Goal: Check status: Check status

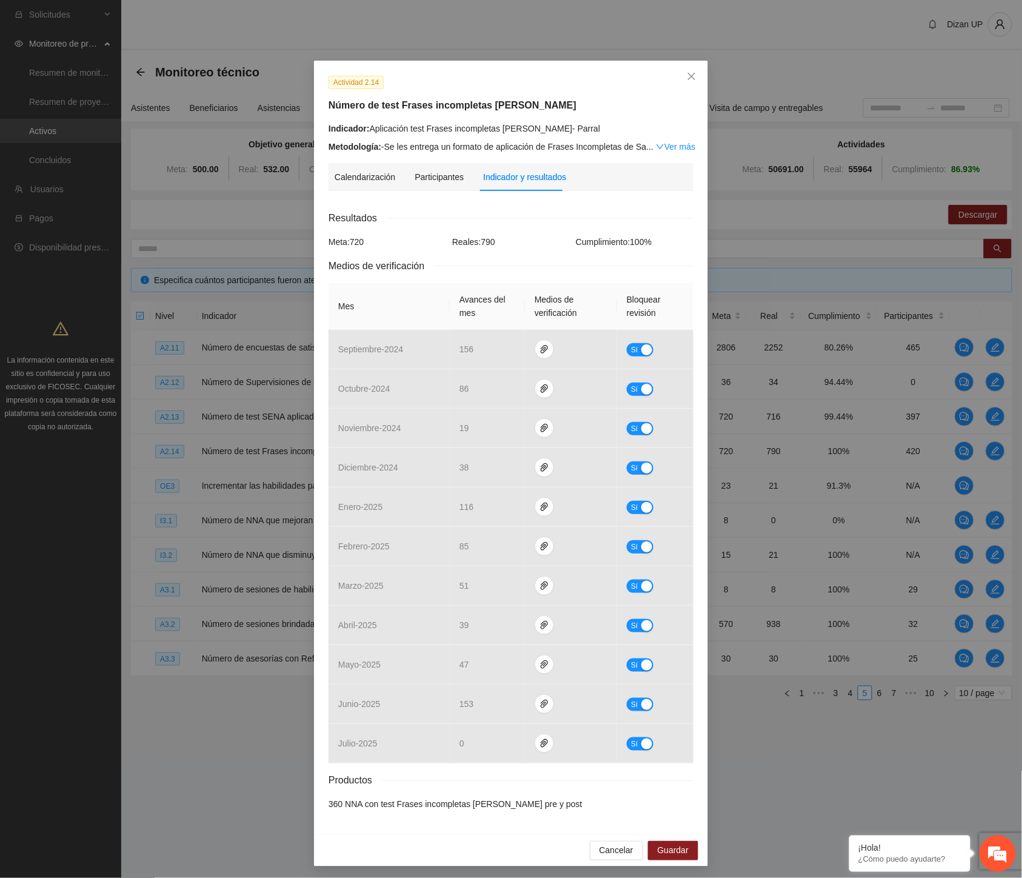
drag, startPoint x: 0, startPoint y: 0, endPoint x: 144, endPoint y: 76, distance: 162.4
click at [152, 87] on div "Actividad 2.14 Número de test Frases incompletas [PERSON_NAME] Indicador: Aplic…" at bounding box center [511, 439] width 1022 height 878
click at [607, 119] on div "Actividad 2.14 Número de test Frases incompletas [PERSON_NAME] Indicador: Aplic…" at bounding box center [511, 114] width 374 height 78
click at [688, 78] on icon "close" at bounding box center [691, 76] width 7 height 7
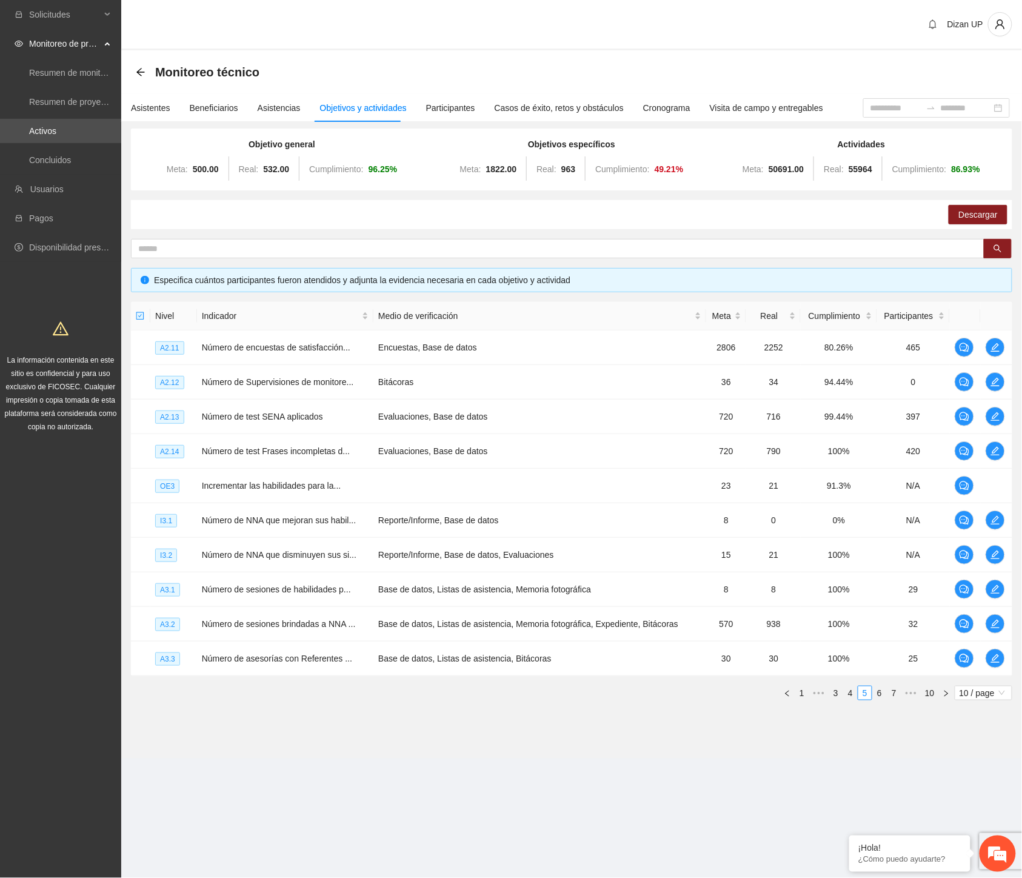
click at [222, 217] on div "Descargar" at bounding box center [571, 214] width 881 height 29
click at [172, 763] on section "Dizan UP Monitoreo técnico Asistentes Beneficiarios Asistencias Objetivos y act…" at bounding box center [571, 396] width 901 height 792
drag, startPoint x: 262, startPoint y: 760, endPoint x: 269, endPoint y: 750, distance: 11.8
click at [264, 758] on section "Dizan UP Monitoreo técnico Asistentes Beneficiarios Asistencias Objetivos y act…" at bounding box center [571, 396] width 901 height 792
click at [879, 692] on link "6" at bounding box center [879, 692] width 13 height 13
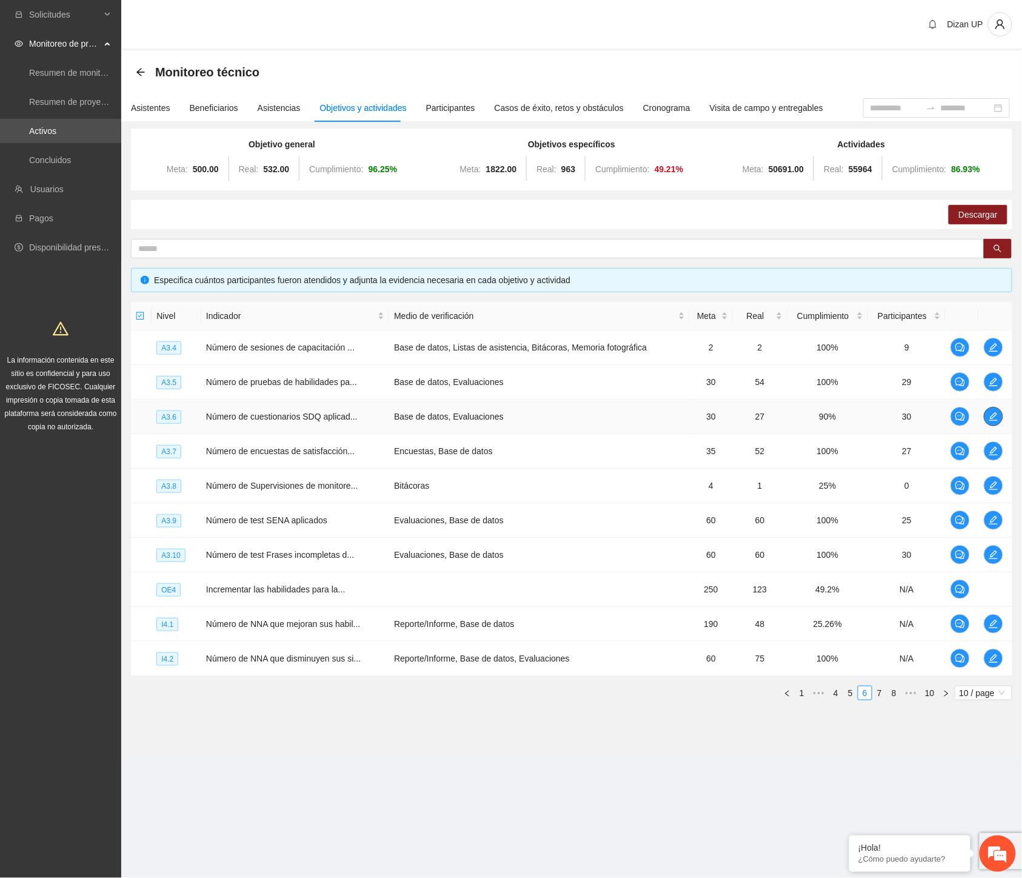
click at [991, 414] on icon "edit" at bounding box center [994, 417] width 10 height 10
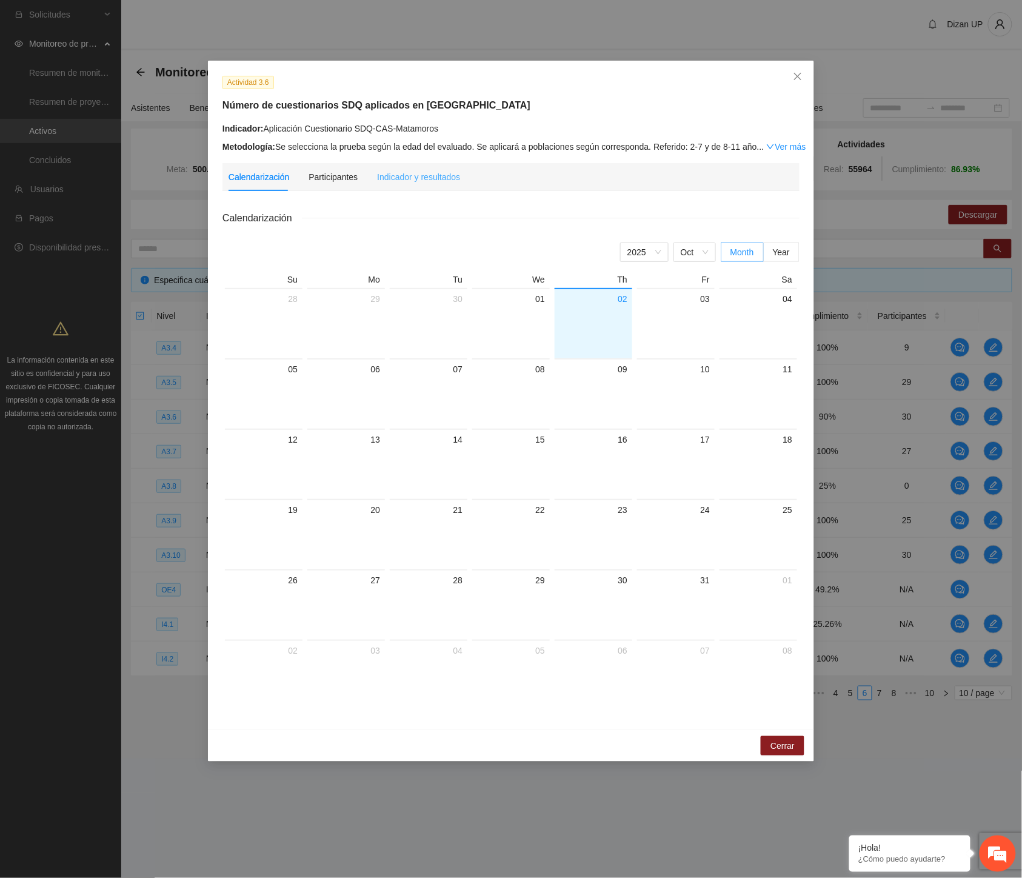
click at [407, 188] on div "Indicador y resultados" at bounding box center [418, 177] width 83 height 28
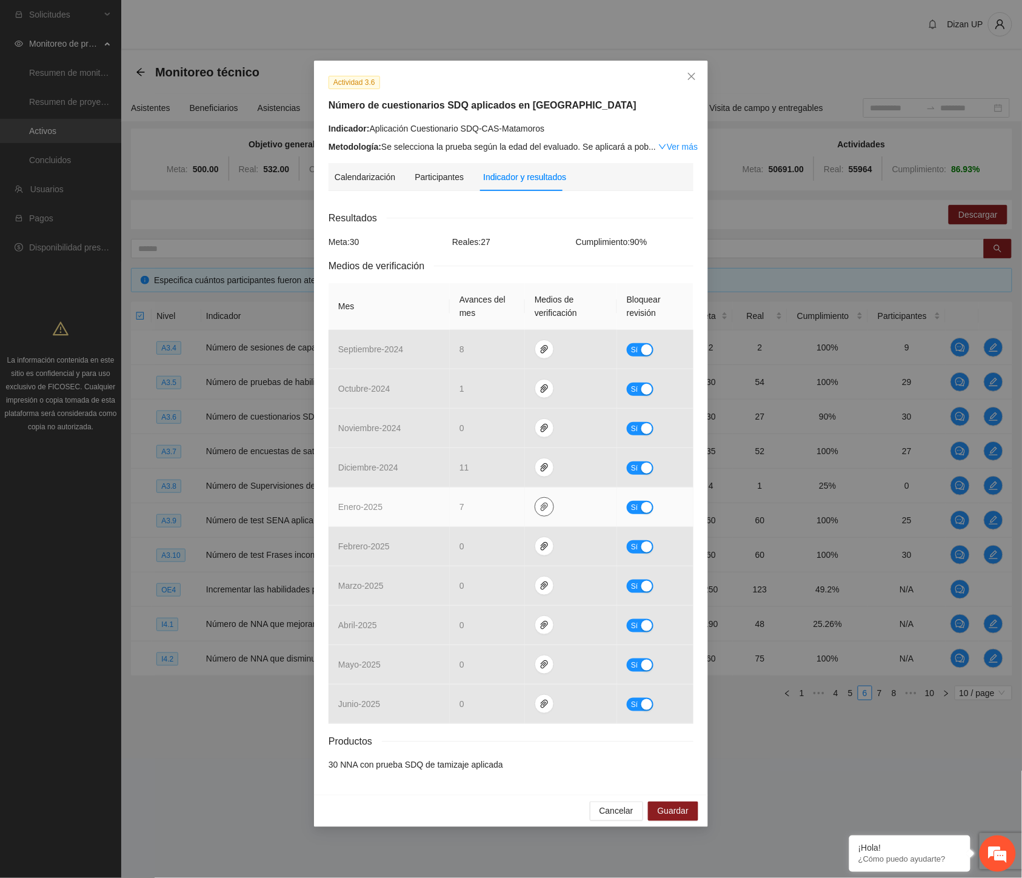
click at [544, 510] on icon "paper-clip" at bounding box center [545, 507] width 10 height 10
click at [494, 469] on link "Enero_A3.6.rar" at bounding box center [546, 471] width 173 height 13
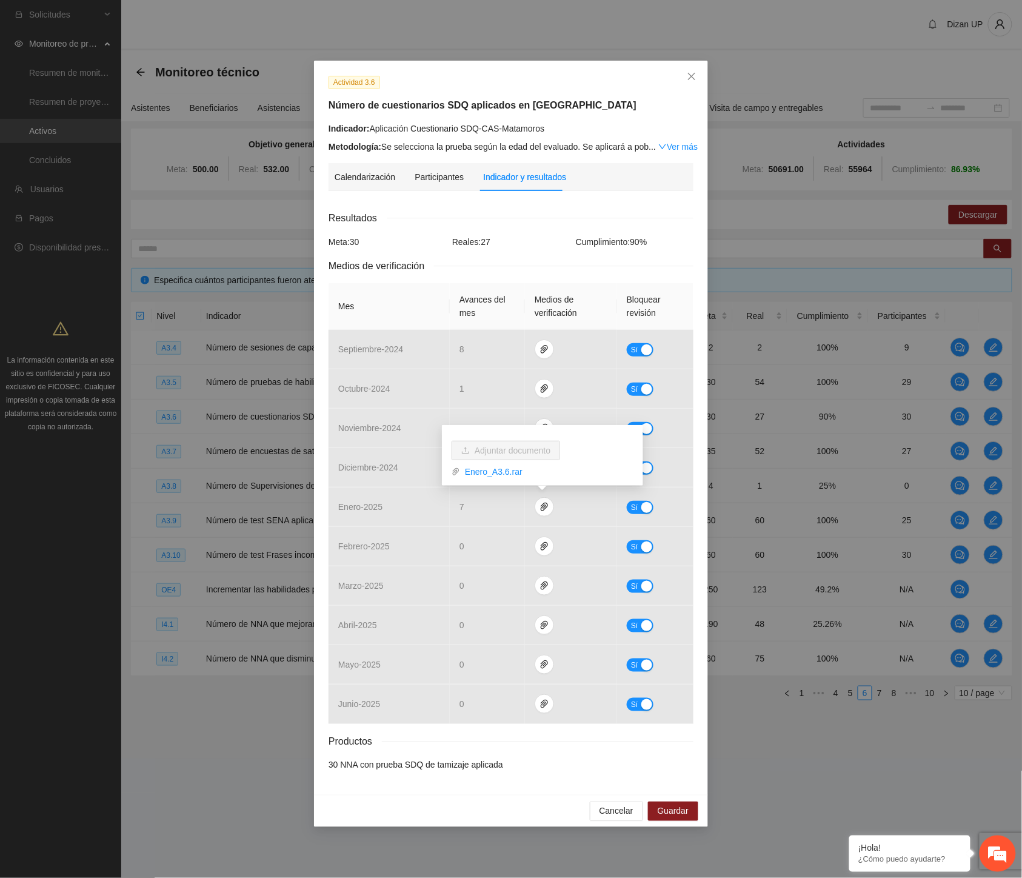
click at [329, 249] on div "Resultados Meta: 30 Reales: 27 Cumplimiento: 90 % Medios de verificación Mes Av…" at bounding box center [511, 490] width 365 height 561
drag, startPoint x: 476, startPoint y: 242, endPoint x: 529, endPoint y: 238, distance: 53.0
click at [529, 238] on div "Reales: 27" at bounding box center [511, 241] width 124 height 13
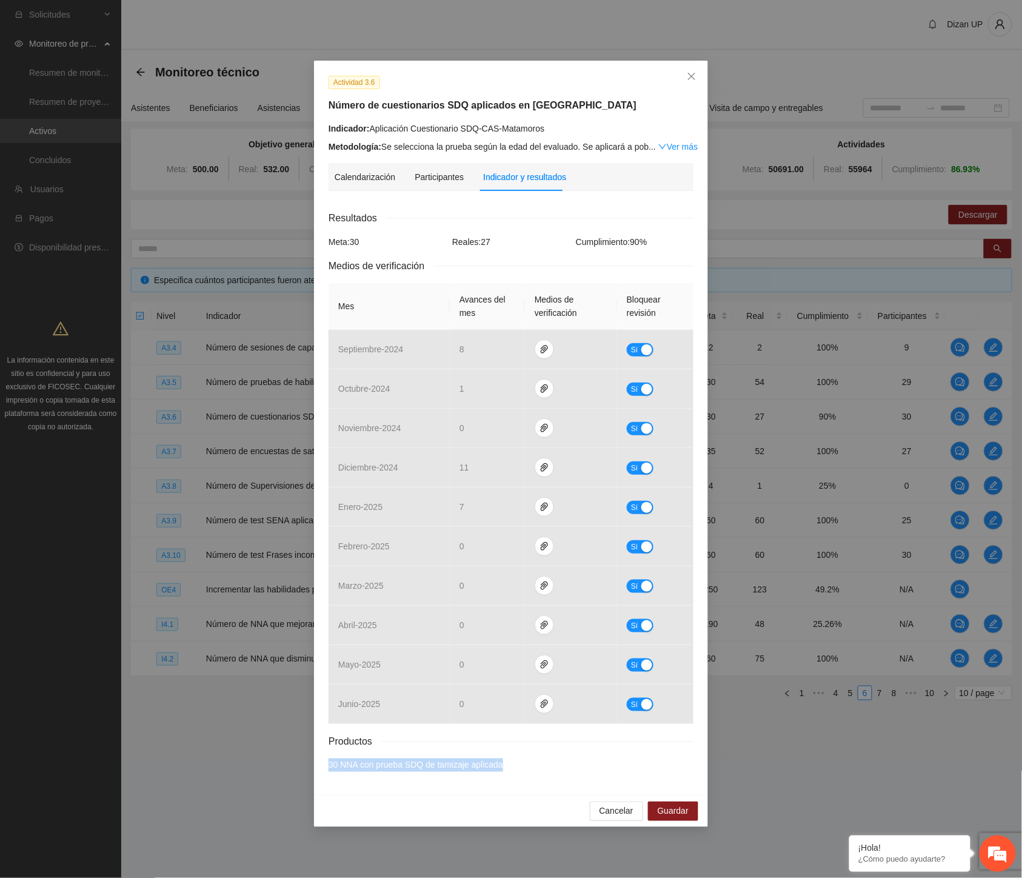
drag, startPoint x: 526, startPoint y: 772, endPoint x: 321, endPoint y: 772, distance: 204.3
click at [321, 772] on div "Actividad 3.6 Número de cuestionarios SDQ aplicados en Matamoros Indicador: Apl…" at bounding box center [511, 428] width 394 height 734
click at [131, 555] on div "Actividad 3.6 Número de cuestionarios SDQ aplicados en Matamoros Indicador: Apl…" at bounding box center [511, 439] width 1022 height 878
click at [210, 536] on div "Actividad 3.6 Número de cuestionarios SDQ aplicados en Matamoros Indicador: Apl…" at bounding box center [511, 439] width 1022 height 878
click at [500, 225] on div "Resultados" at bounding box center [511, 217] width 365 height 15
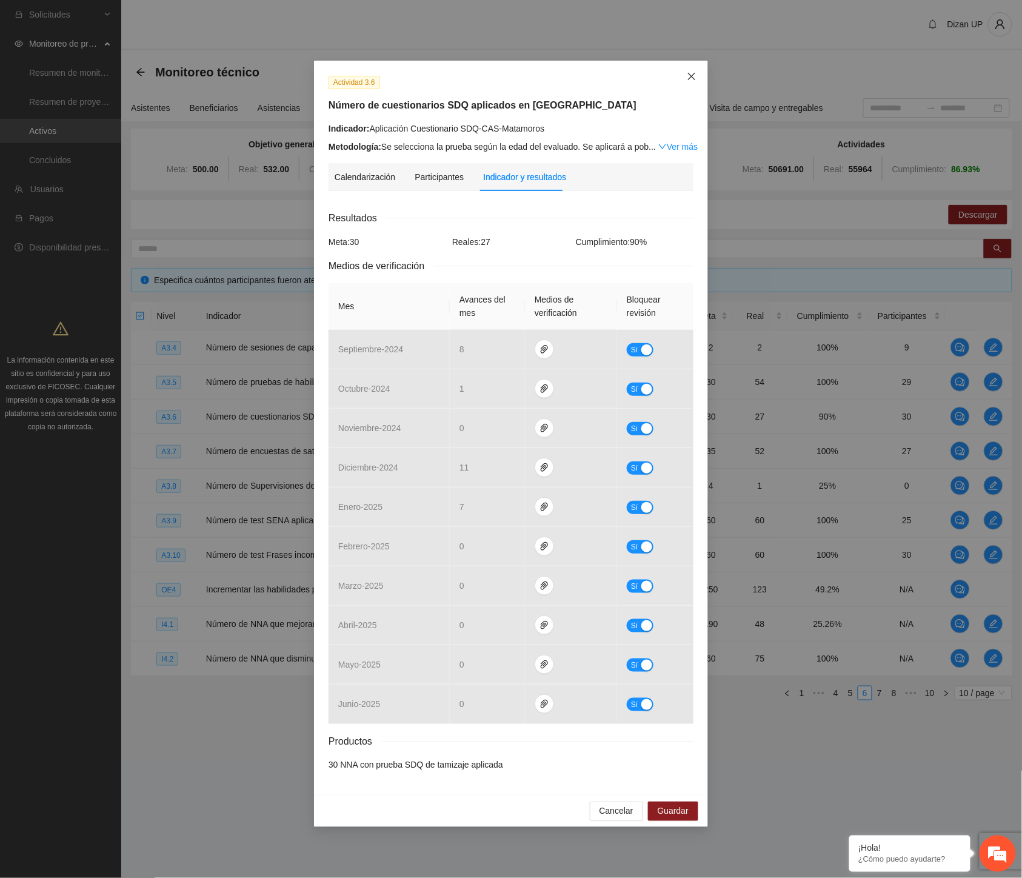
click at [687, 73] on icon "close" at bounding box center [692, 77] width 10 height 10
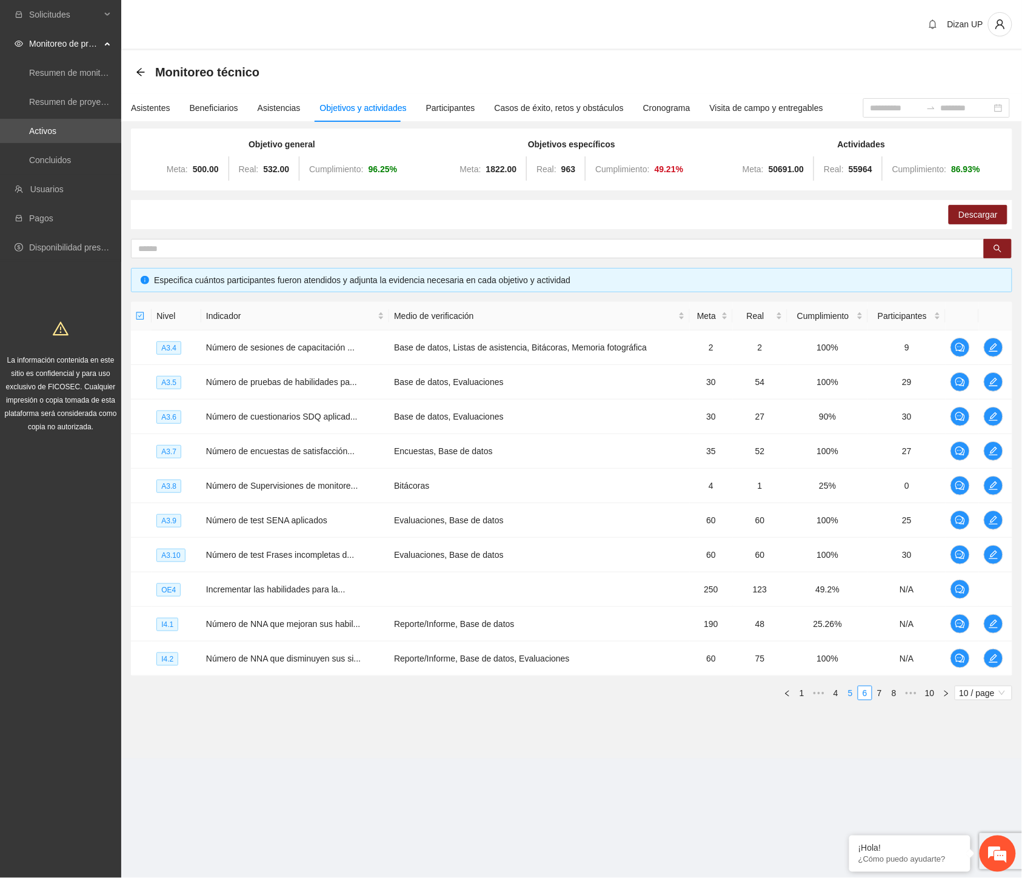
click at [850, 698] on link "5" at bounding box center [850, 692] width 13 height 13
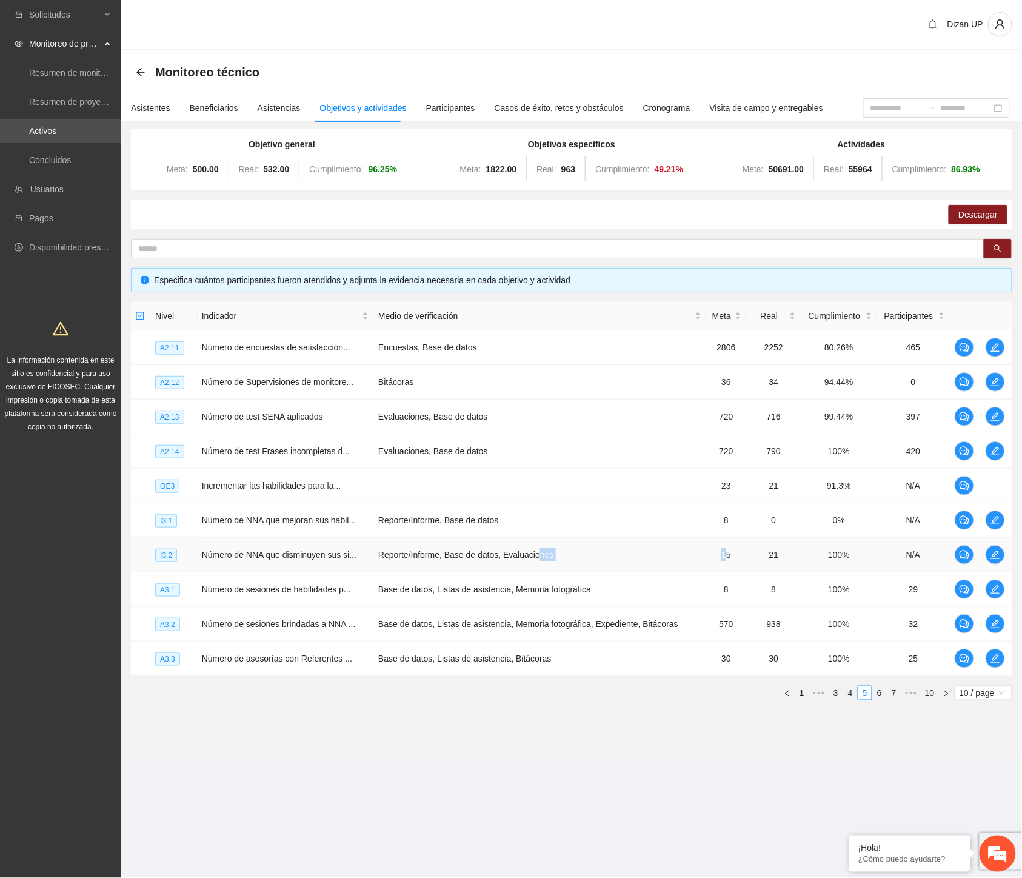
drag, startPoint x: 537, startPoint y: 547, endPoint x: 720, endPoint y: 537, distance: 183.3
click at [720, 538] on tr "I3.2 Número de NNA que disminuyen sus si... Reporte/Informe, Base de datos, Eva…" at bounding box center [571, 555] width 881 height 35
click at [398, 607] on td "Base de datos, Listas de asistencia, Memoria fotográfica, Expediente, Bitácoras" at bounding box center [539, 624] width 333 height 35
click at [988, 590] on span "edit" at bounding box center [995, 589] width 18 height 10
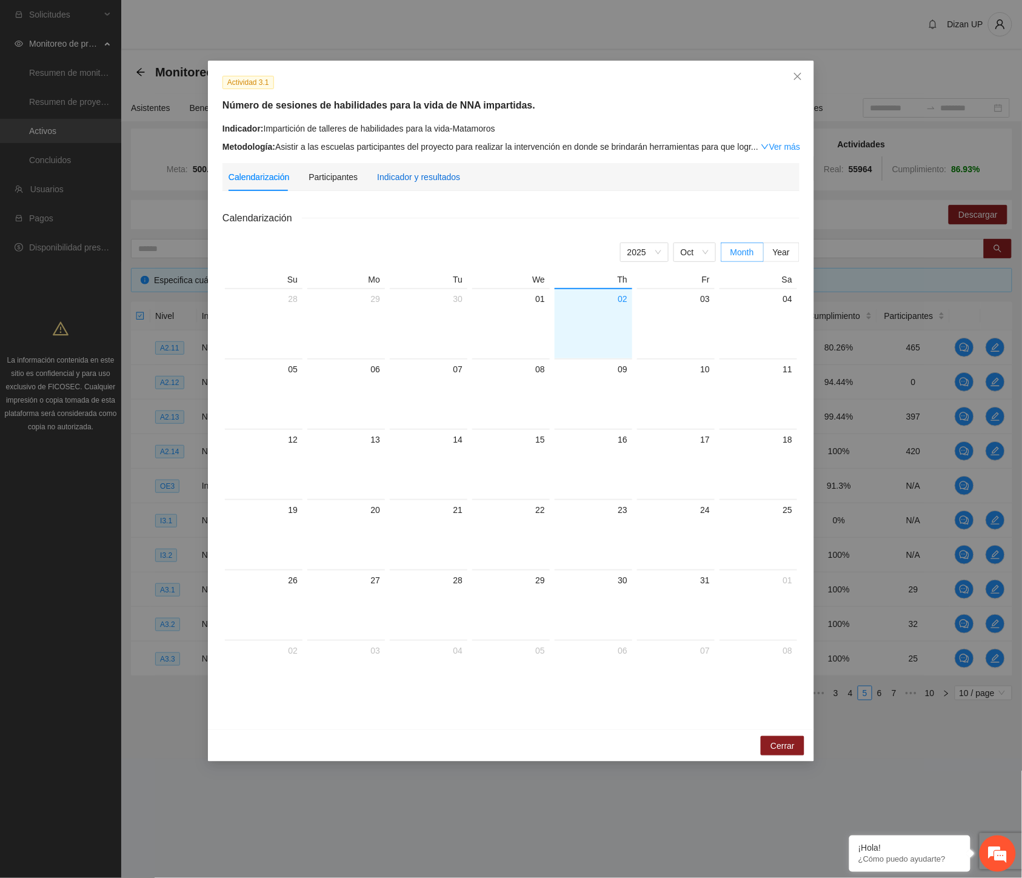
click at [410, 172] on div "Indicador y resultados" at bounding box center [418, 176] width 83 height 13
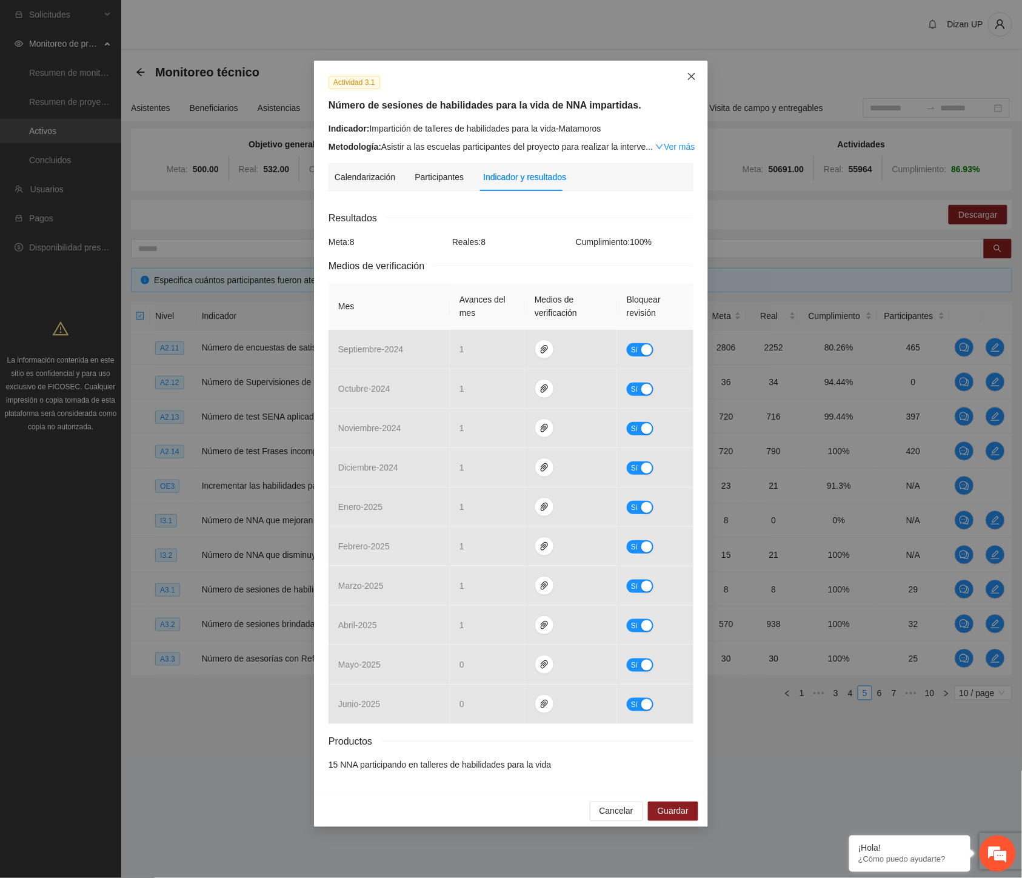
click at [690, 75] on icon "close" at bounding box center [692, 77] width 10 height 10
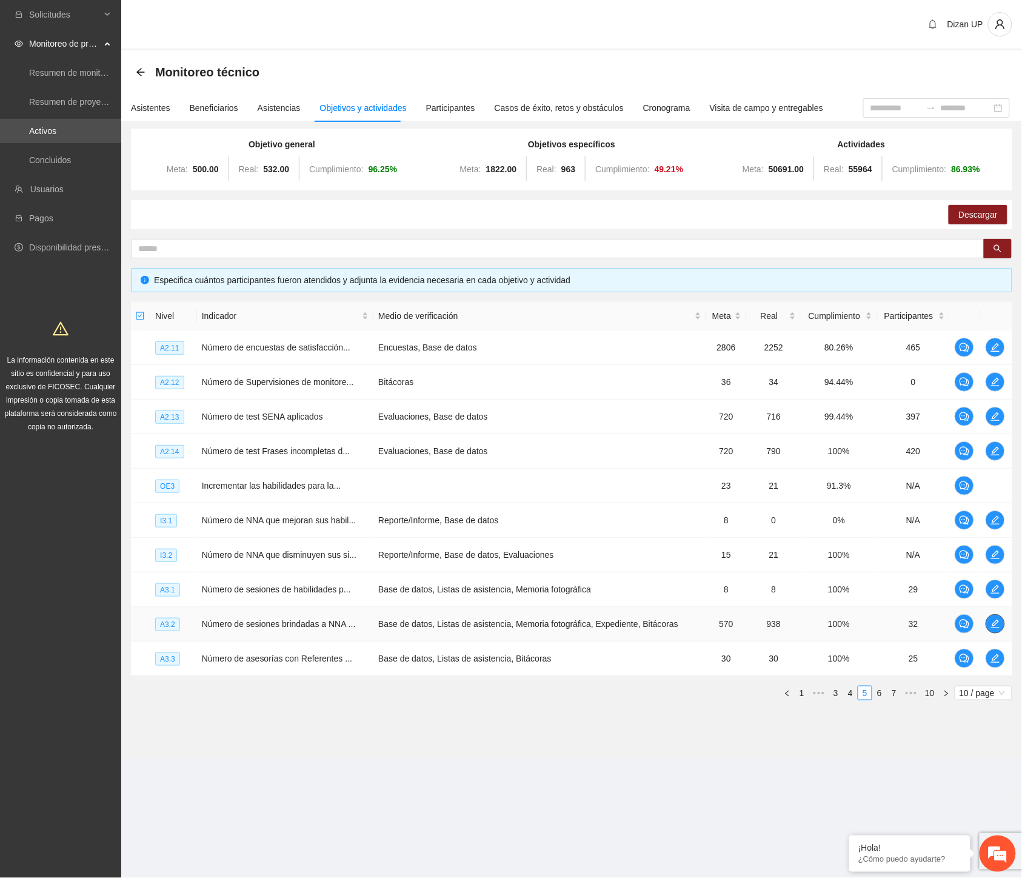
click at [993, 625] on icon "edit" at bounding box center [995, 624] width 8 height 8
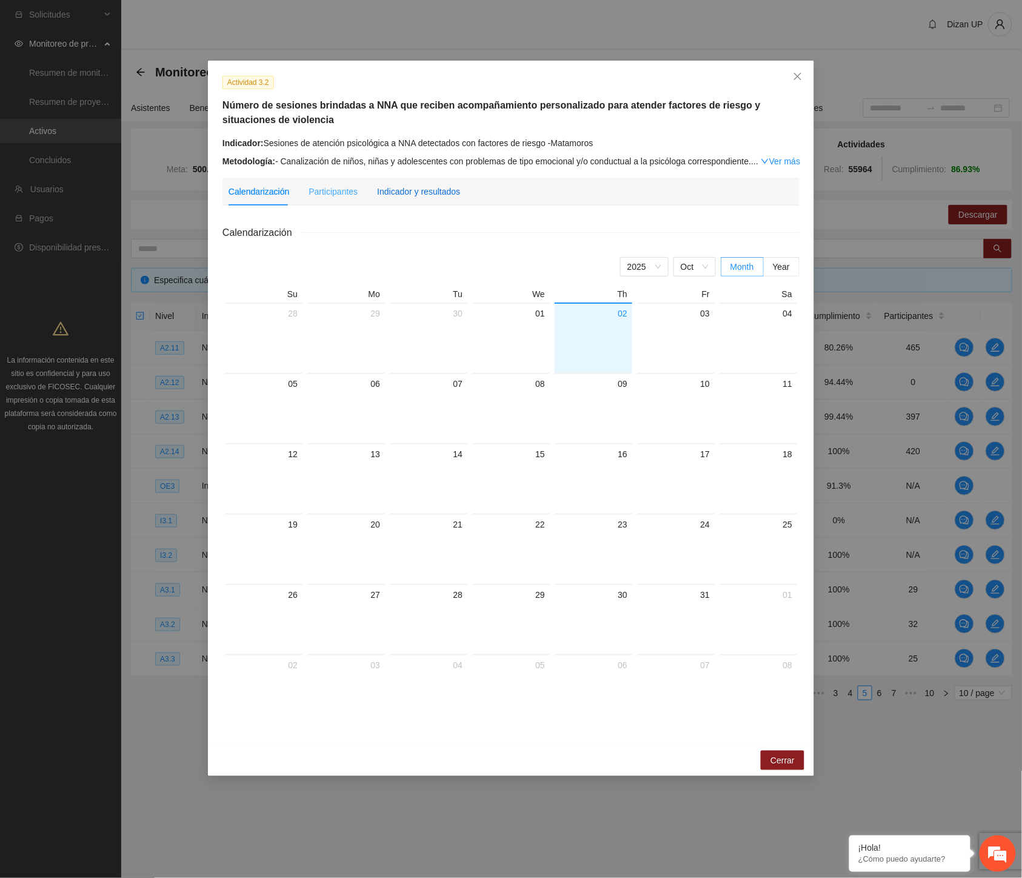
click at [428, 197] on div "Indicador y resultados" at bounding box center [418, 191] width 83 height 13
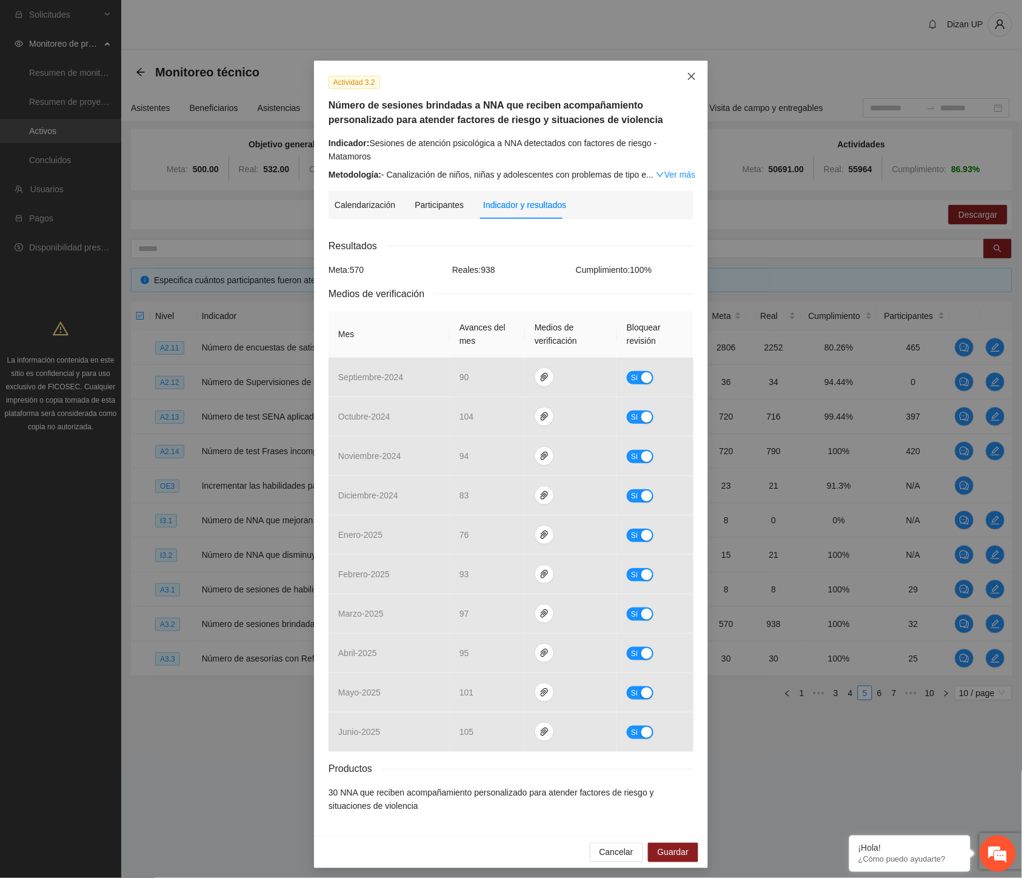
click at [687, 76] on icon "close" at bounding box center [692, 77] width 10 height 10
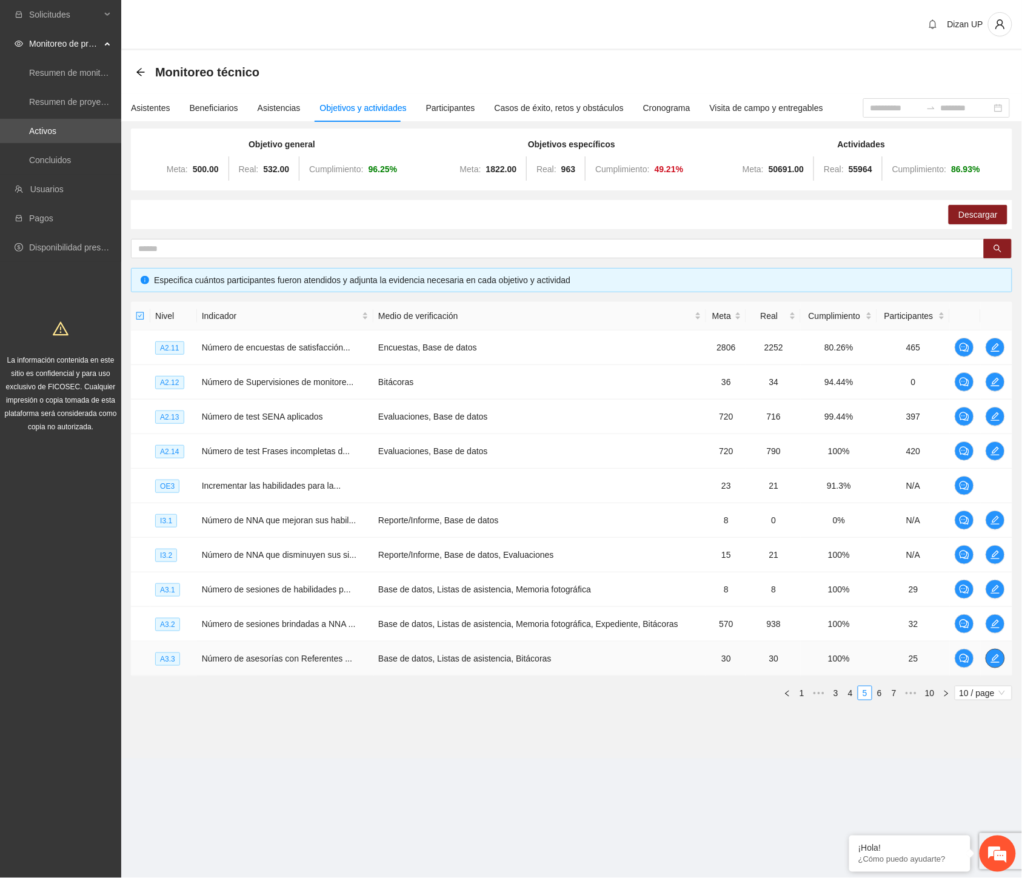
click at [988, 661] on span "edit" at bounding box center [995, 658] width 18 height 10
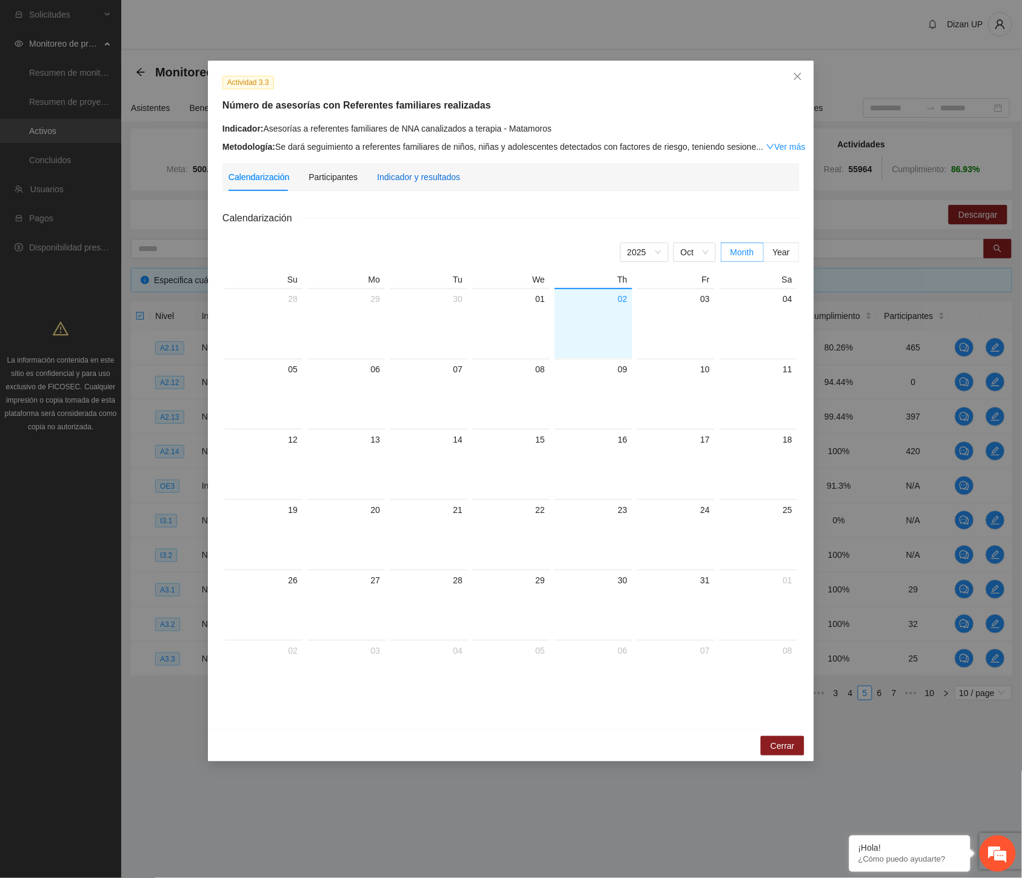
click at [418, 176] on div "Indicador y resultados" at bounding box center [418, 176] width 83 height 13
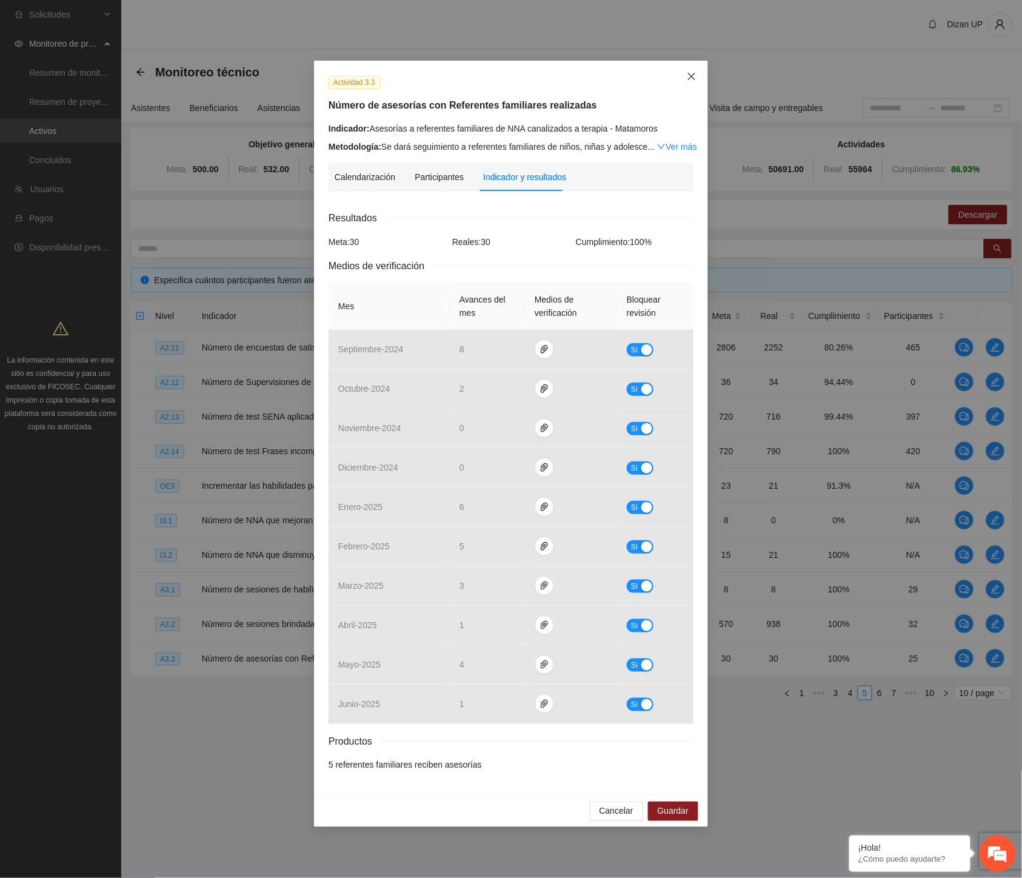
click at [692, 73] on icon "close" at bounding box center [692, 77] width 10 height 10
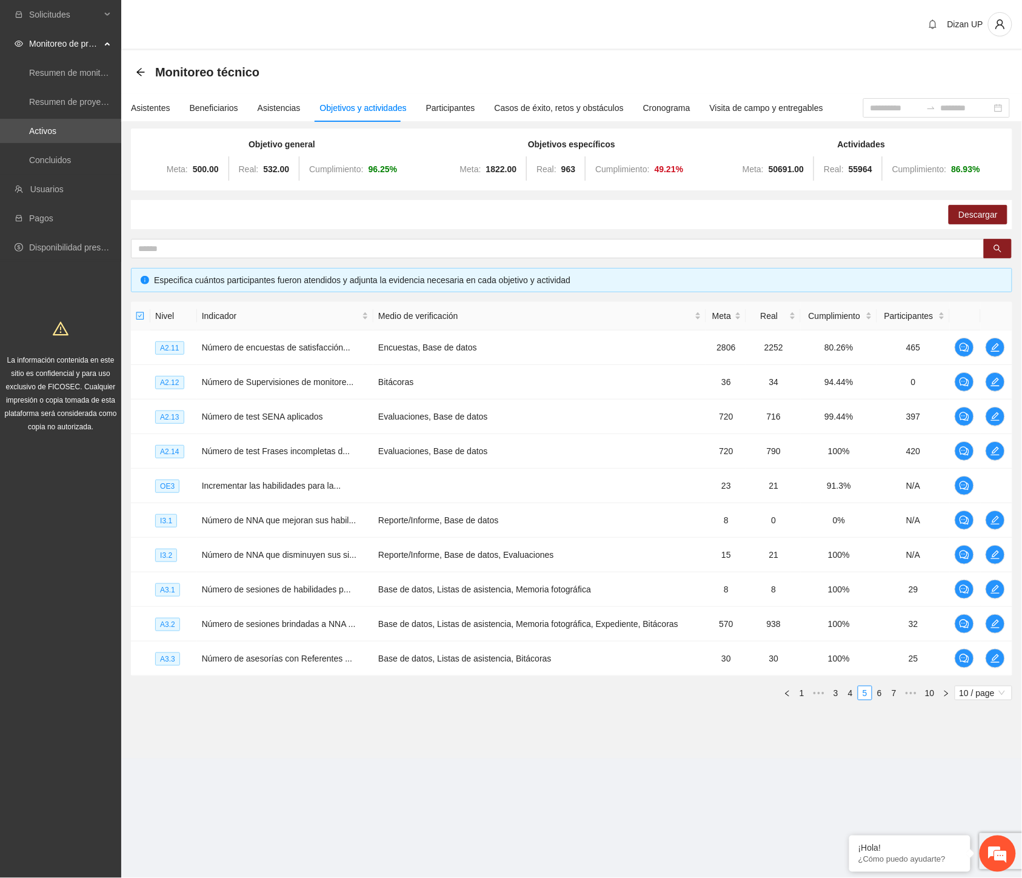
drag, startPoint x: 880, startPoint y: 694, endPoint x: 882, endPoint y: 679, distance: 15.3
click at [880, 694] on link "6" at bounding box center [879, 692] width 13 height 13
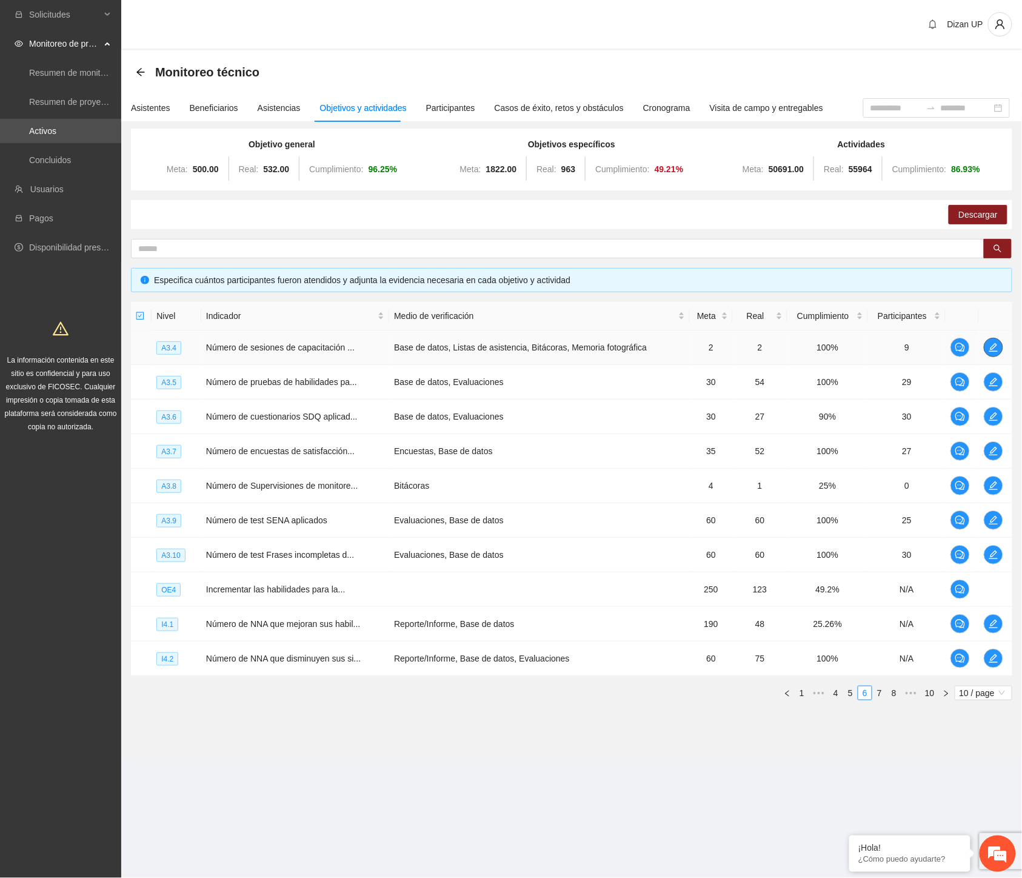
click at [990, 343] on icon "edit" at bounding box center [994, 348] width 10 height 10
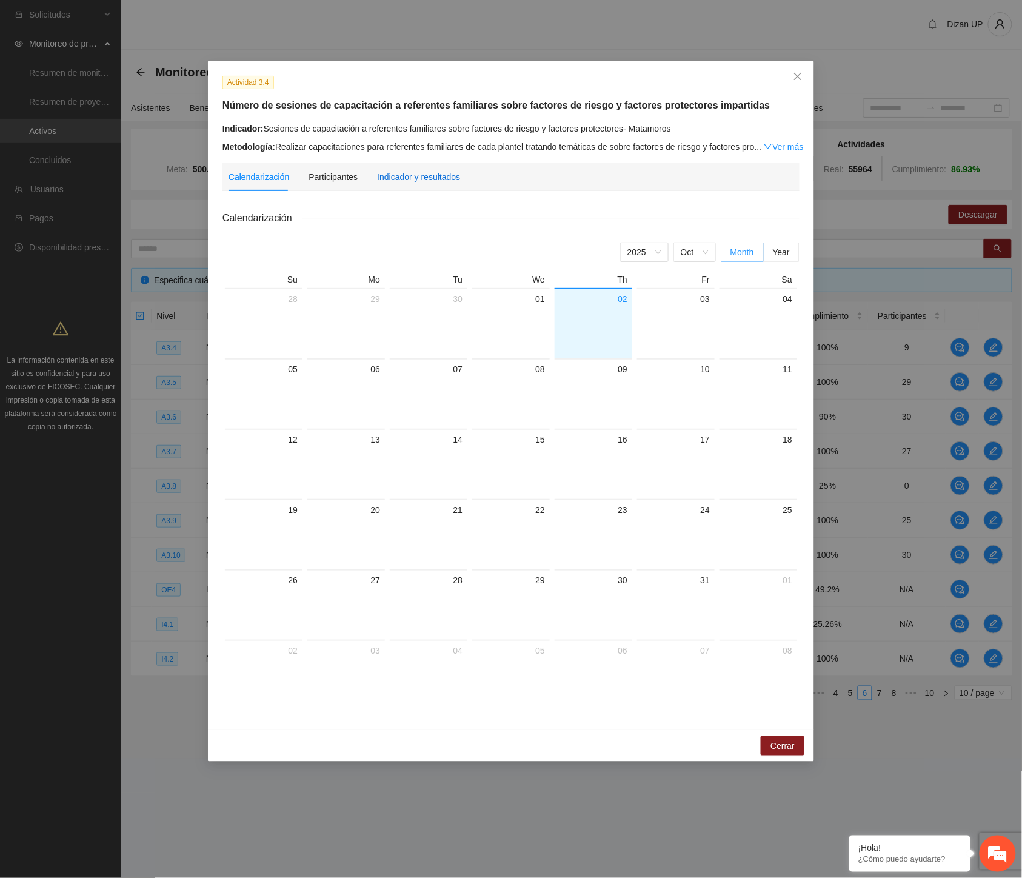
click at [404, 170] on div "Indicador y resultados" at bounding box center [418, 176] width 83 height 13
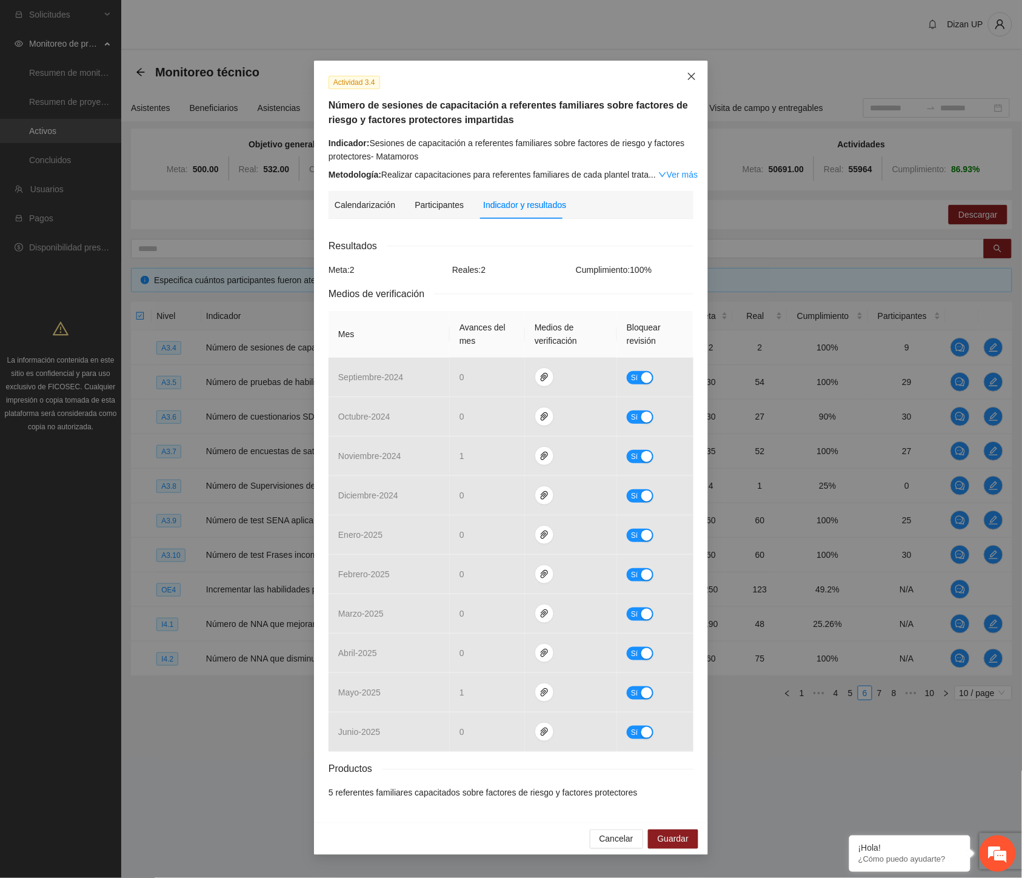
click at [689, 73] on icon "close" at bounding box center [692, 77] width 10 height 10
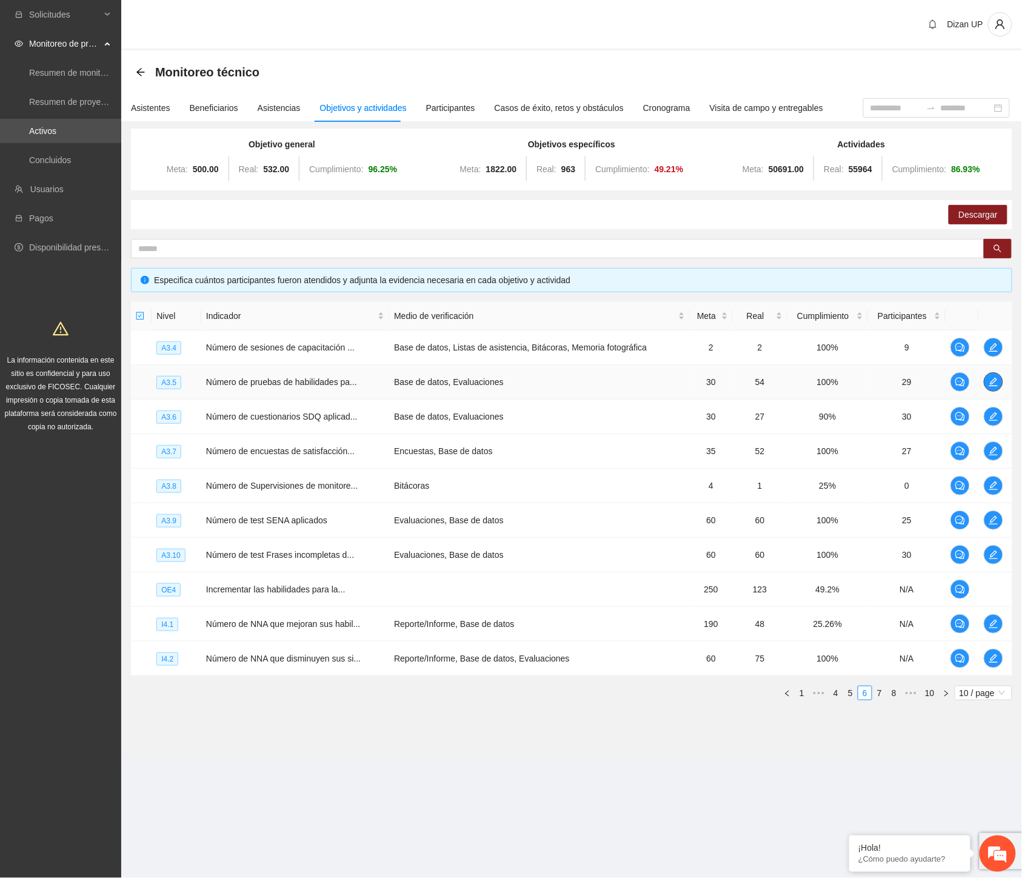
click at [998, 381] on icon "edit" at bounding box center [994, 382] width 10 height 10
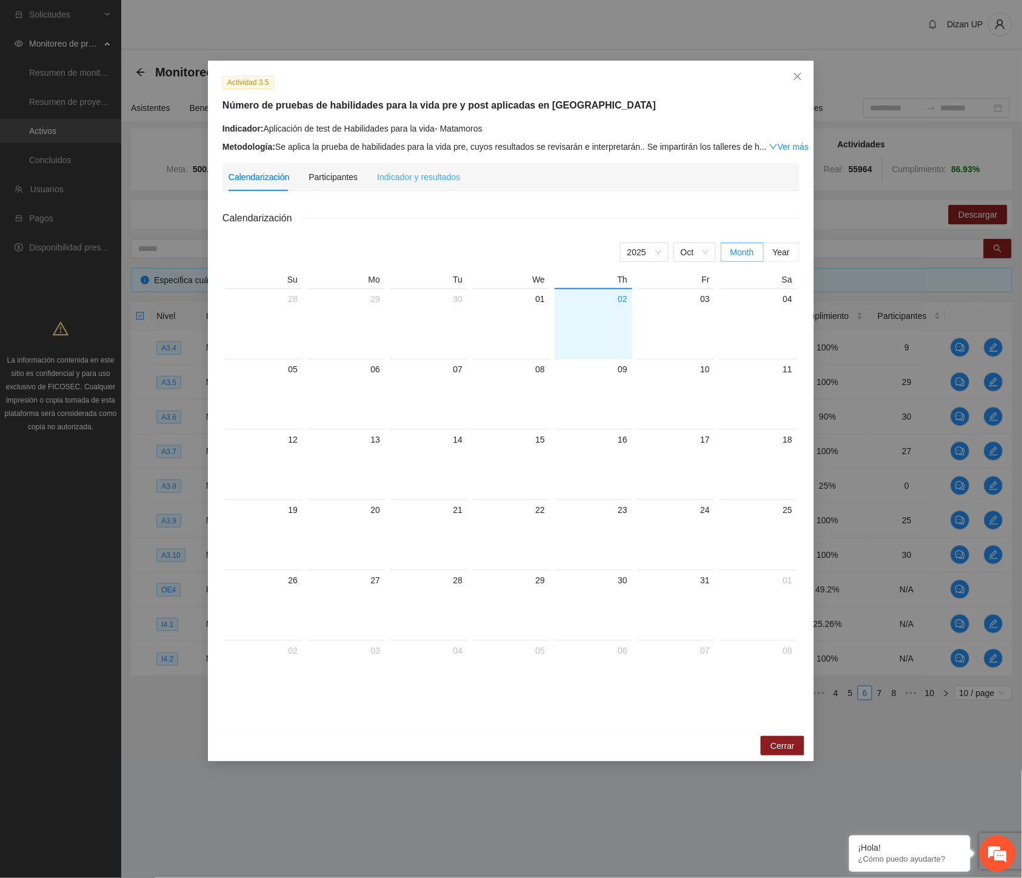
click at [426, 166] on div "Indicador y resultados" at bounding box center [418, 177] width 83 height 28
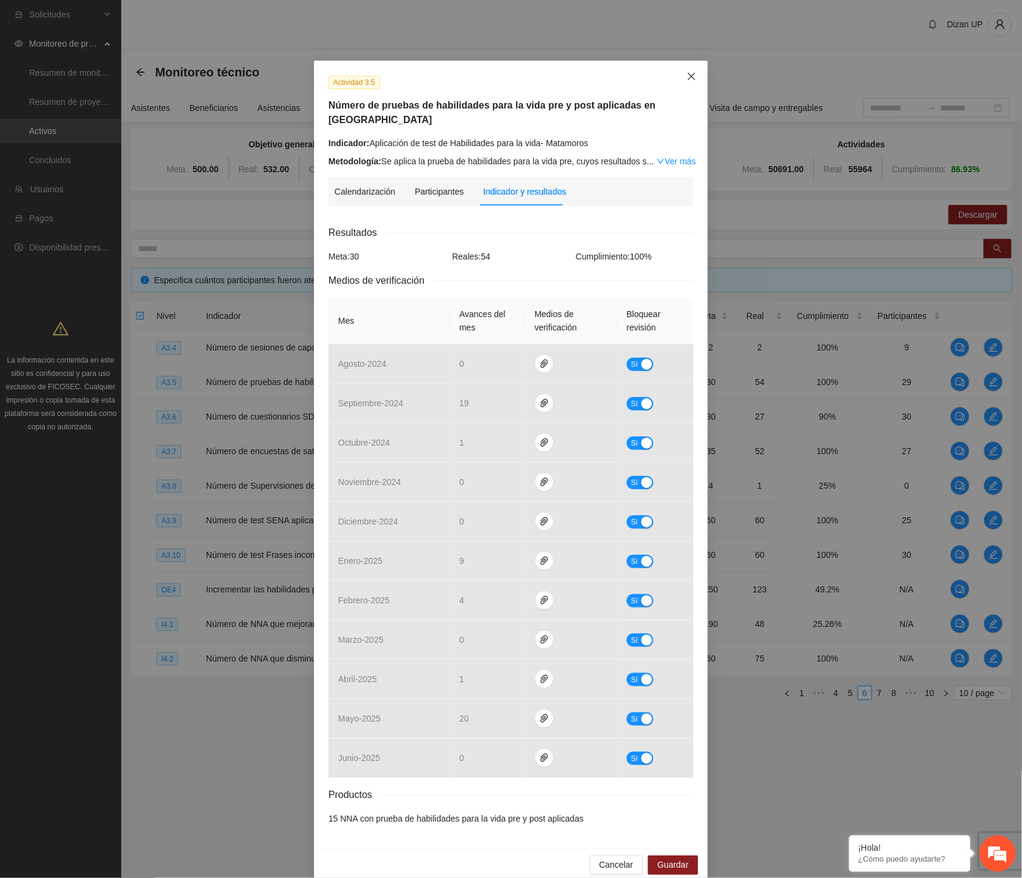
click at [691, 75] on icon "close" at bounding box center [692, 77] width 10 height 10
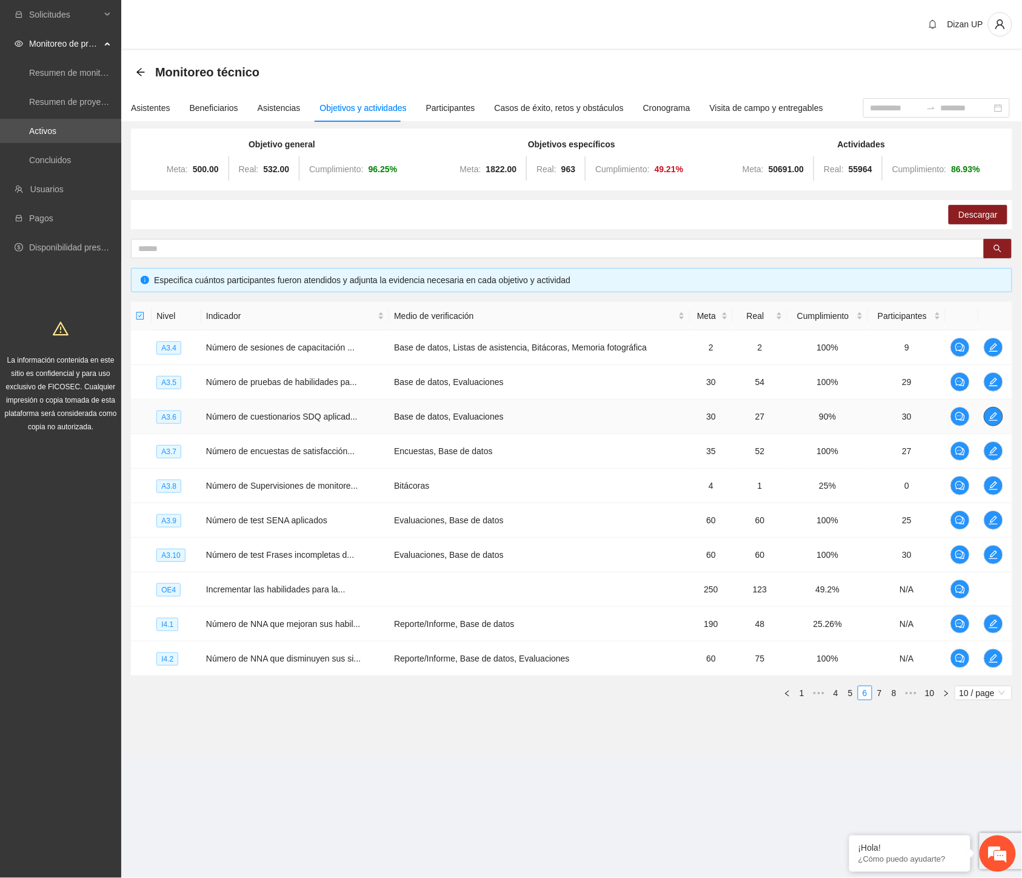
click at [994, 416] on icon "edit" at bounding box center [993, 416] width 8 height 8
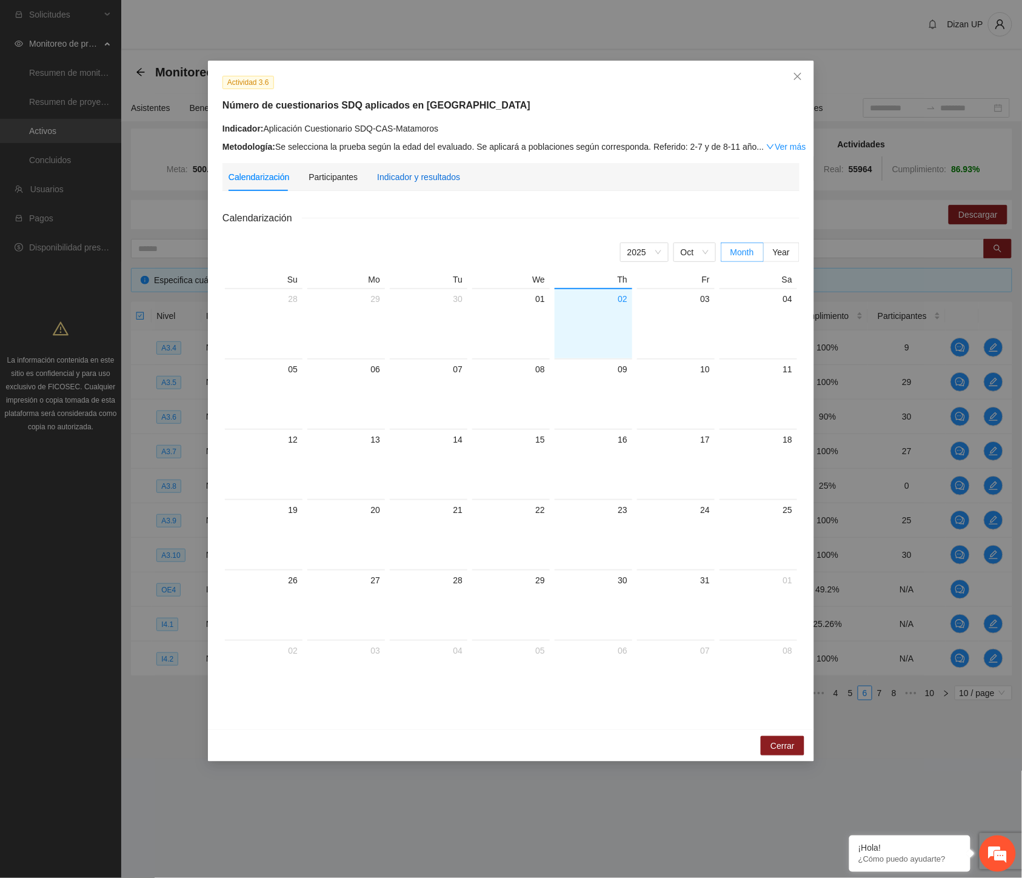
click at [416, 176] on div "Indicador y resultados" at bounding box center [418, 176] width 83 height 13
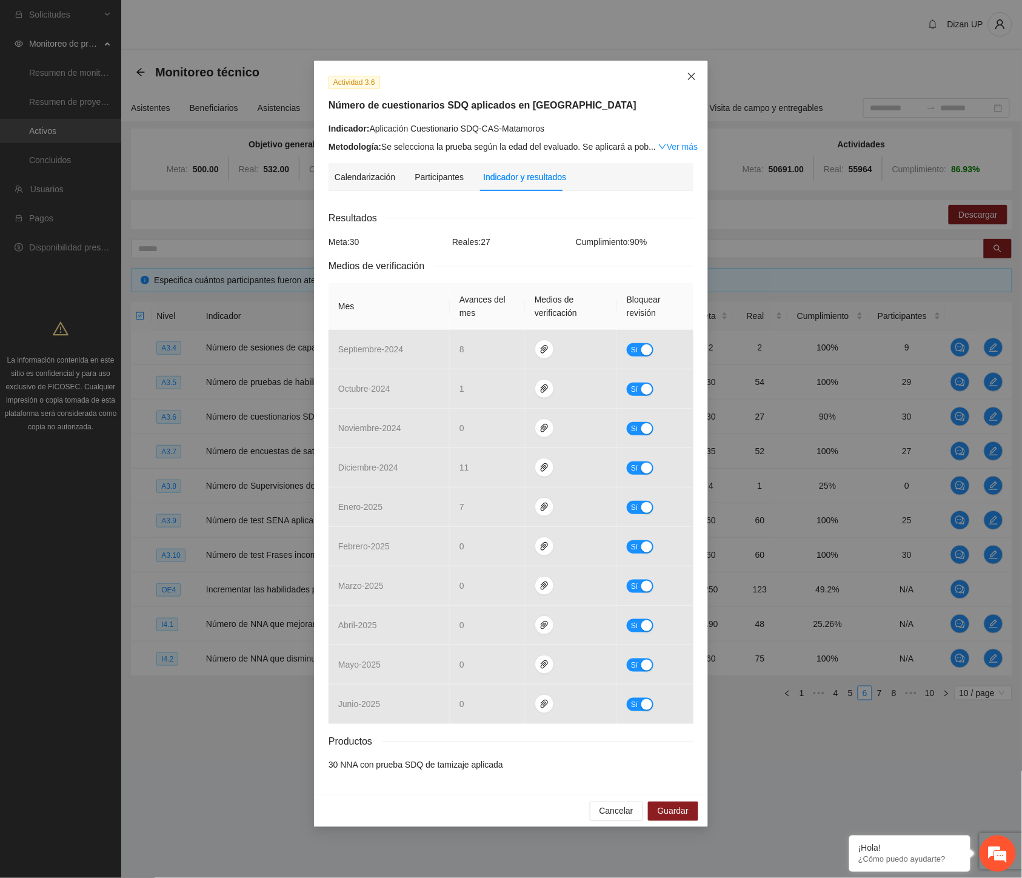
click at [687, 74] on icon "close" at bounding box center [692, 77] width 10 height 10
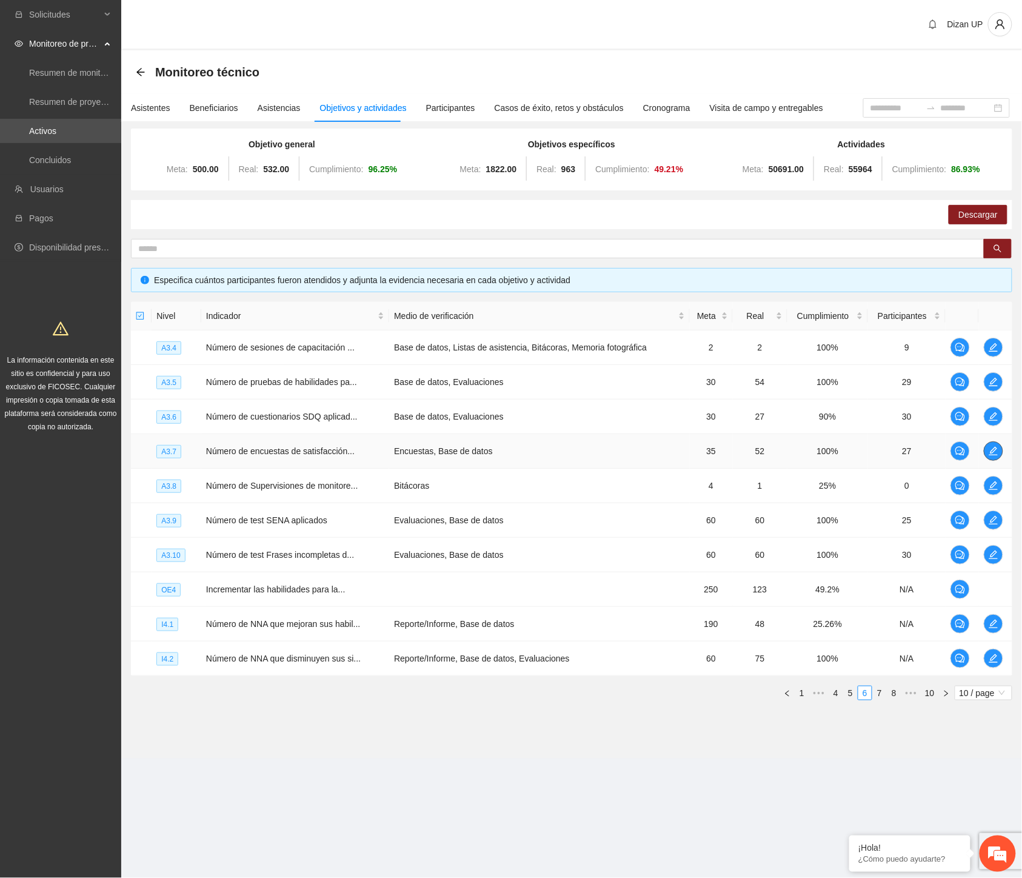
click at [989, 452] on span "edit" at bounding box center [993, 451] width 18 height 10
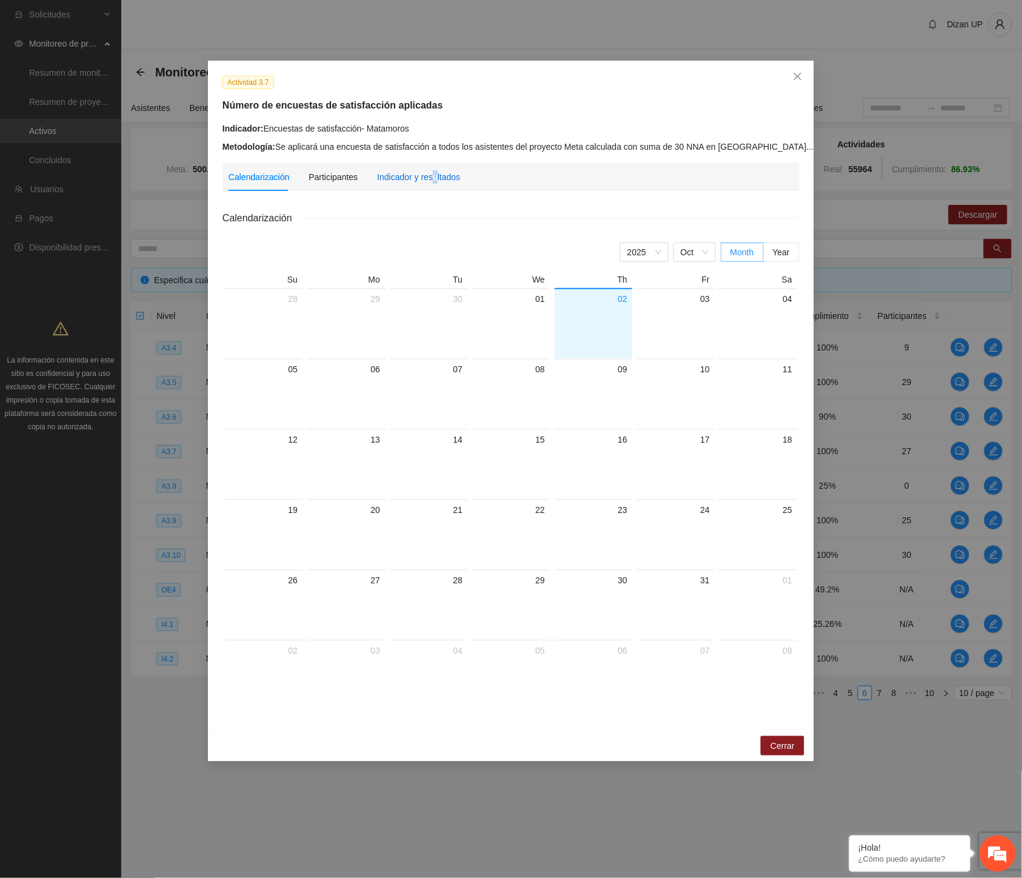
click at [432, 178] on div "Indicador y resultados" at bounding box center [418, 176] width 83 height 13
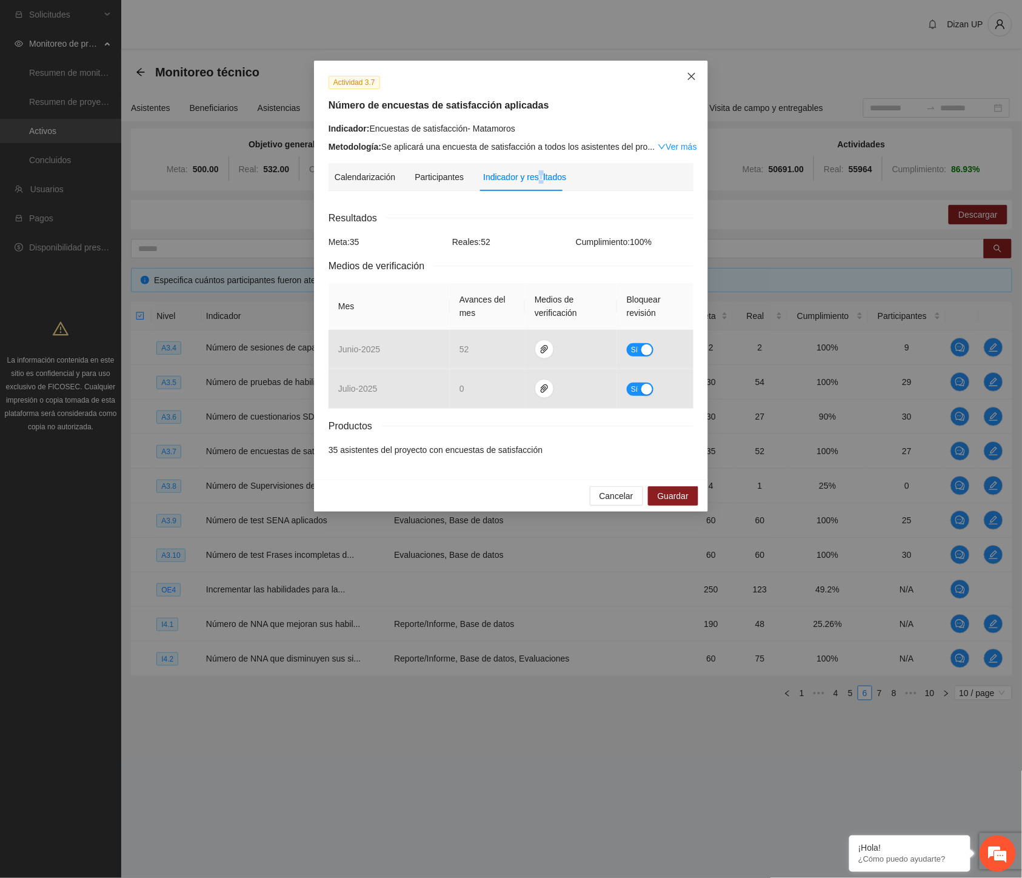
click at [690, 76] on icon "close" at bounding box center [692, 77] width 10 height 10
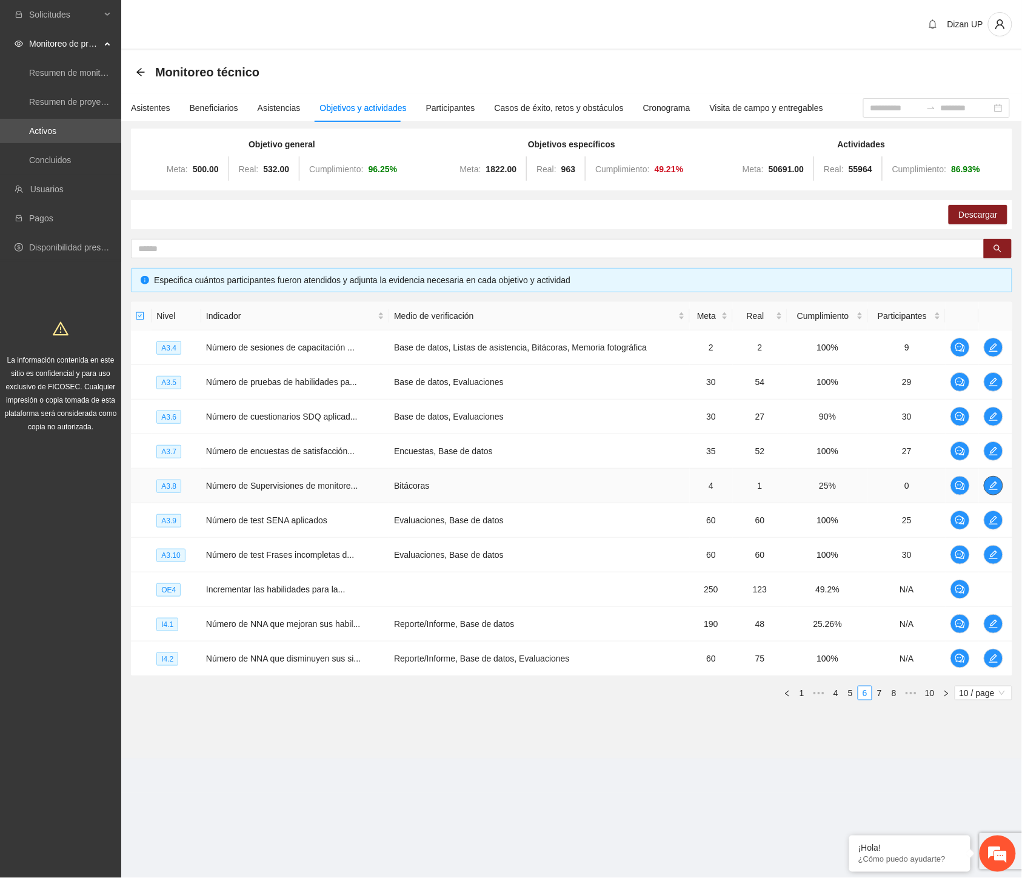
click at [985, 483] on span "edit" at bounding box center [993, 486] width 18 height 10
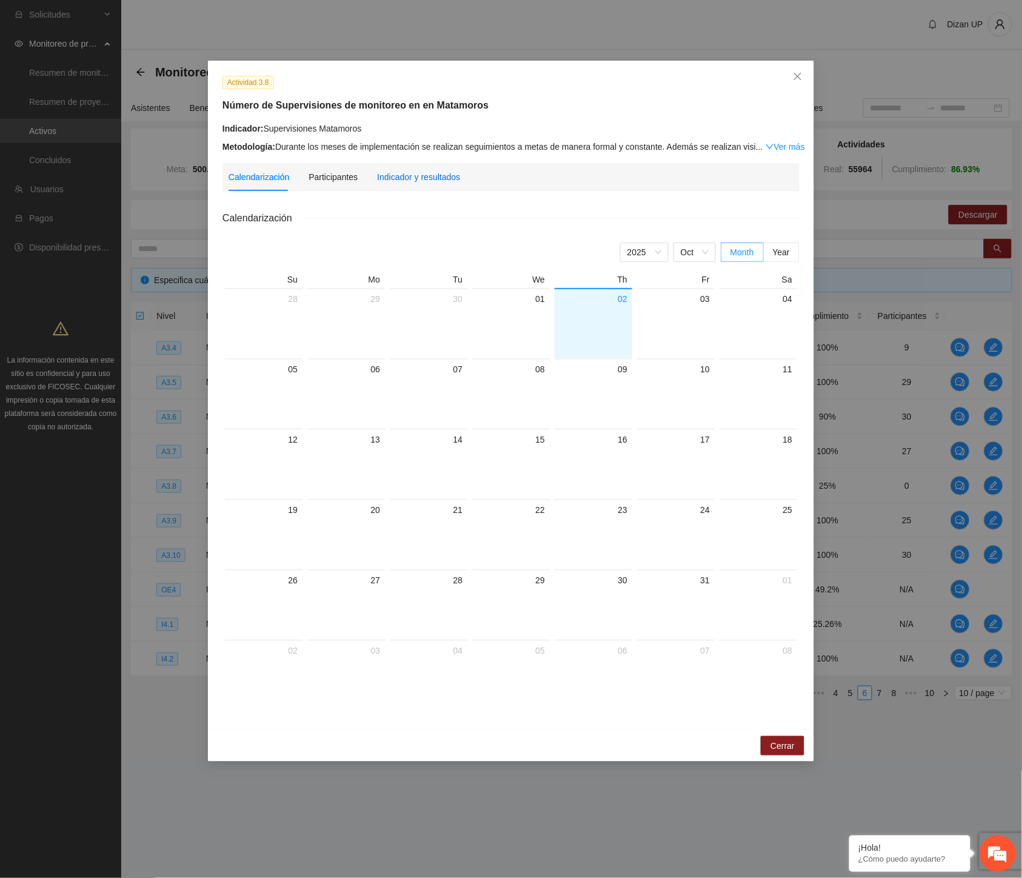
click at [423, 176] on div "Indicador y resultados" at bounding box center [418, 176] width 83 height 13
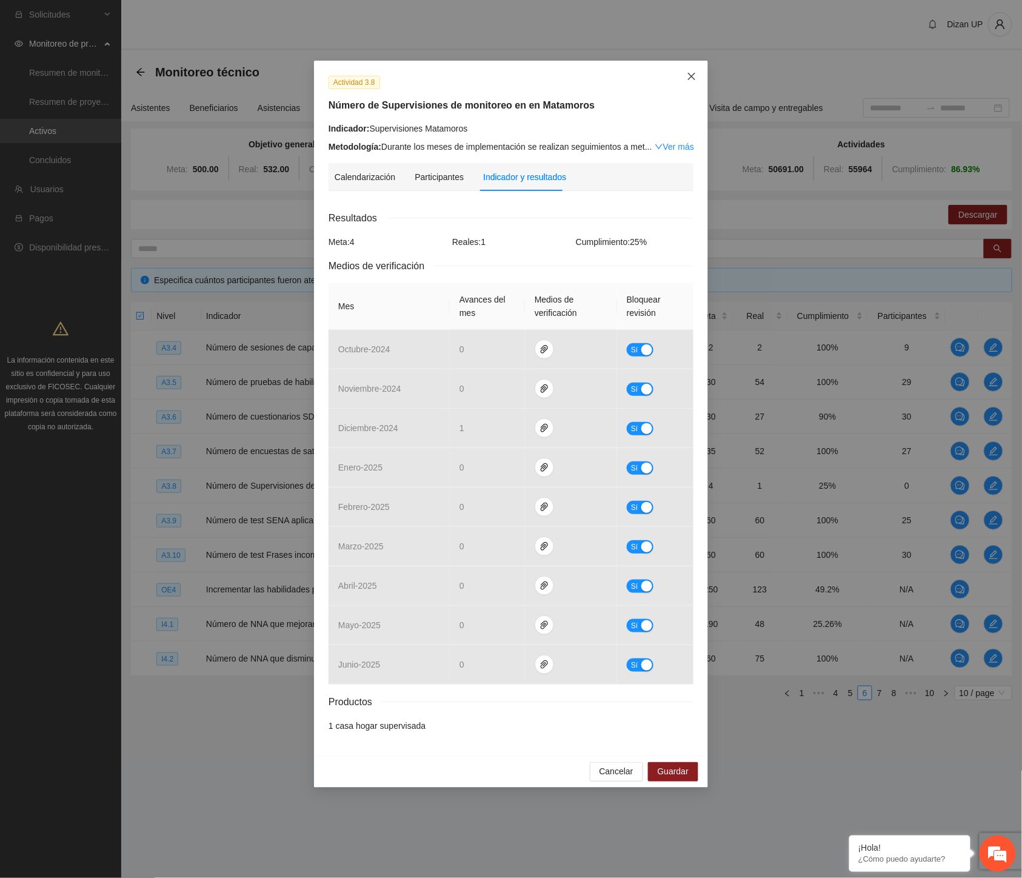
click at [690, 74] on icon "close" at bounding box center [692, 77] width 10 height 10
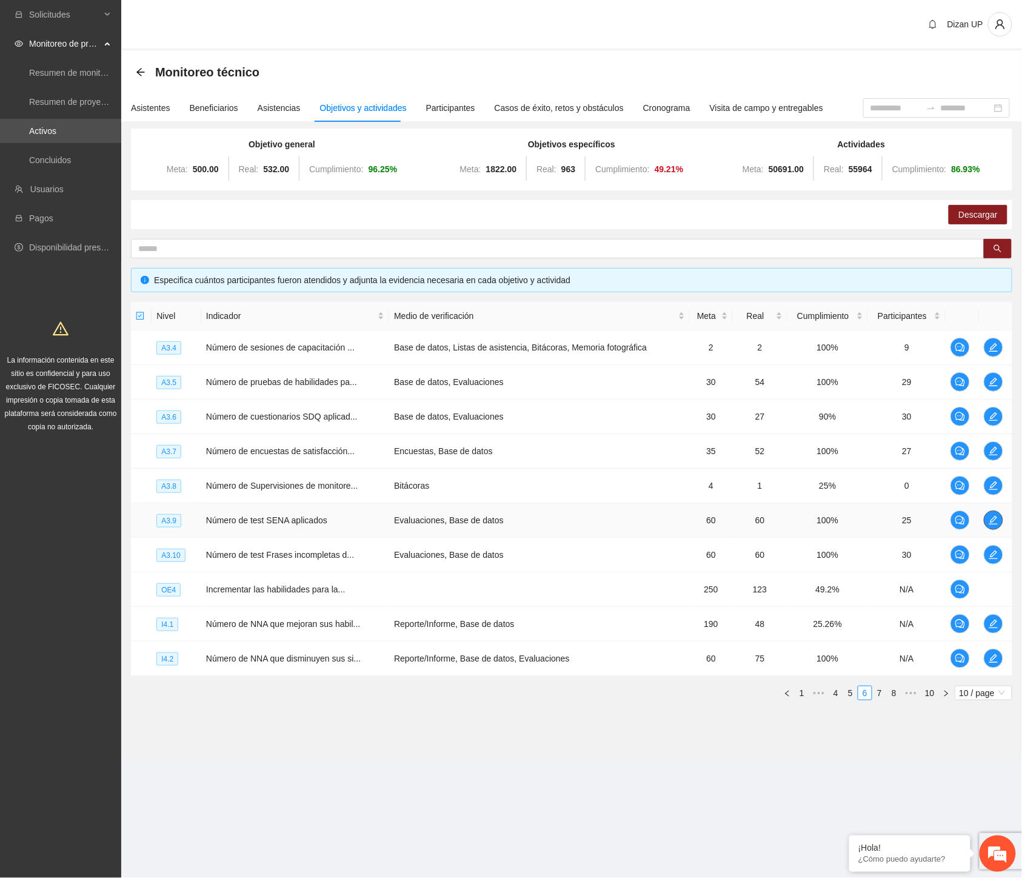
click at [996, 516] on icon "edit" at bounding box center [993, 520] width 8 height 8
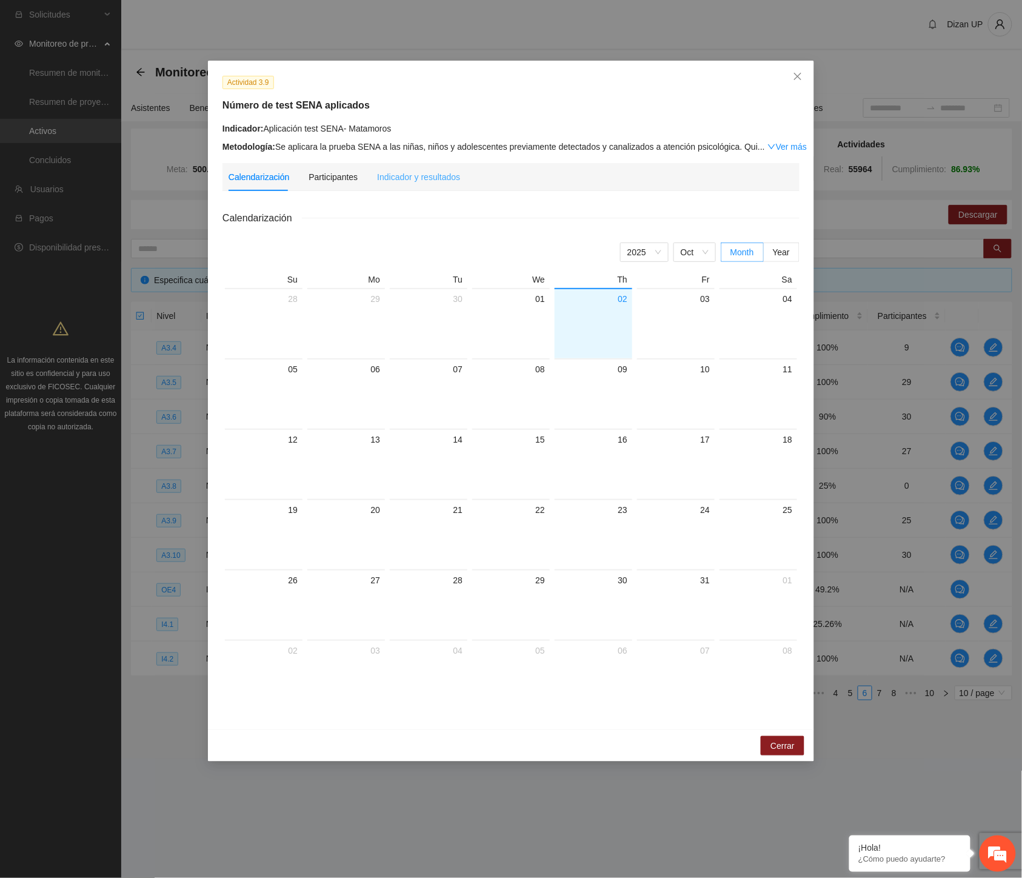
click at [409, 184] on div "Indicador y resultados" at bounding box center [418, 177] width 83 height 28
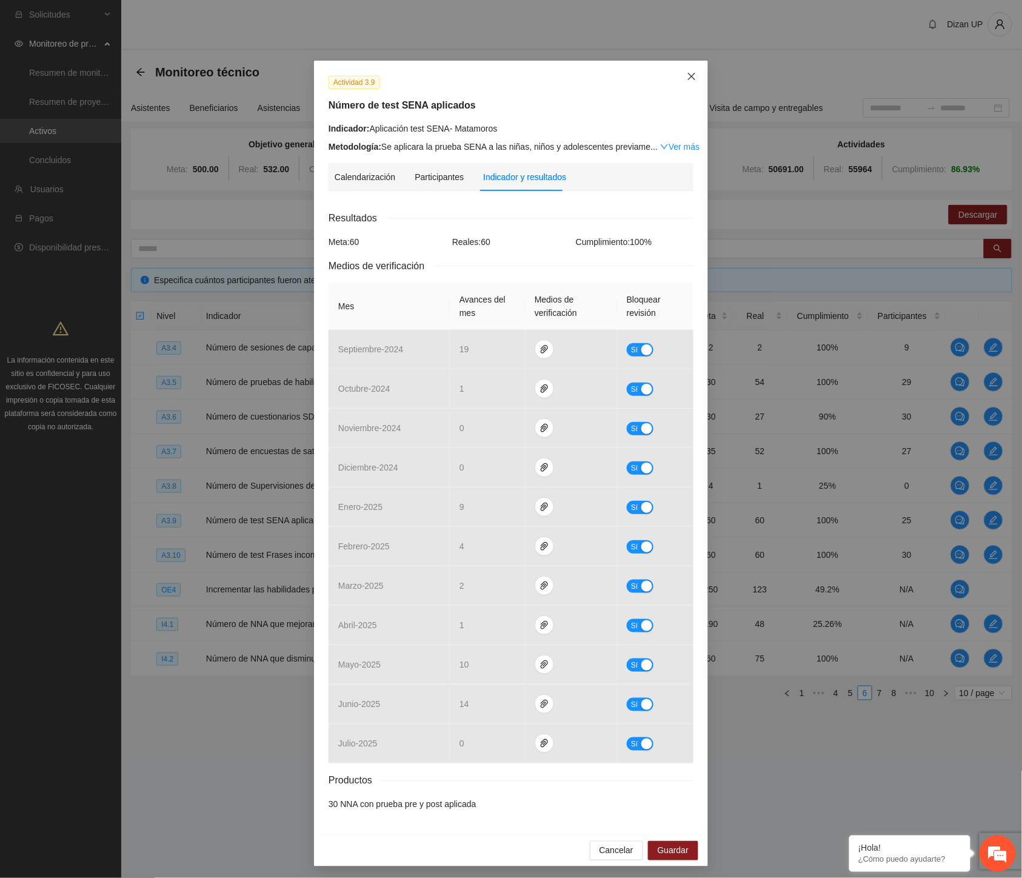
click at [687, 74] on icon "close" at bounding box center [692, 77] width 10 height 10
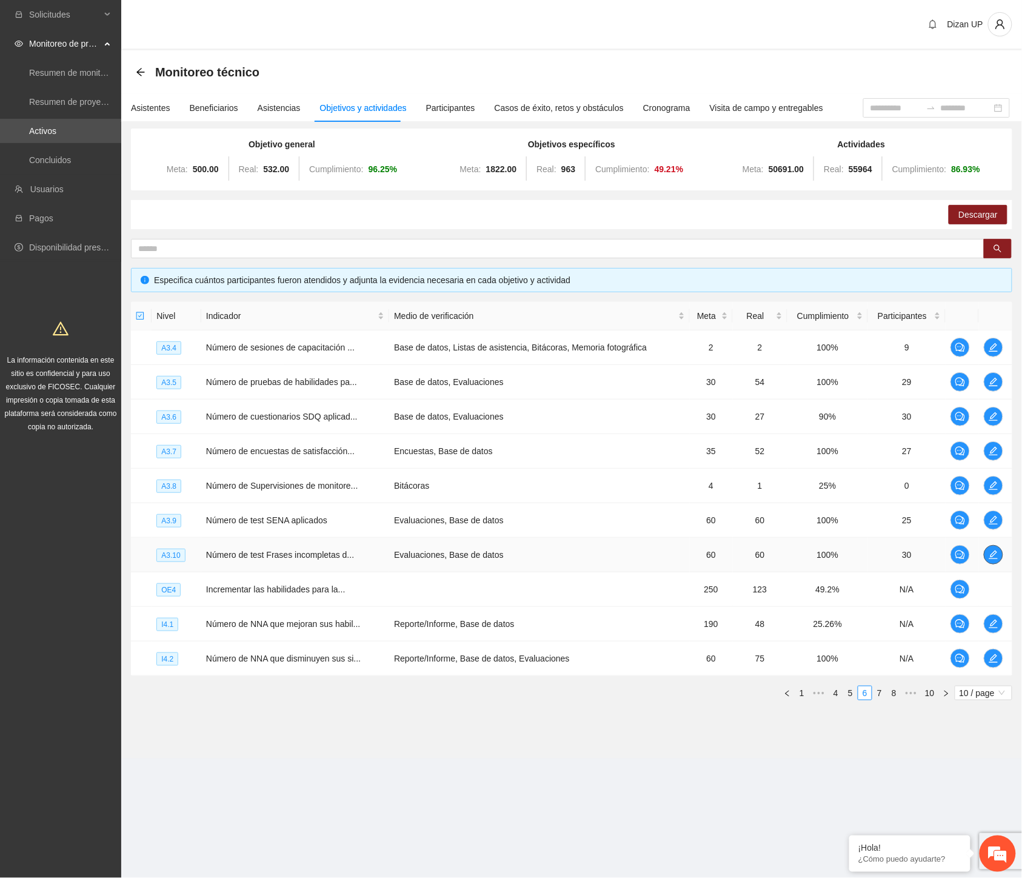
click at [992, 550] on icon "edit" at bounding box center [994, 555] width 10 height 10
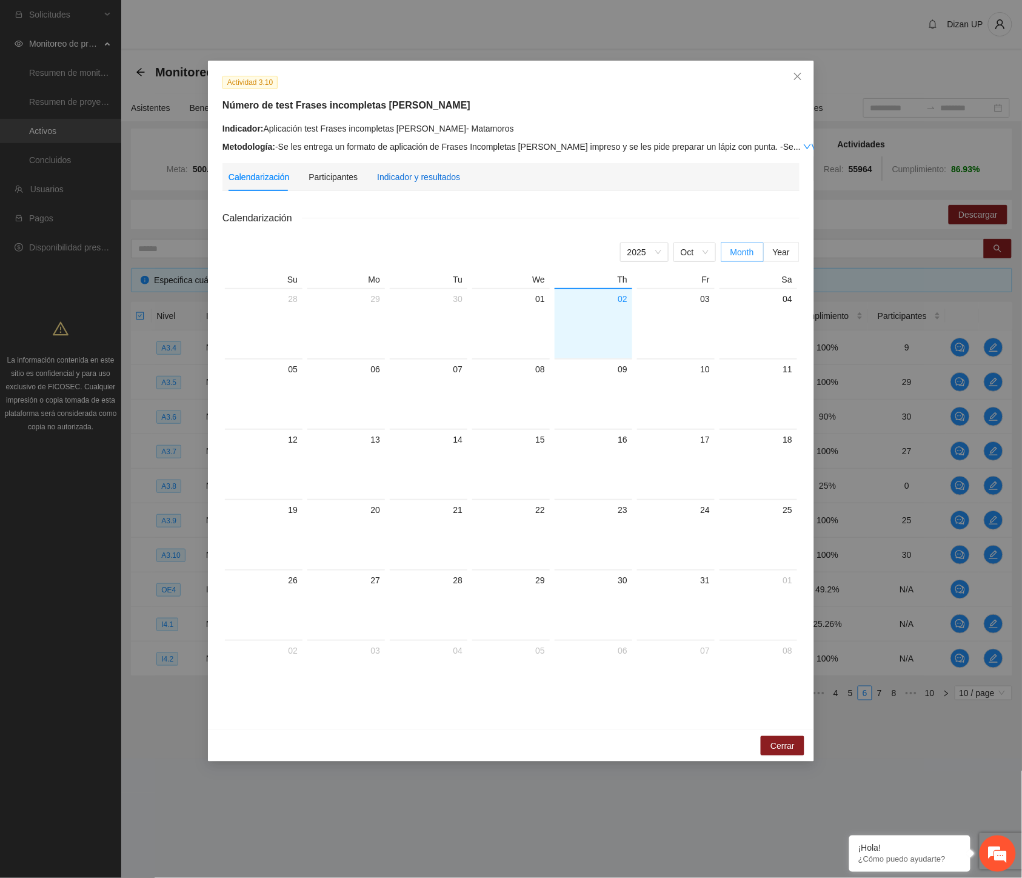
click at [404, 179] on div "Indicador y resultados" at bounding box center [418, 176] width 83 height 13
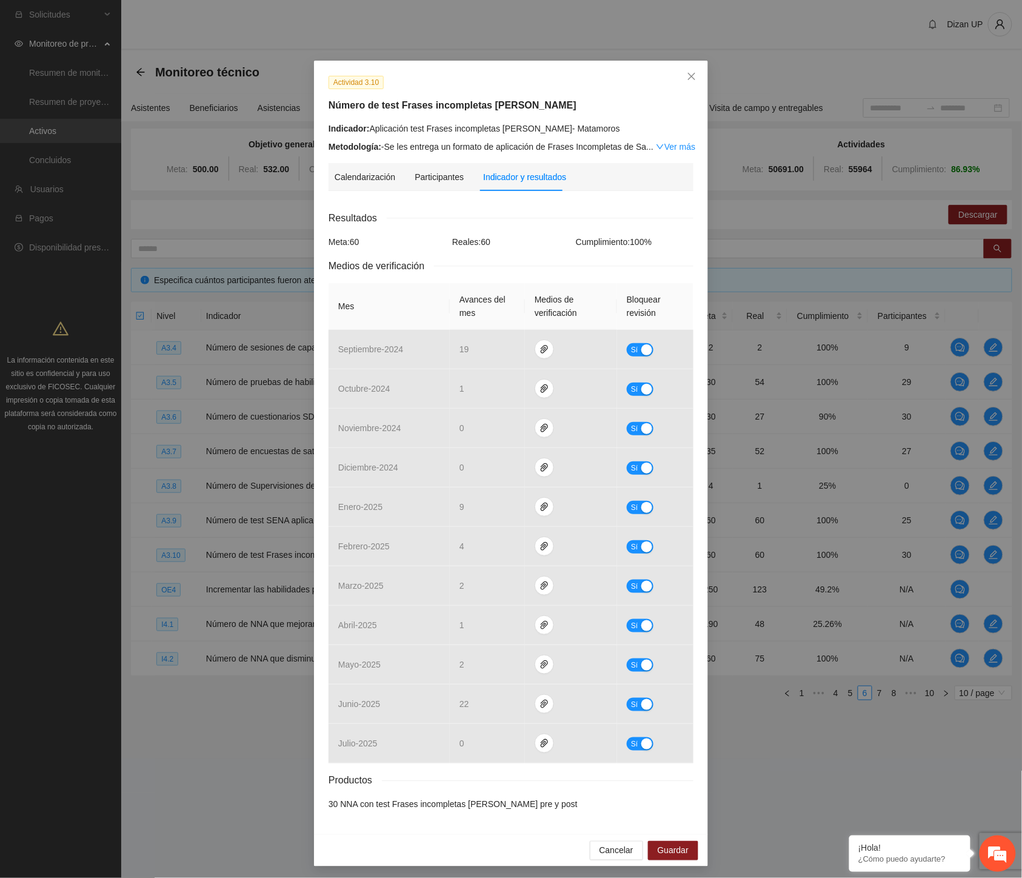
click at [550, 104] on h5 "Número de test Frases incompletas [PERSON_NAME]" at bounding box center [511, 105] width 365 height 15
click at [692, 74] on span "Close" at bounding box center [691, 77] width 33 height 33
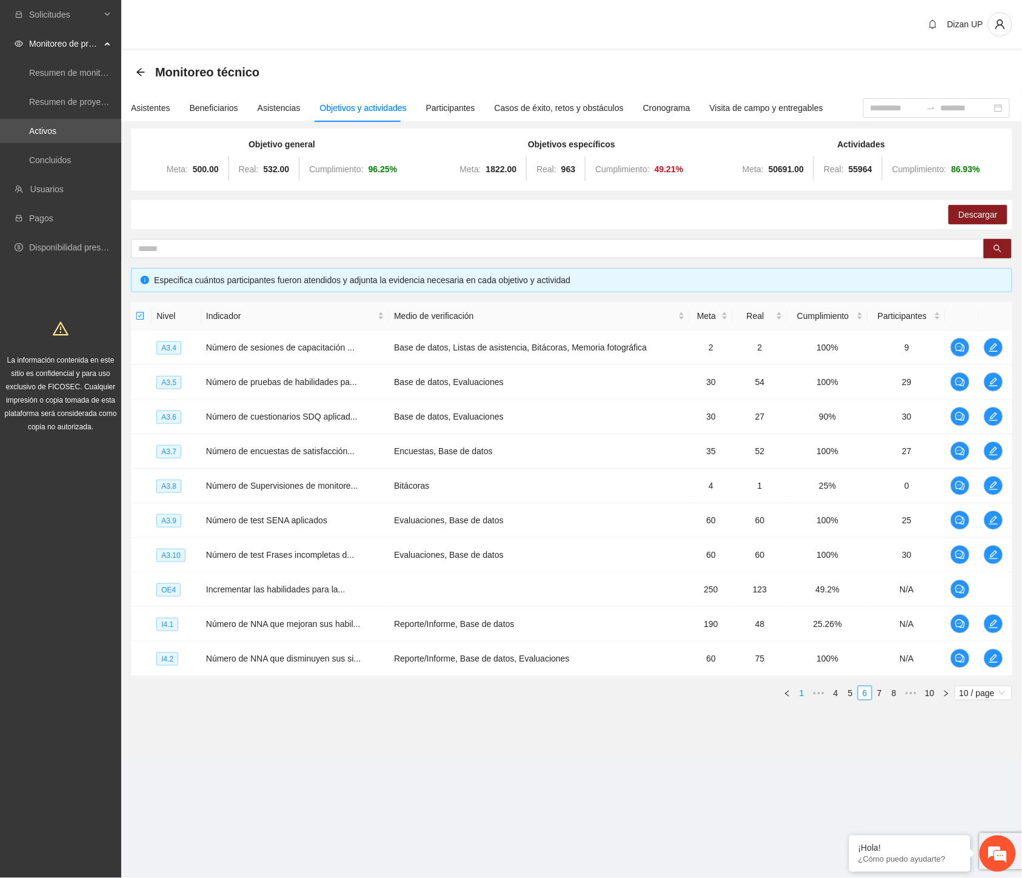
click at [802, 694] on link "1" at bounding box center [801, 692] width 13 height 13
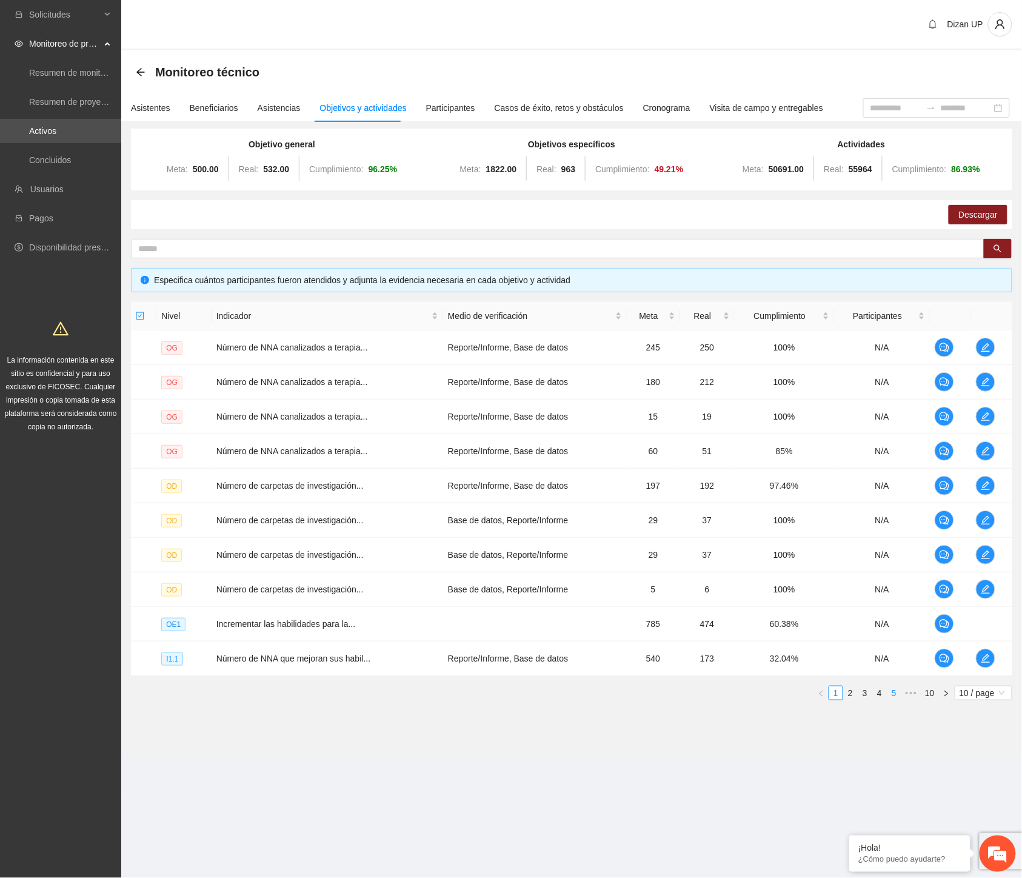
click at [894, 693] on link "5" at bounding box center [893, 692] width 13 height 13
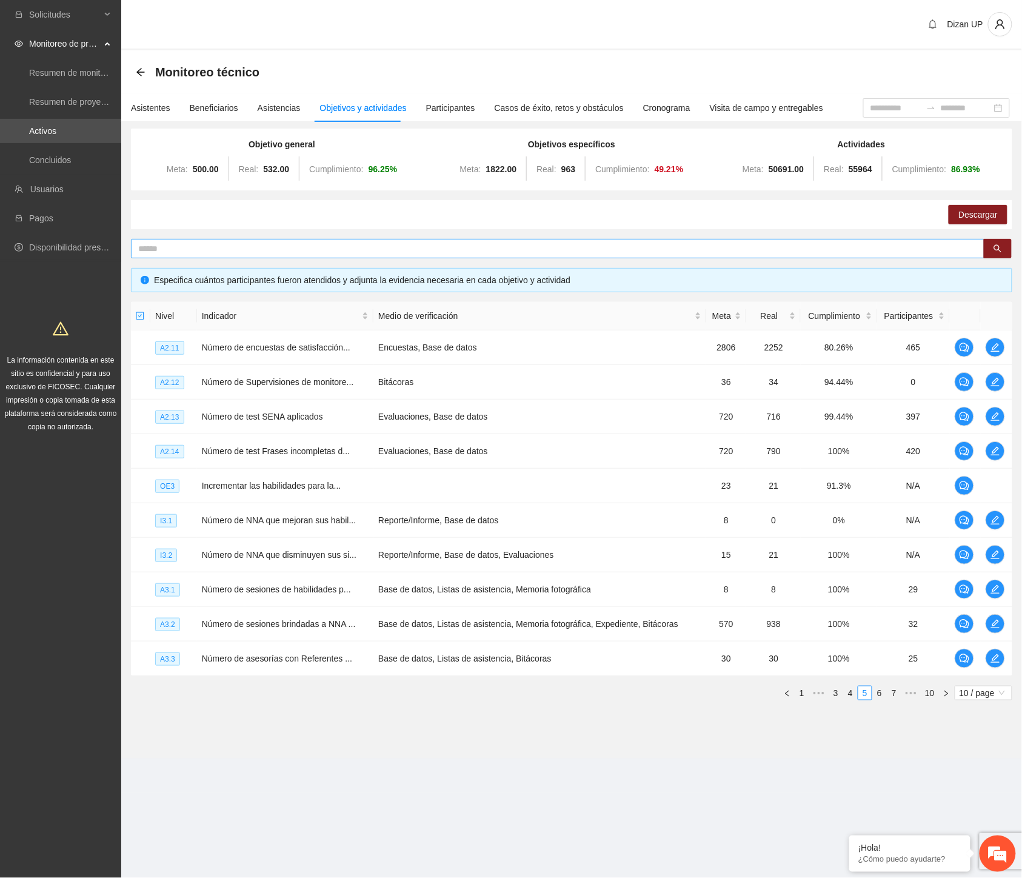
click at [267, 244] on input "text" at bounding box center [552, 248] width 829 height 13
click at [875, 694] on link "6" at bounding box center [879, 692] width 13 height 13
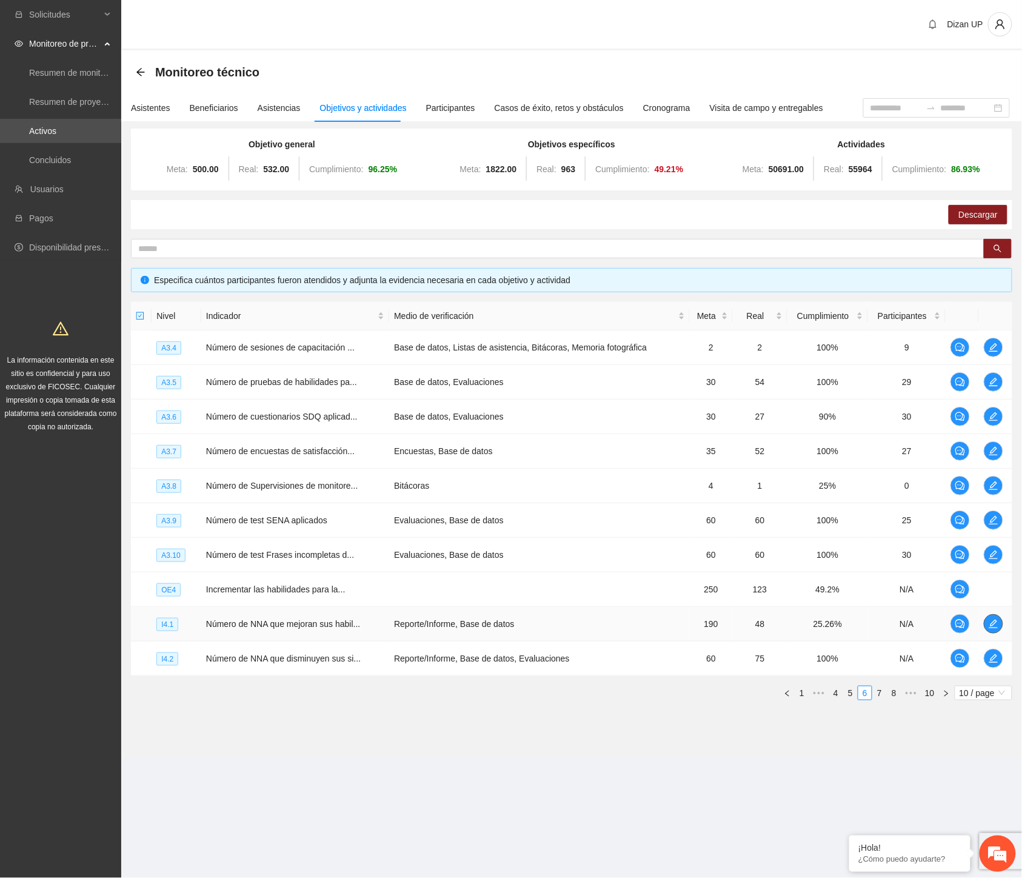
click at [994, 624] on icon "edit" at bounding box center [993, 624] width 8 height 8
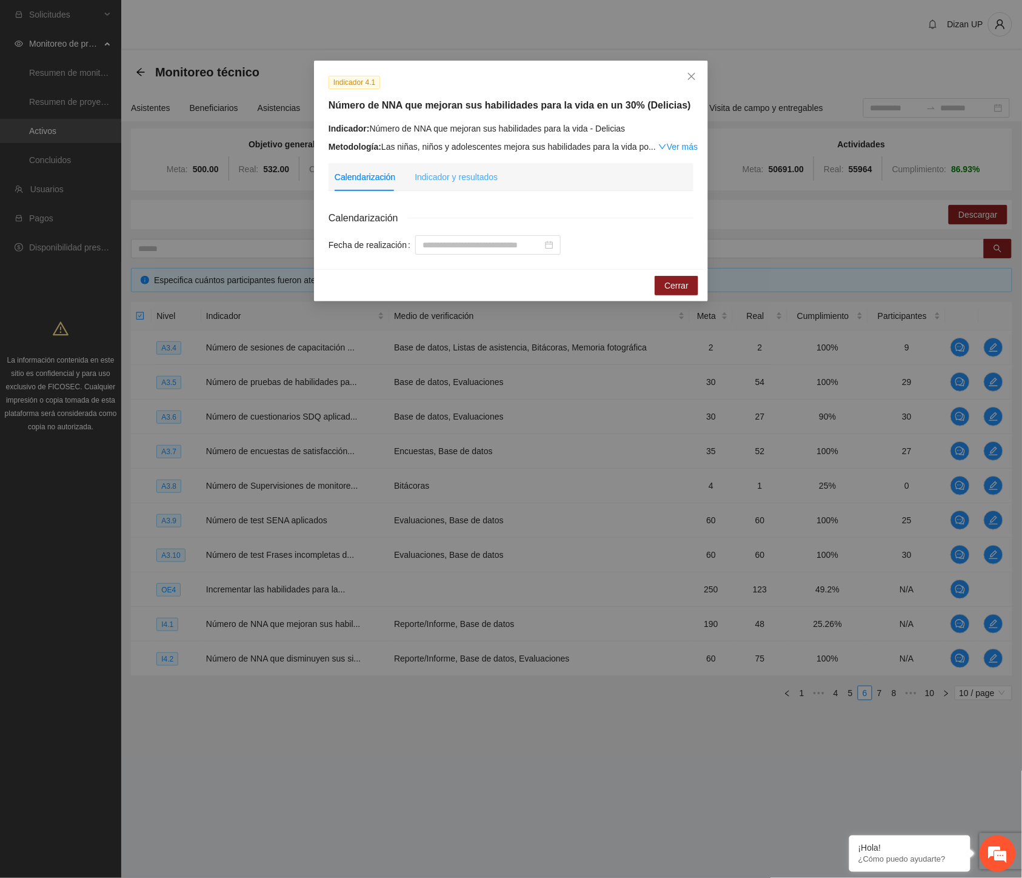
click at [479, 185] on div "Indicador y resultados" at bounding box center [456, 177] width 83 height 28
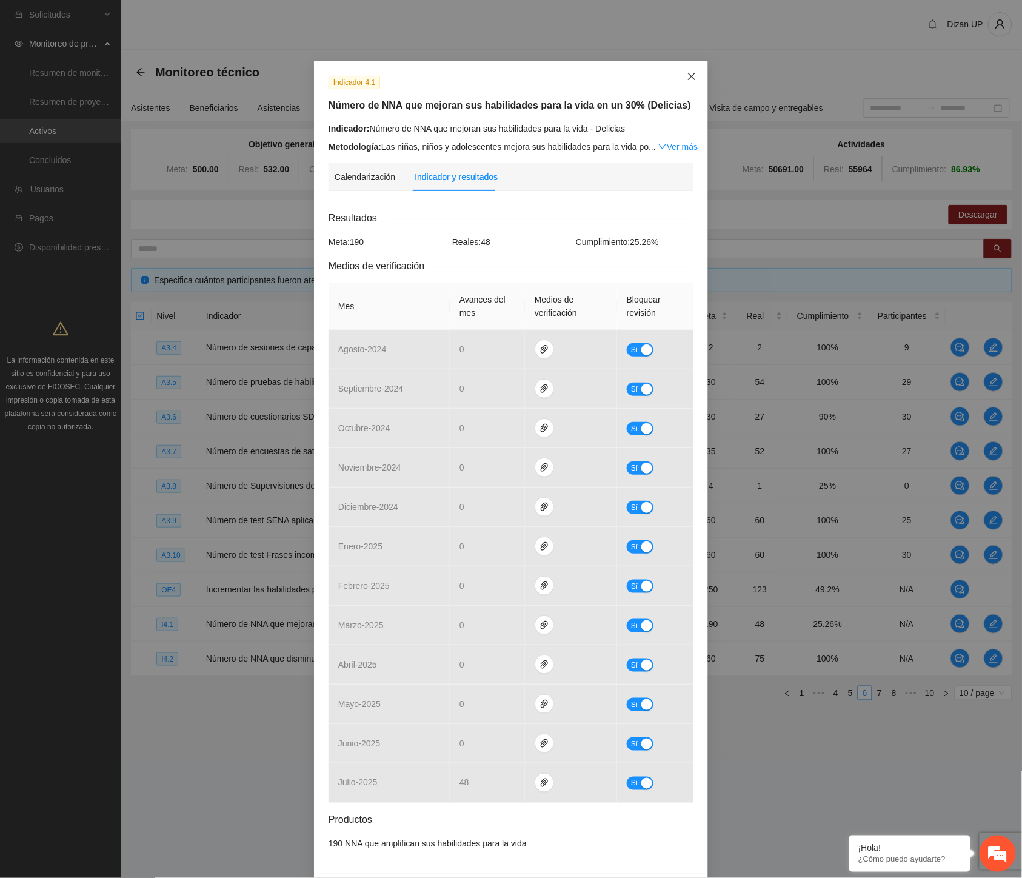
click at [688, 80] on icon "close" at bounding box center [691, 76] width 7 height 7
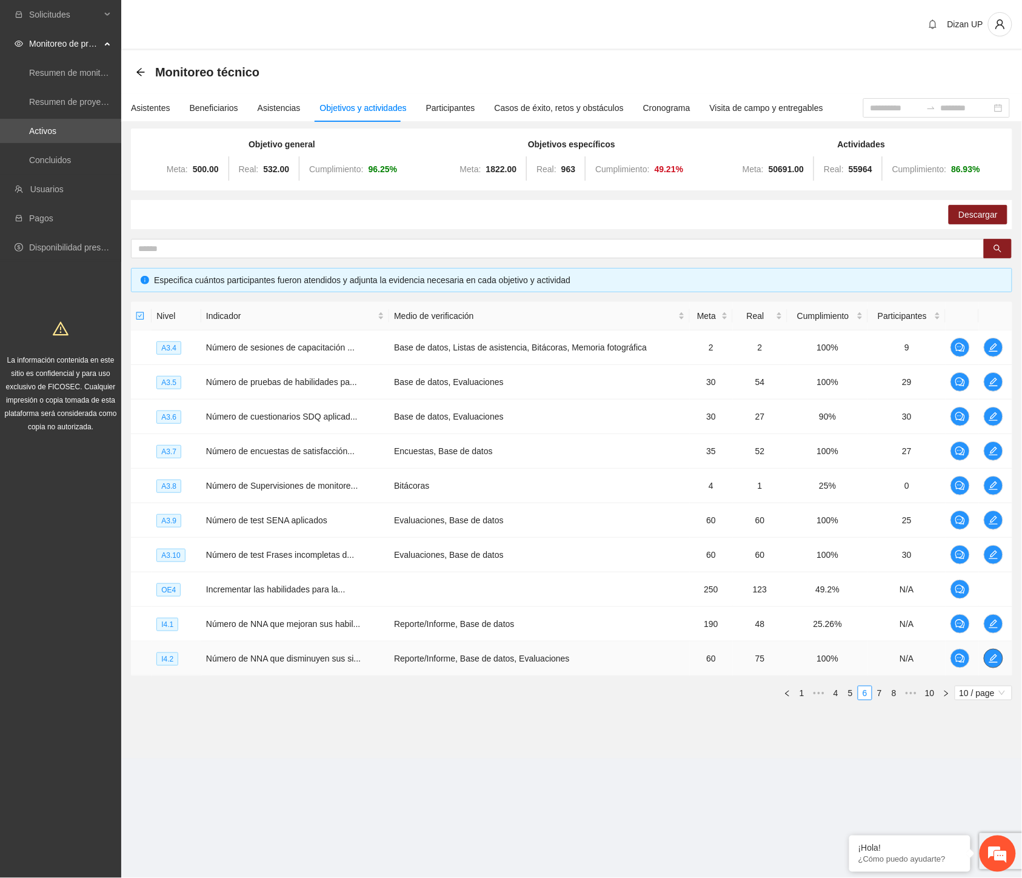
click at [997, 658] on icon "edit" at bounding box center [994, 658] width 10 height 10
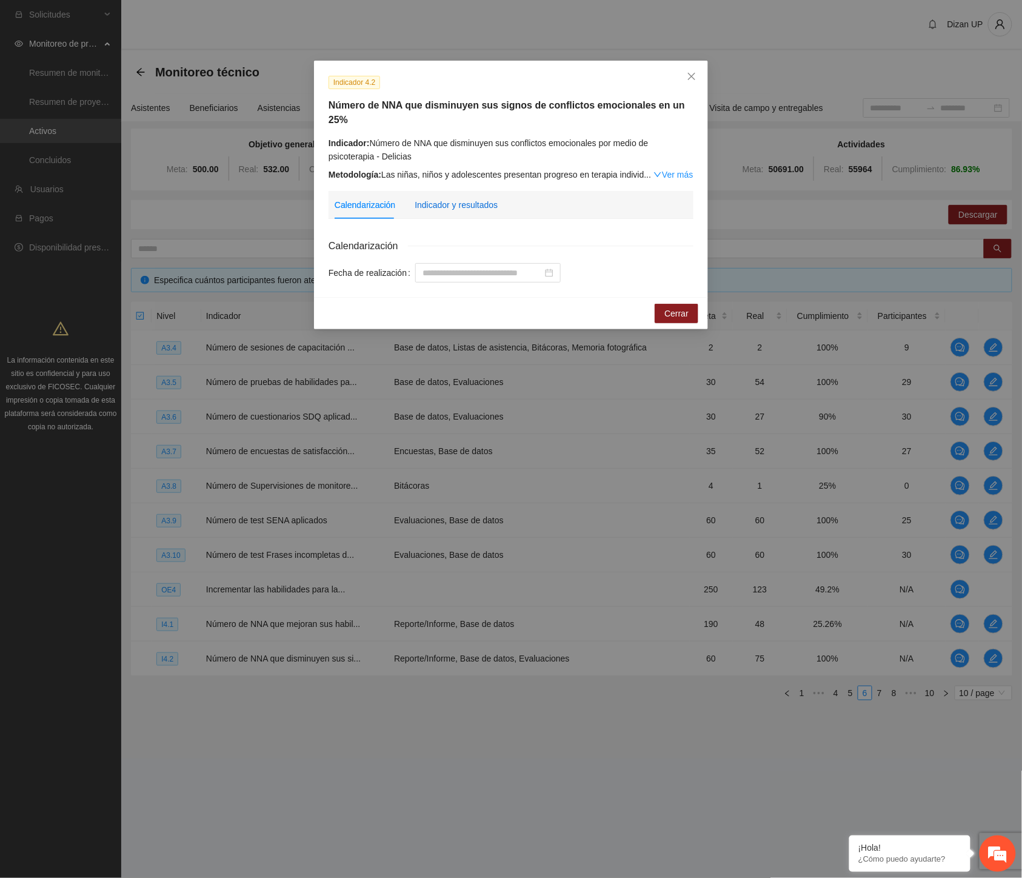
drag, startPoint x: 439, startPoint y: 189, endPoint x: 446, endPoint y: 190, distance: 6.7
click at [439, 198] on div "Indicador y resultados" at bounding box center [456, 204] width 83 height 13
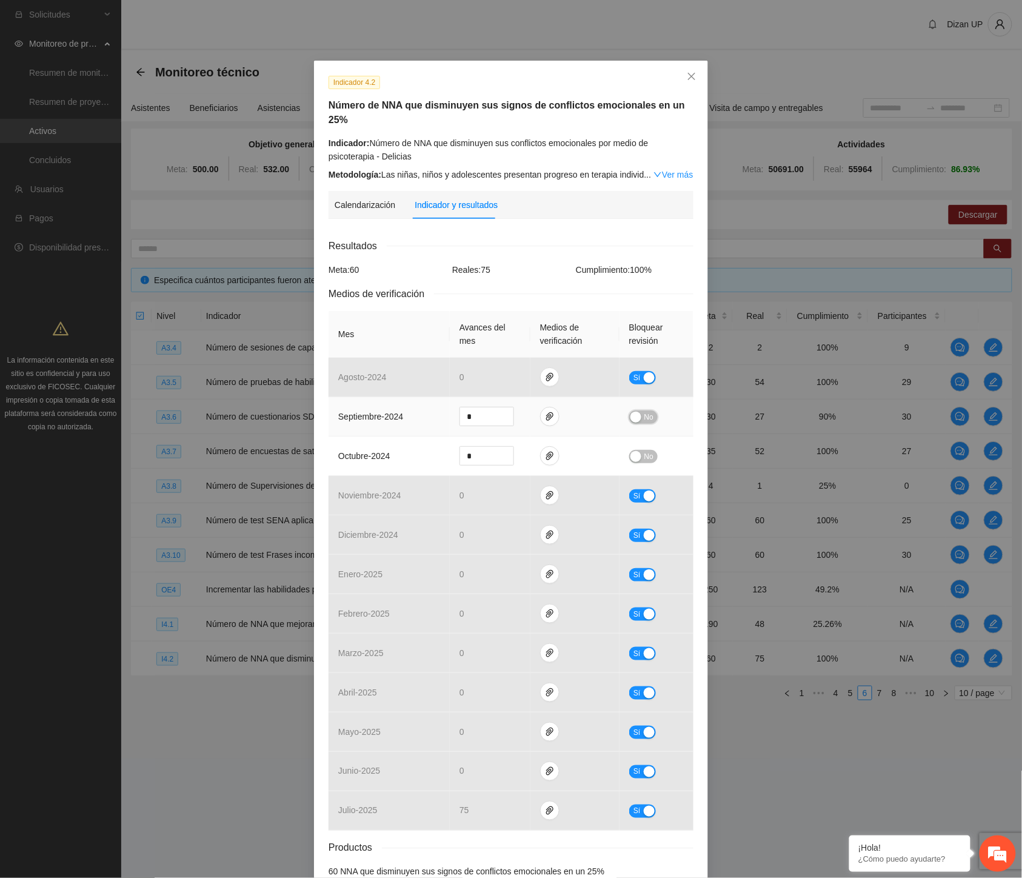
drag, startPoint x: 628, startPoint y: 398, endPoint x: 629, endPoint y: 410, distance: 11.5
click at [630, 412] on div "button" at bounding box center [635, 417] width 11 height 11
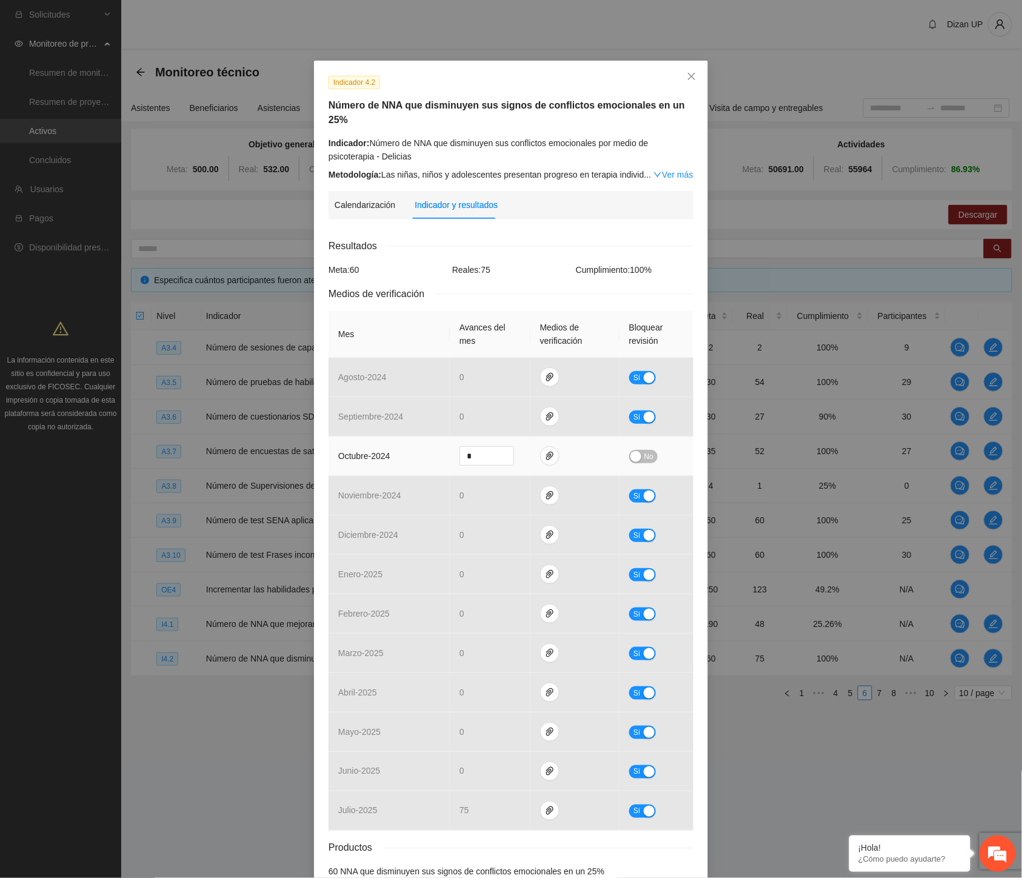
click at [637, 450] on button "No" at bounding box center [643, 456] width 28 height 13
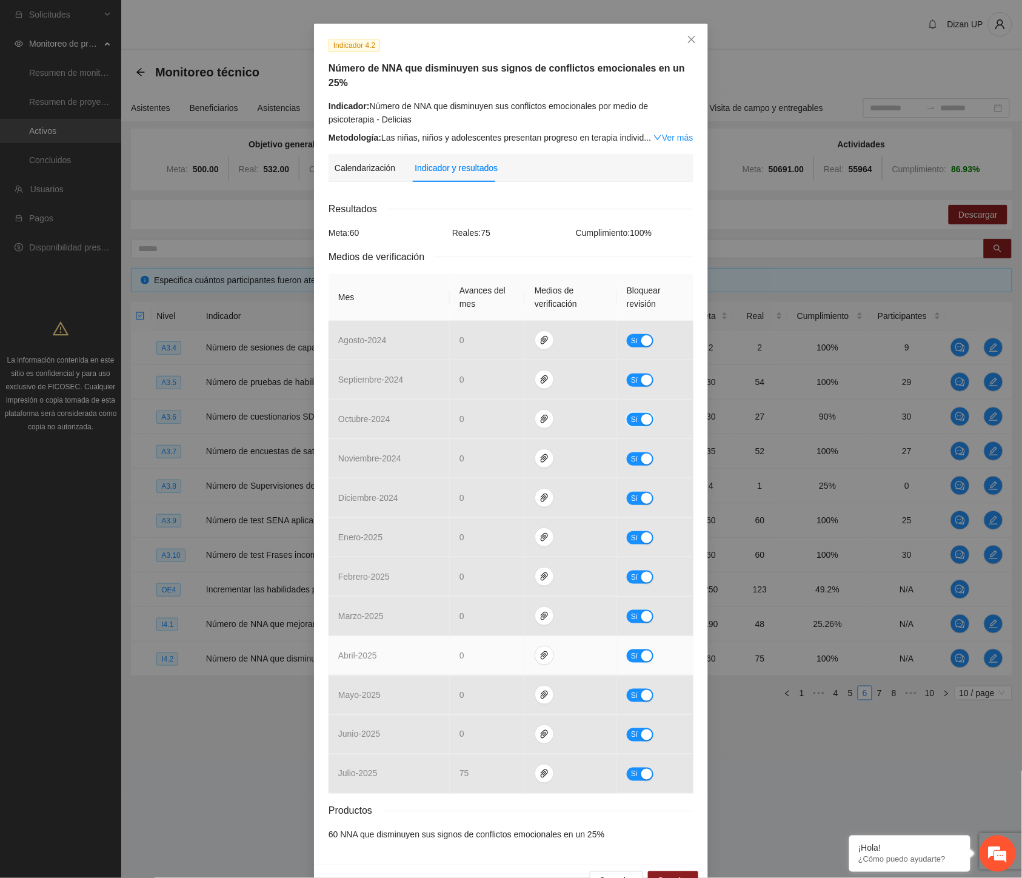
scroll to position [56, 0]
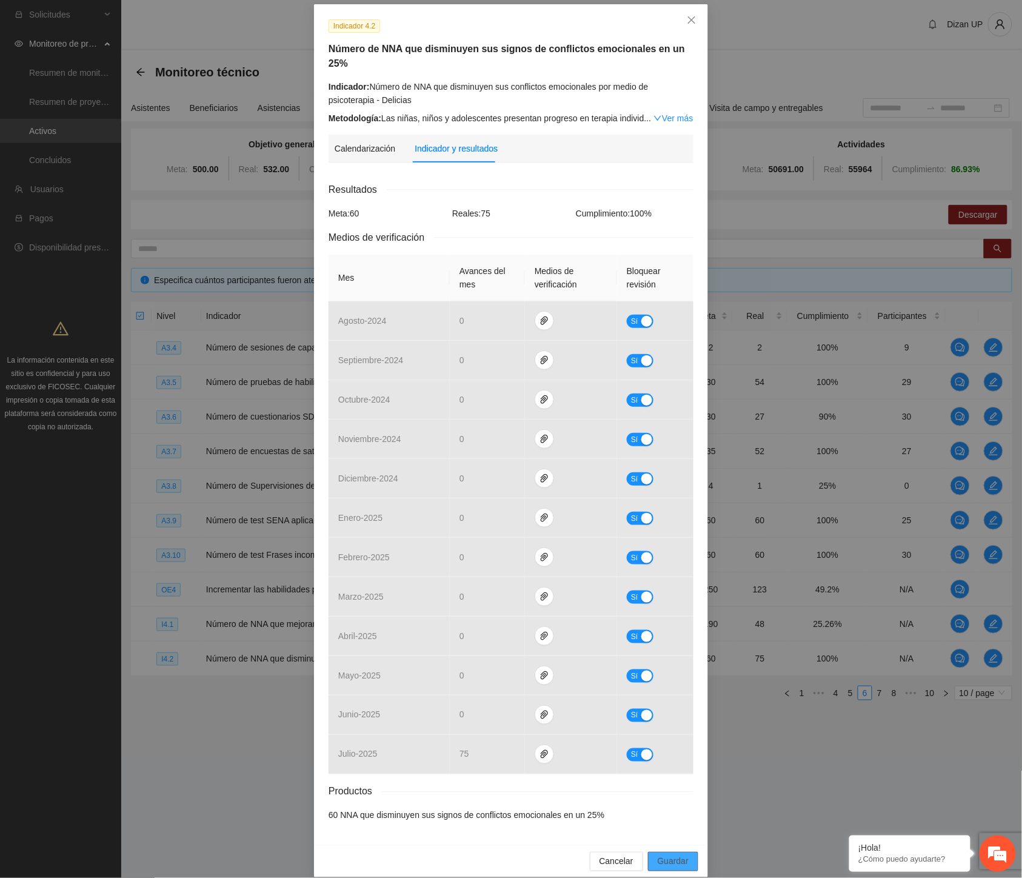
drag, startPoint x: 663, startPoint y: 849, endPoint x: 672, endPoint y: 839, distance: 13.4
click at [665, 855] on span "Guardar" at bounding box center [673, 861] width 31 height 13
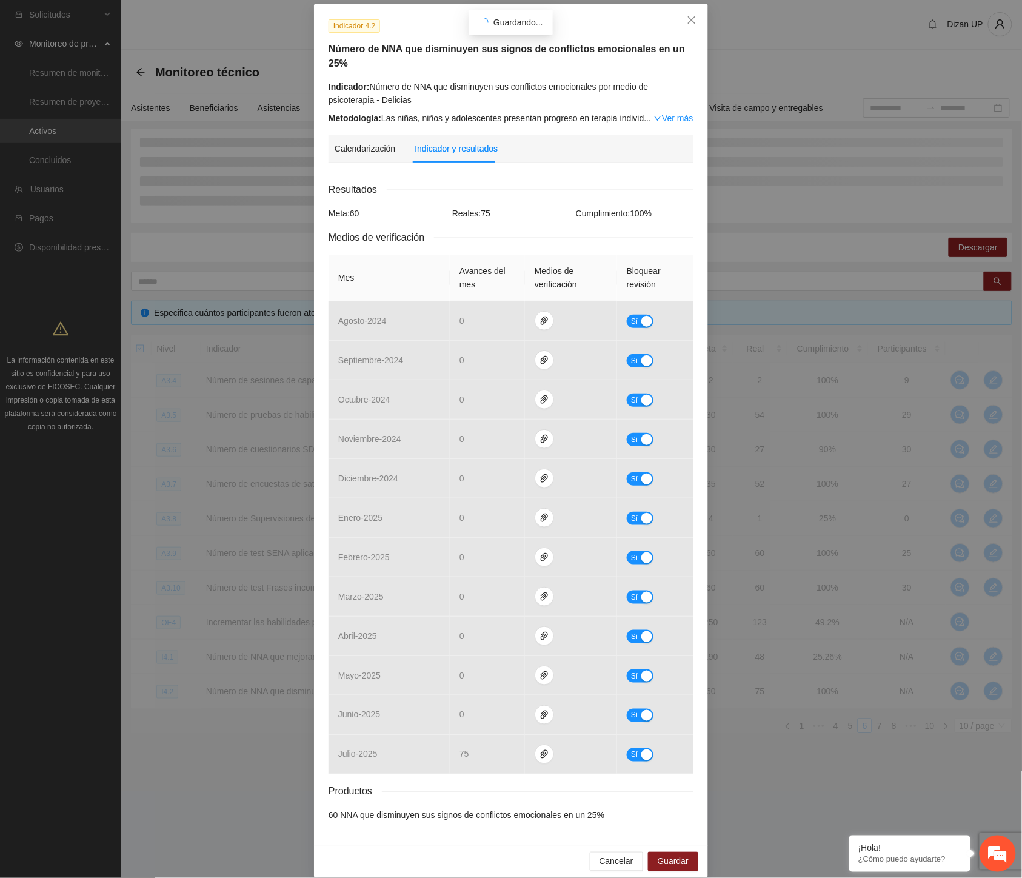
scroll to position [0, 0]
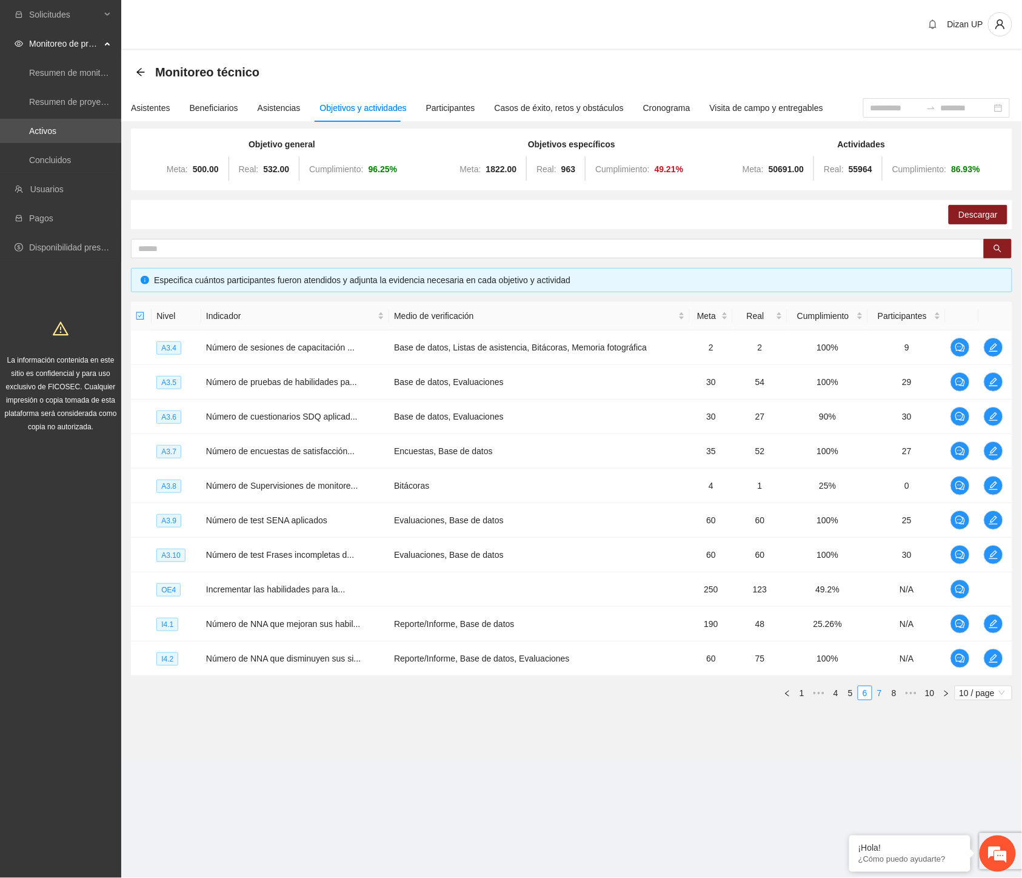
click at [881, 692] on link "7" at bounding box center [879, 692] width 13 height 13
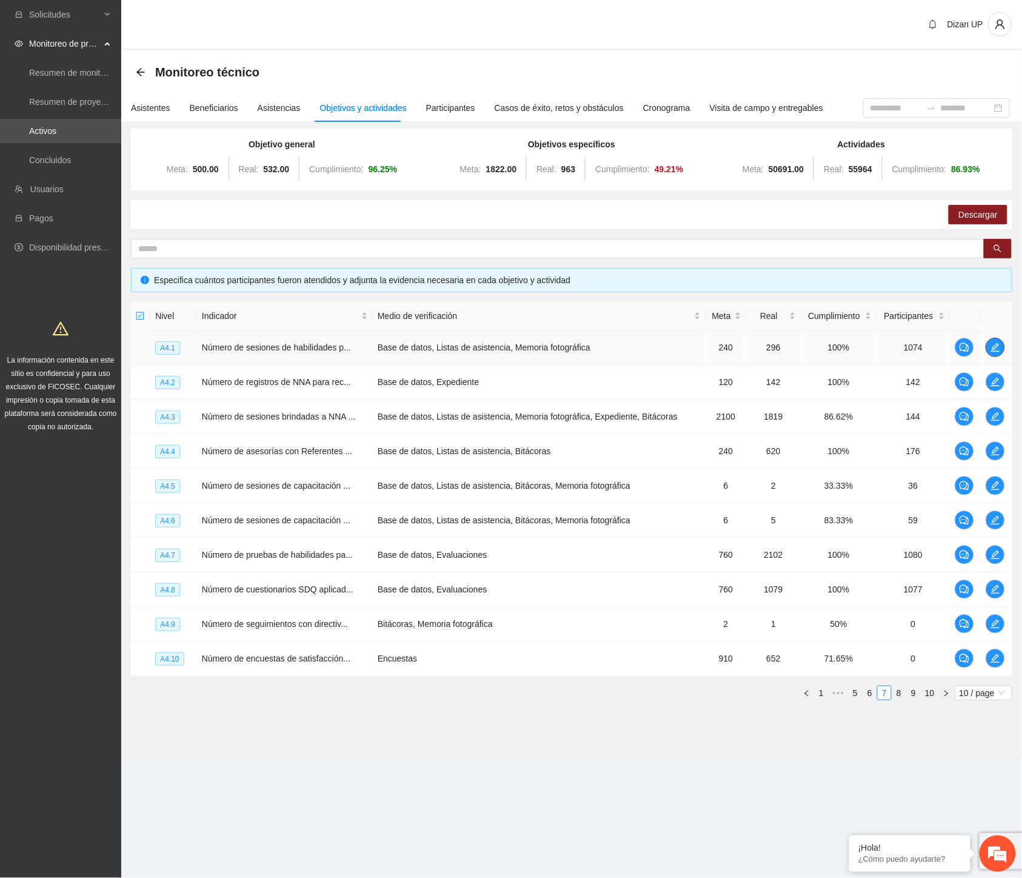
click at [998, 346] on icon "edit" at bounding box center [996, 348] width 10 height 10
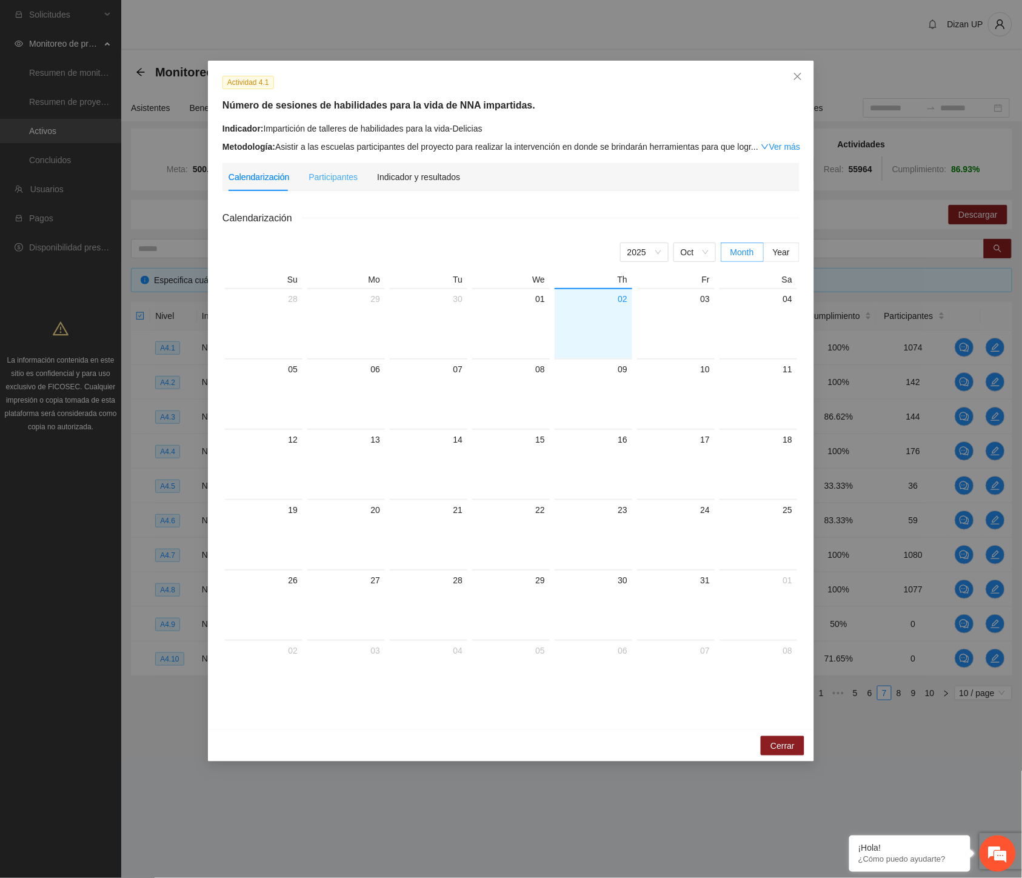
drag, startPoint x: 426, startPoint y: 190, endPoint x: 421, endPoint y: 179, distance: 11.9
click at [424, 188] on div "Indicador y resultados" at bounding box center [418, 177] width 83 height 28
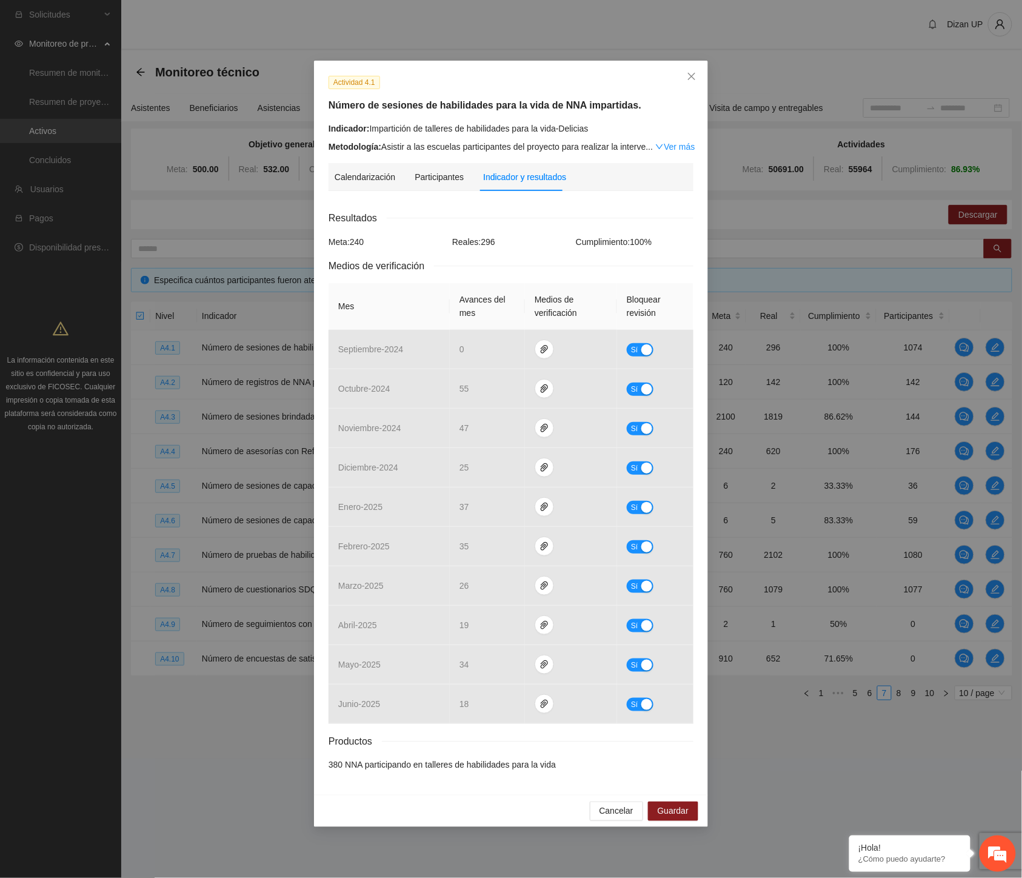
click at [572, 238] on div "Reales: 296" at bounding box center [511, 241] width 124 height 13
drag, startPoint x: 682, startPoint y: 74, endPoint x: 673, endPoint y: 93, distance: 20.9
click at [682, 75] on span "Close" at bounding box center [691, 77] width 33 height 33
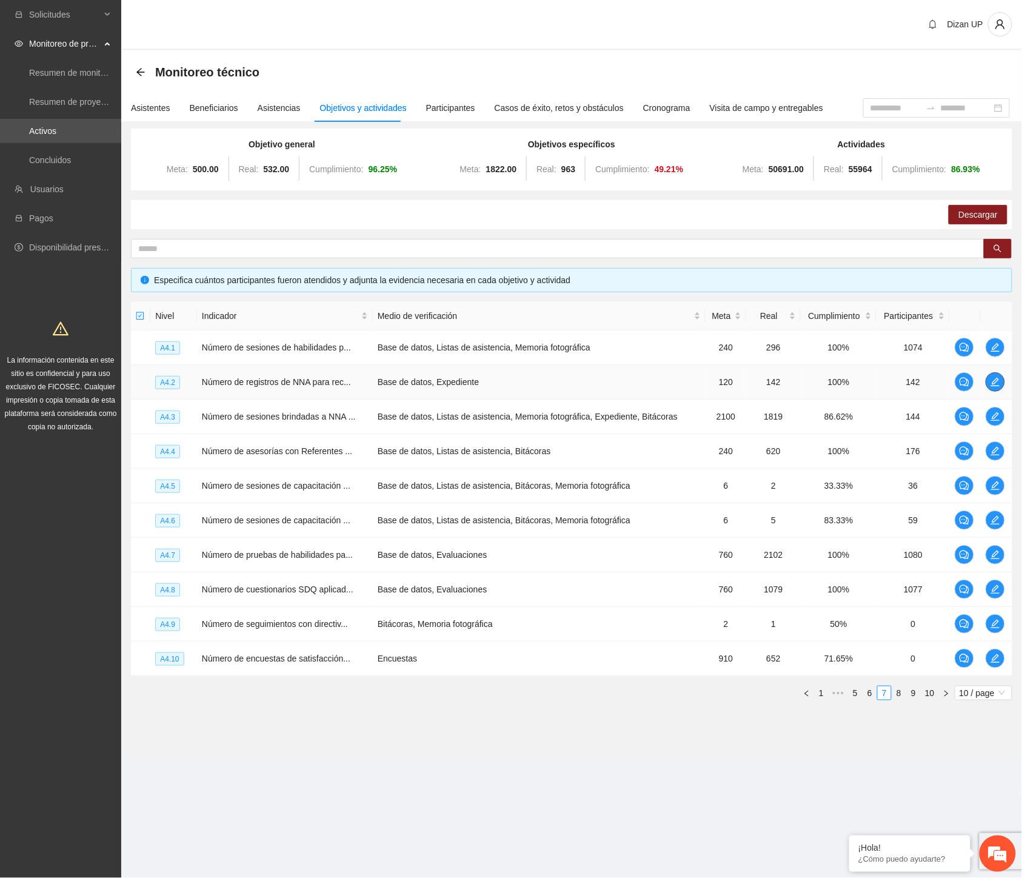
click at [998, 380] on icon "edit" at bounding box center [996, 382] width 10 height 10
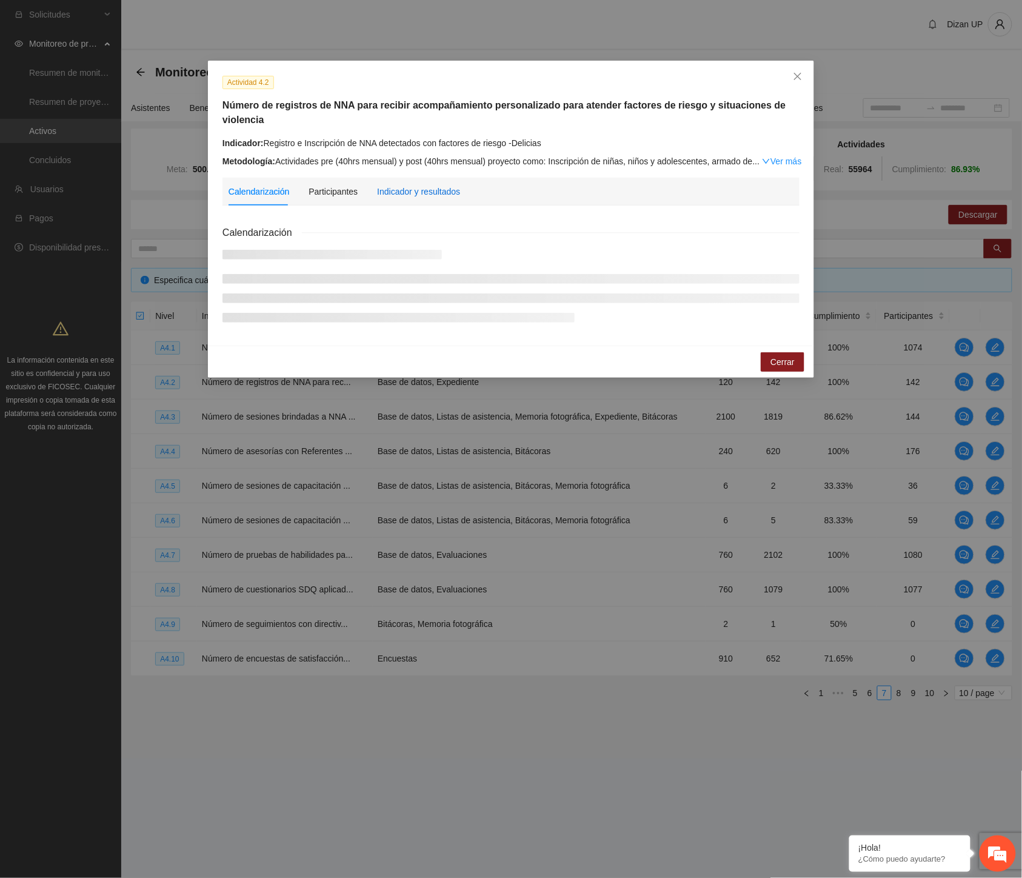
drag, startPoint x: 396, startPoint y: 191, endPoint x: 520, endPoint y: 196, distance: 123.8
click at [396, 191] on div "Indicador y resultados" at bounding box center [418, 191] width 83 height 13
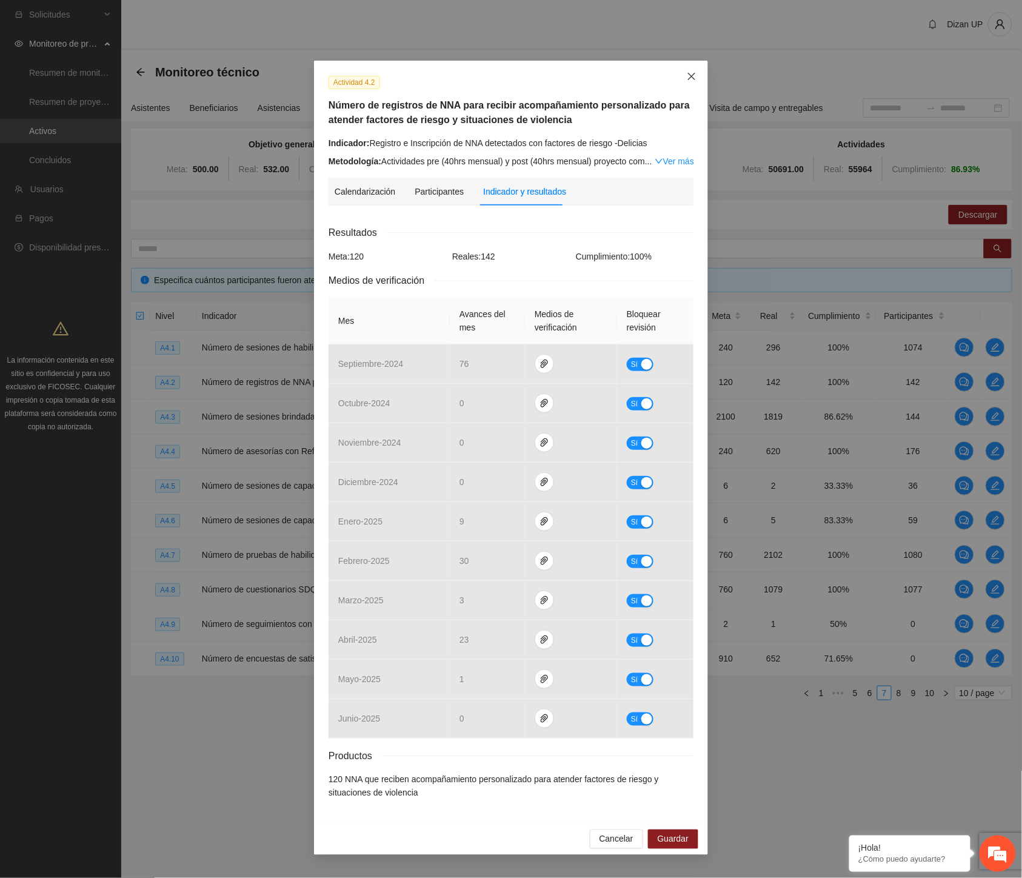
click at [689, 75] on icon "close" at bounding box center [692, 77] width 10 height 10
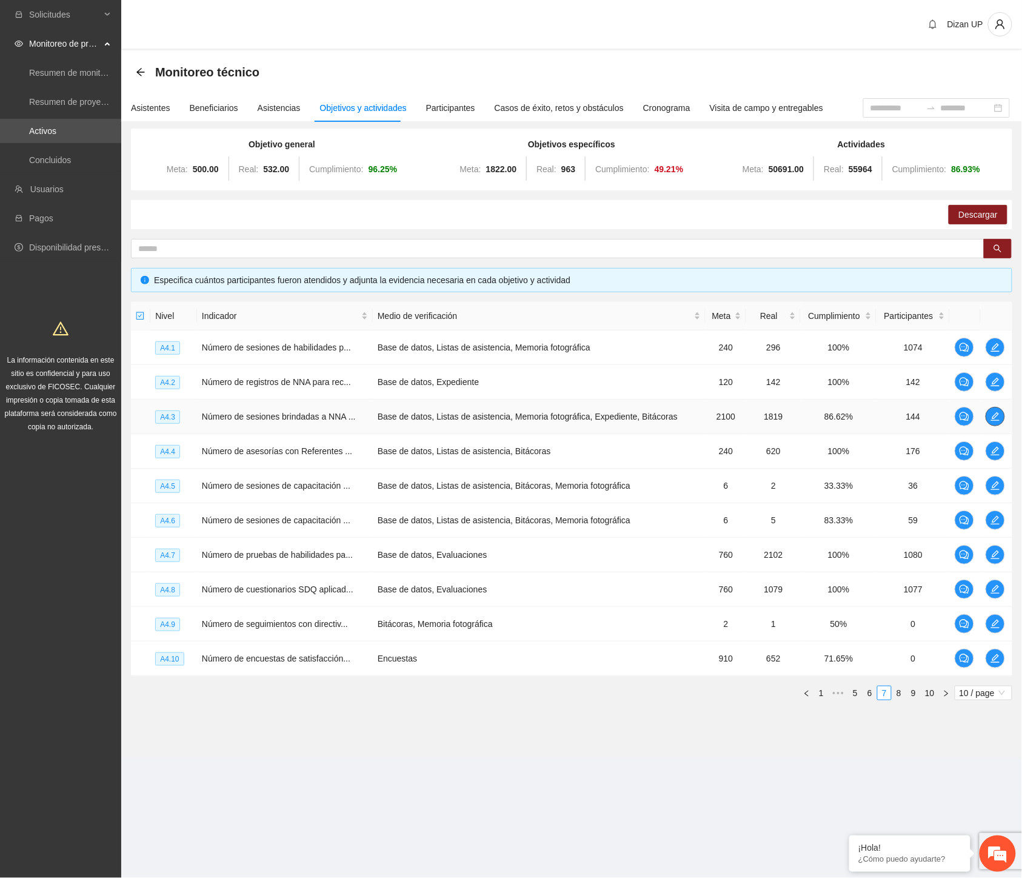
click at [991, 416] on icon "edit" at bounding box center [996, 417] width 10 height 10
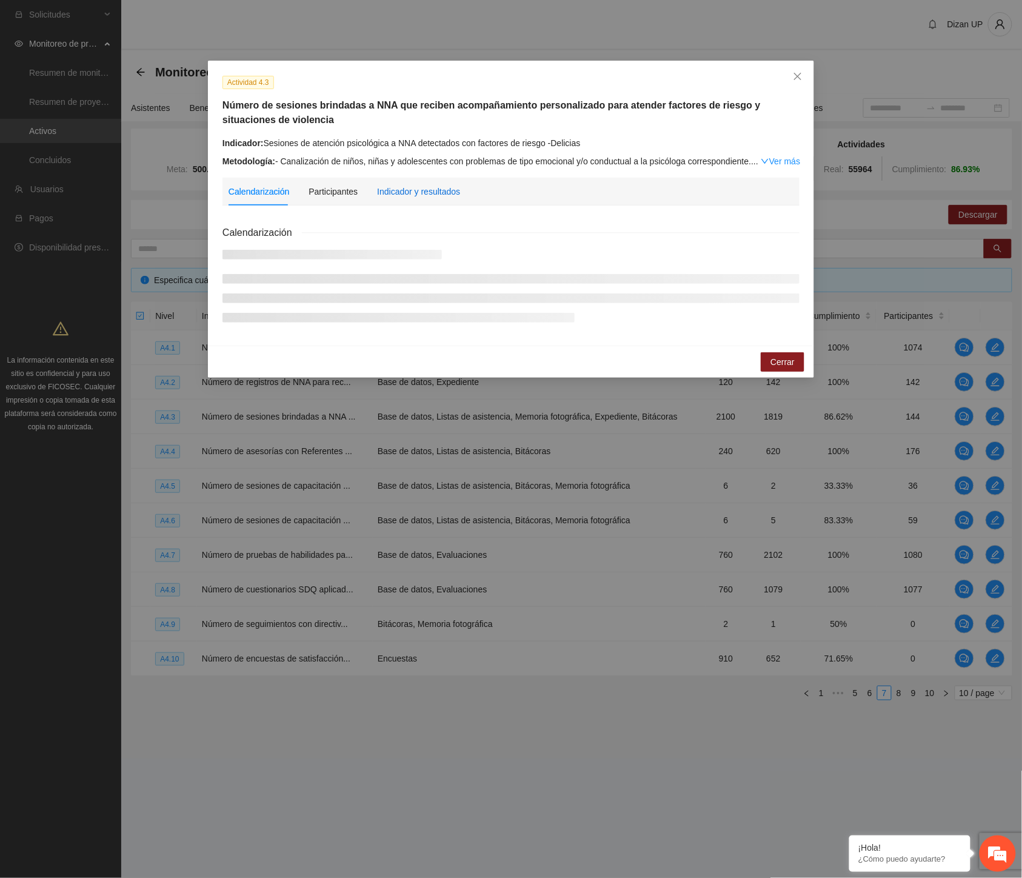
click at [415, 198] on div "Indicador y resultados" at bounding box center [418, 191] width 83 height 13
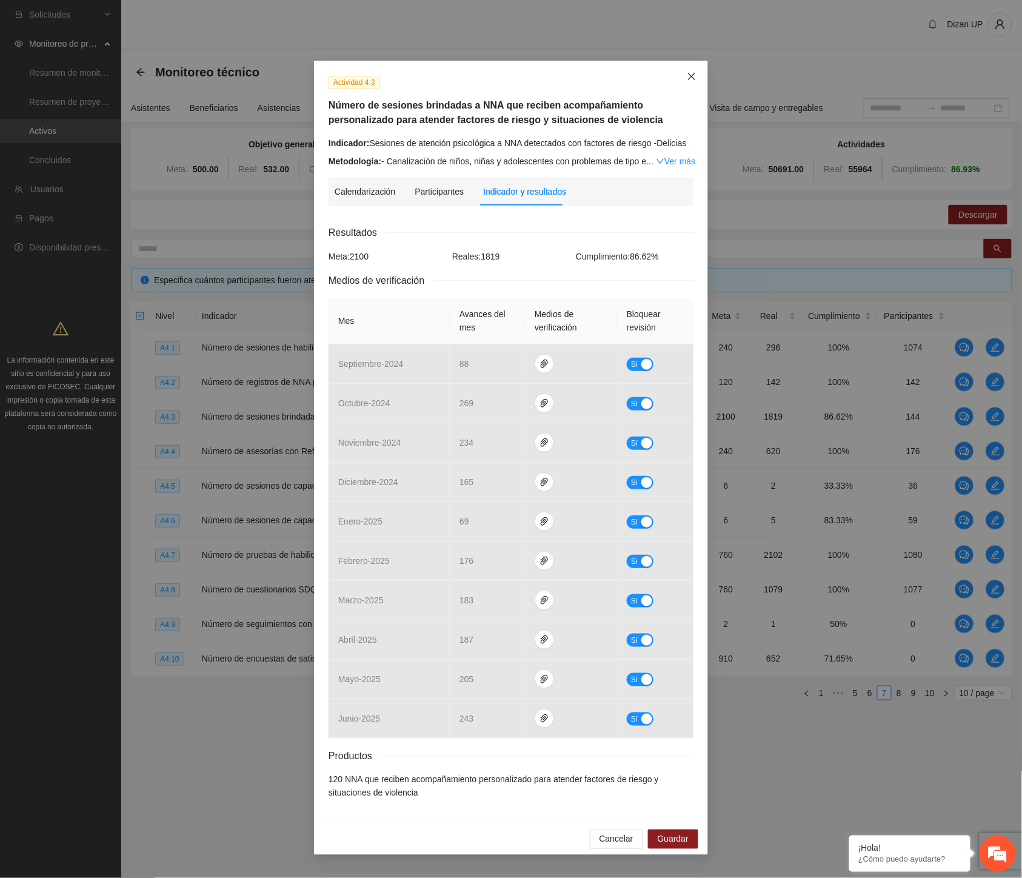
click at [692, 78] on icon "close" at bounding box center [692, 77] width 10 height 10
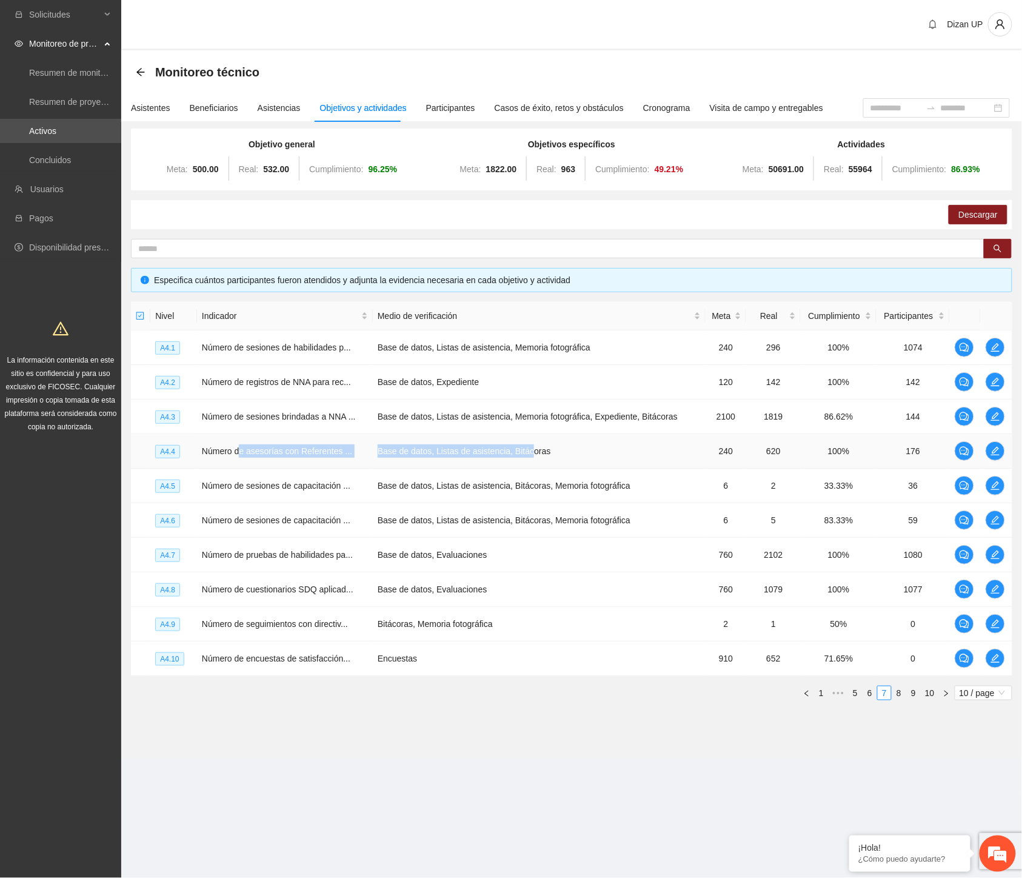
drag, startPoint x: 241, startPoint y: 453, endPoint x: 590, endPoint y: 463, distance: 349.3
click at [528, 461] on tr "A4.4 Número de asesorías con Referentes ... Base de datos, Listas de asistencia…" at bounding box center [571, 451] width 881 height 35
click at [999, 441] on button "button" at bounding box center [995, 450] width 19 height 19
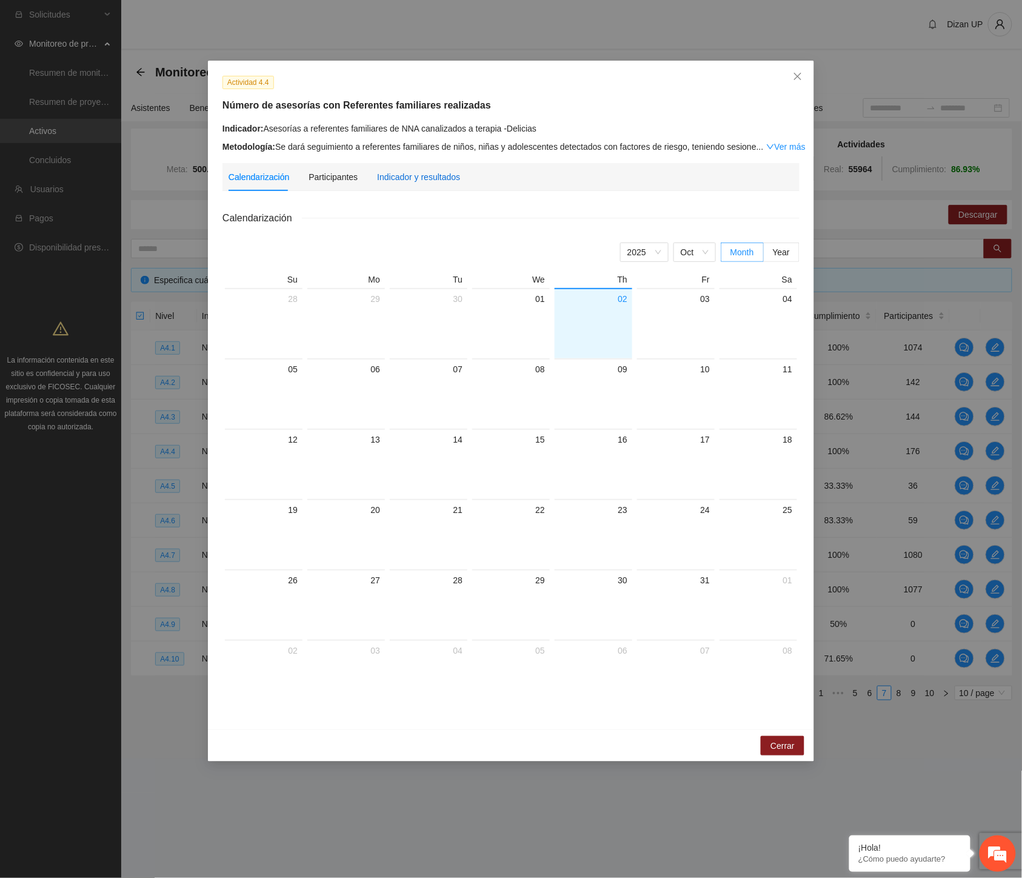
click at [419, 179] on div "Indicador y resultados" at bounding box center [418, 176] width 83 height 13
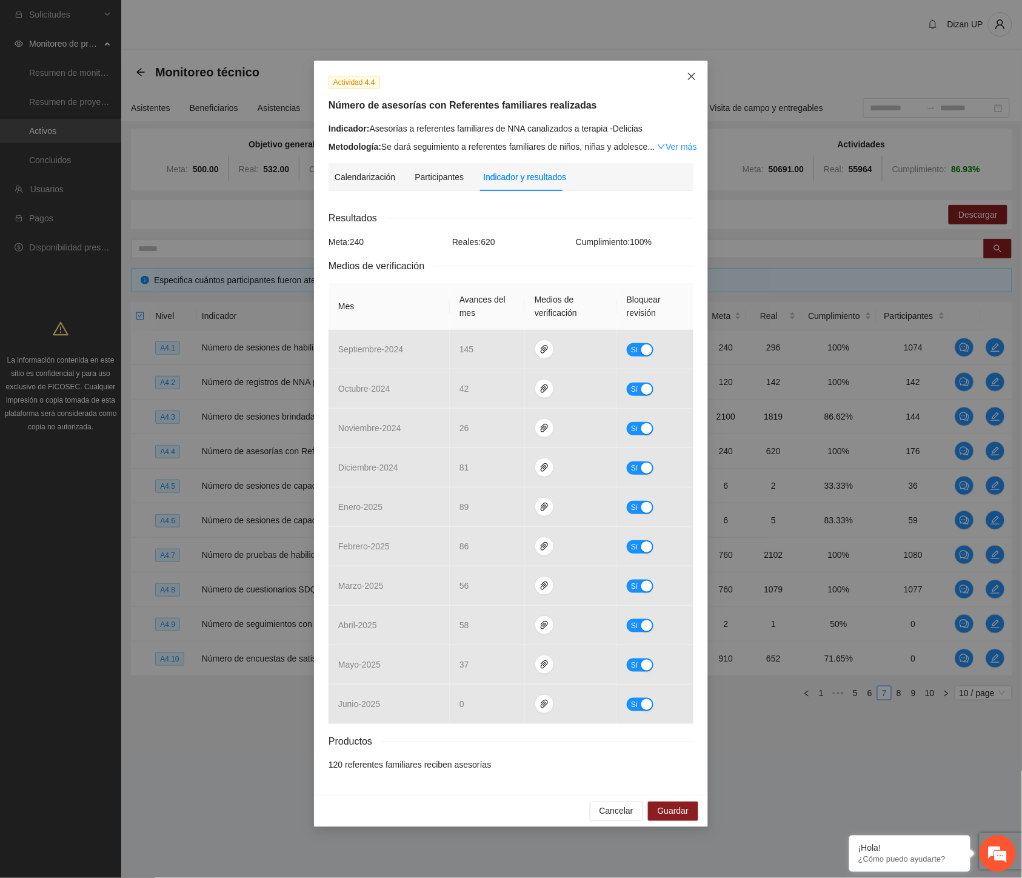
drag, startPoint x: 687, startPoint y: 75, endPoint x: 680, endPoint y: 82, distance: 10.3
click at [687, 76] on icon "close" at bounding box center [692, 77] width 10 height 10
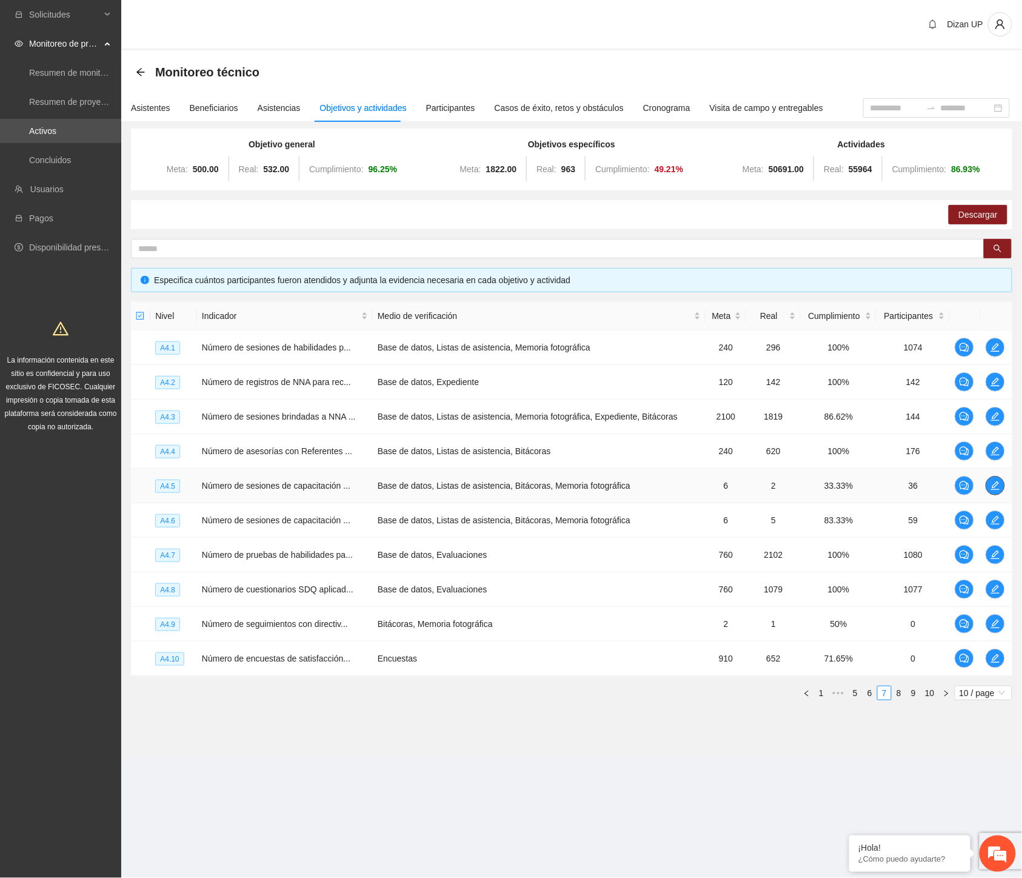
click at [989, 486] on span "edit" at bounding box center [995, 486] width 18 height 10
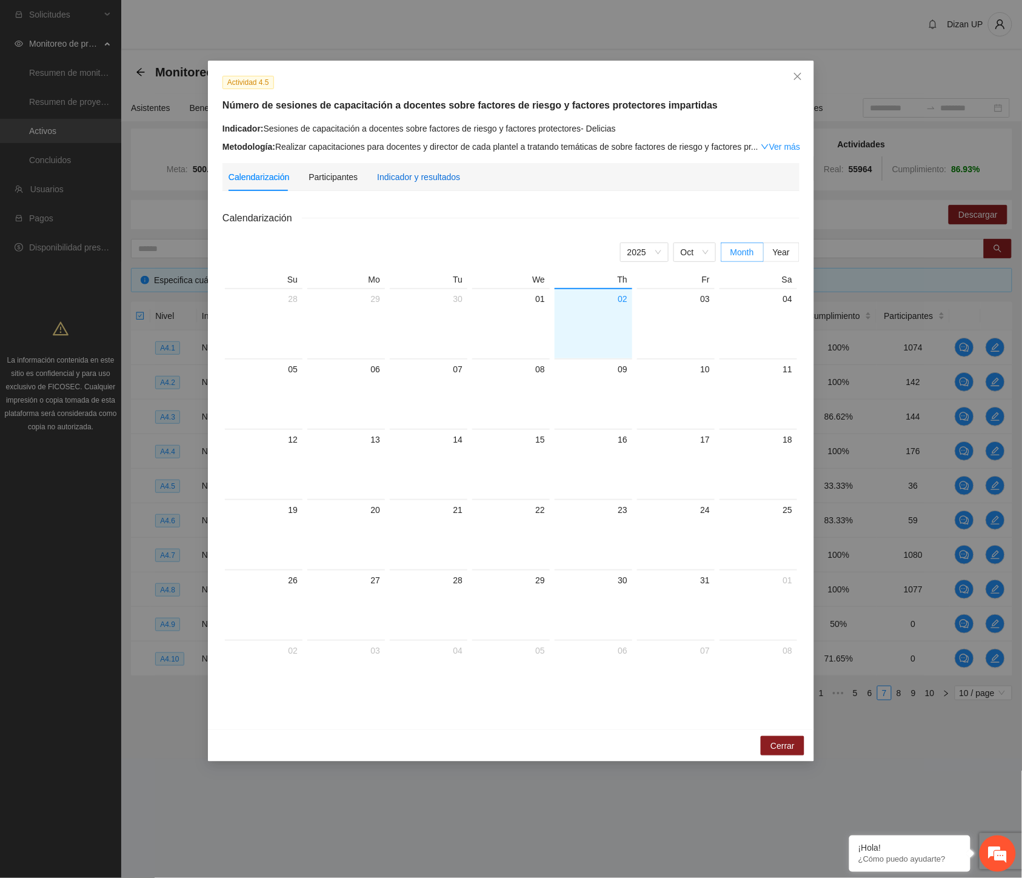
click at [407, 177] on div "Indicador y resultados" at bounding box center [418, 176] width 83 height 13
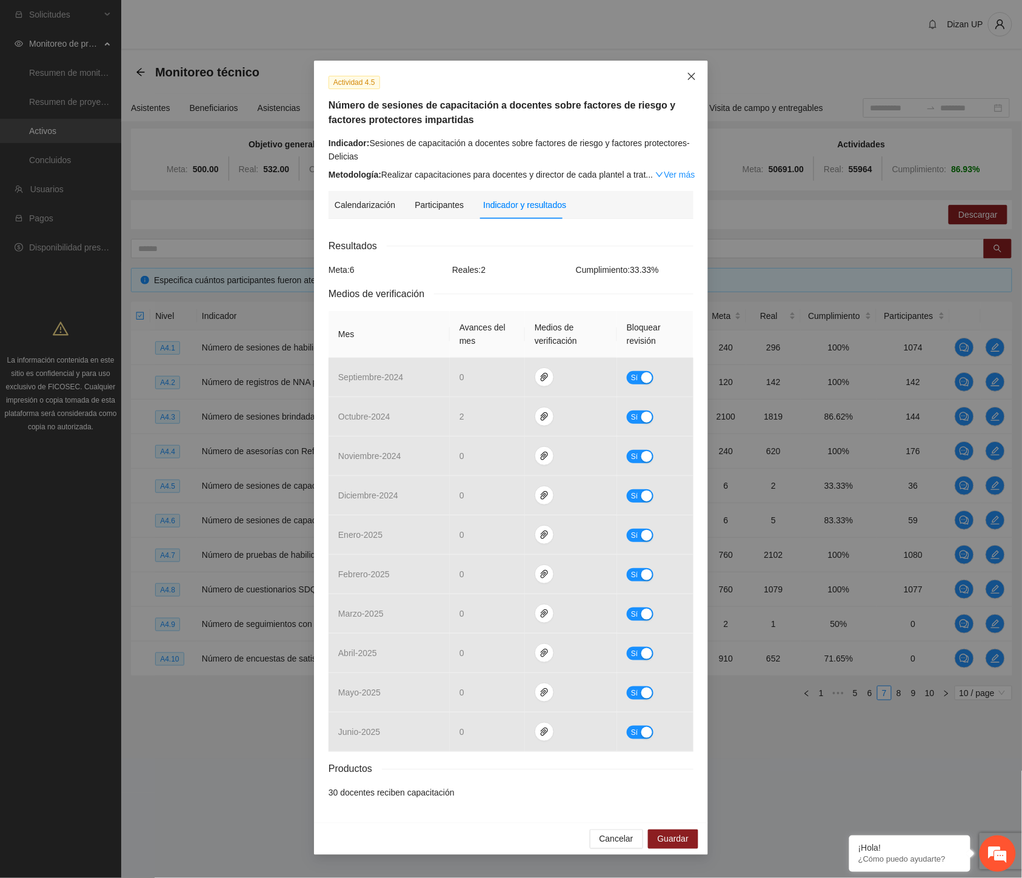
click at [701, 76] on span "Close" at bounding box center [691, 77] width 33 height 33
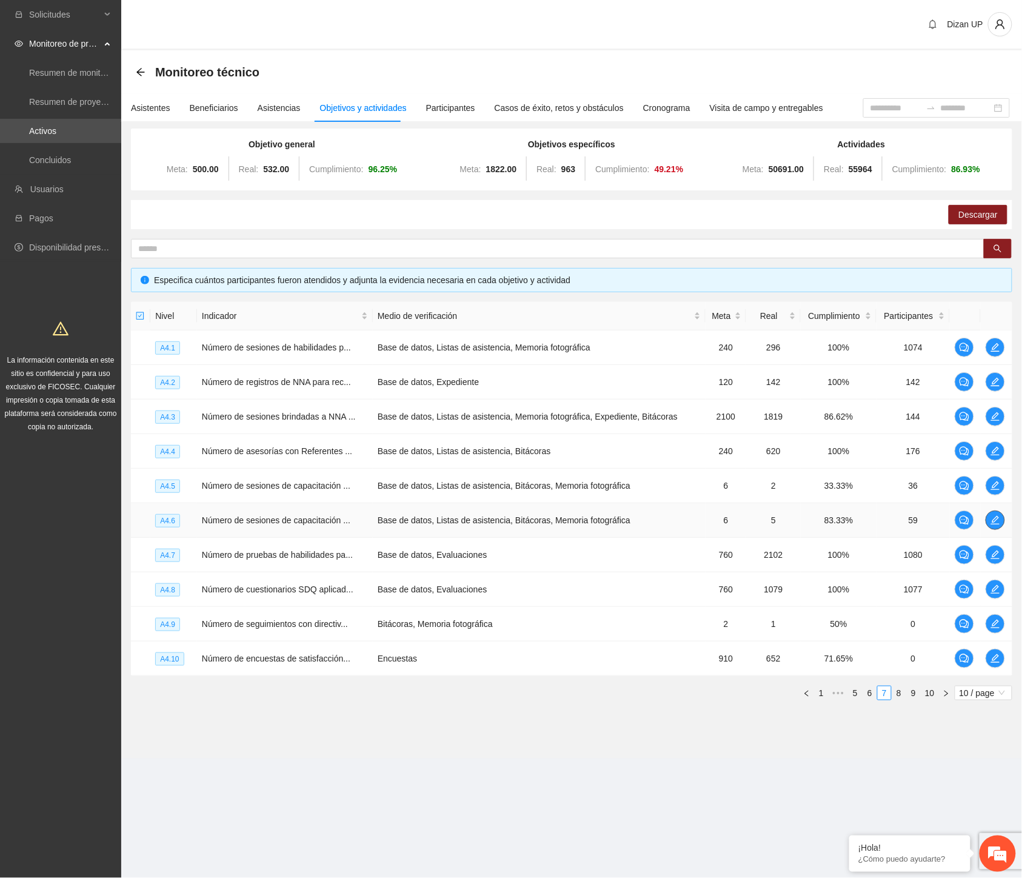
click at [991, 521] on icon "edit" at bounding box center [996, 520] width 10 height 10
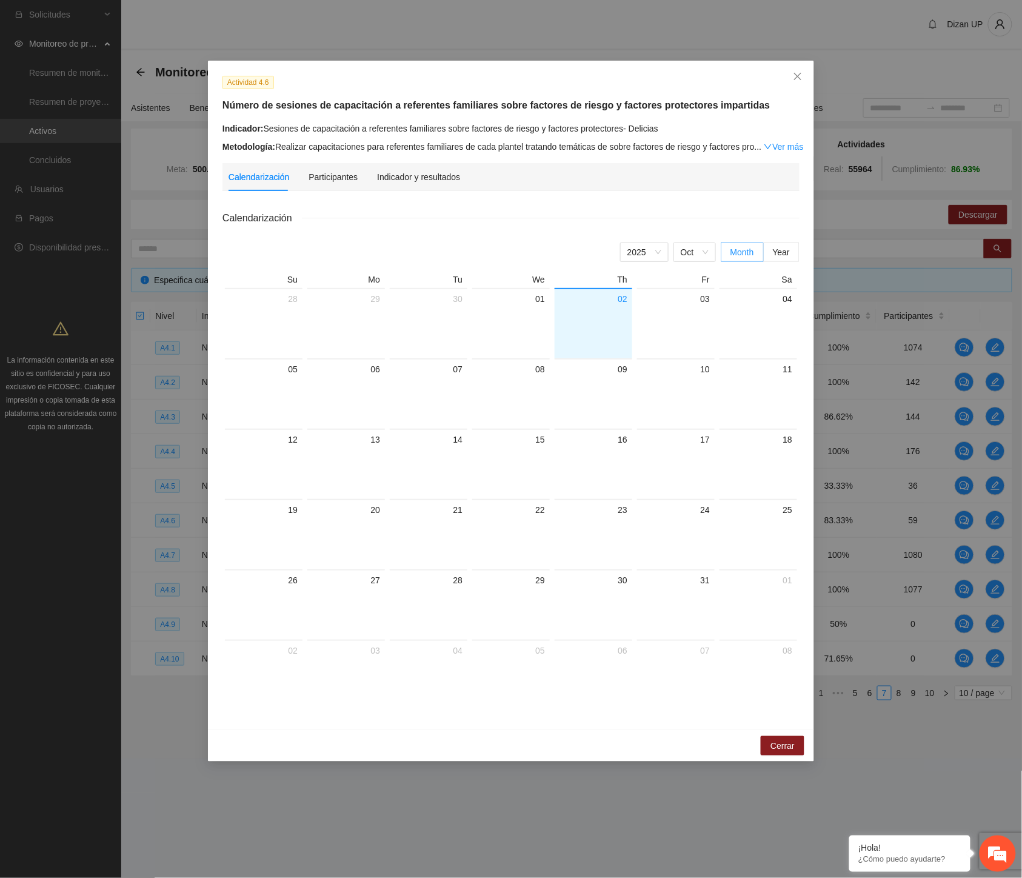
click at [415, 186] on div "Indicador y resultados" at bounding box center [418, 177] width 83 height 28
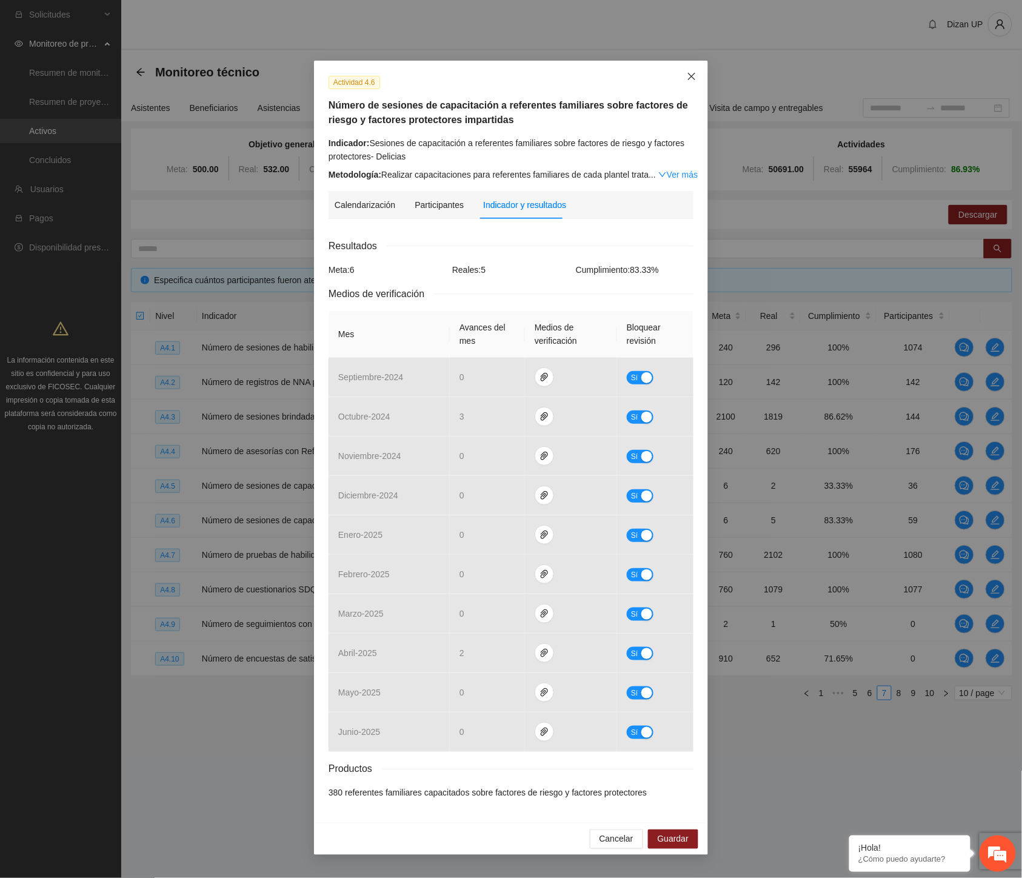
click at [690, 73] on icon "close" at bounding box center [692, 77] width 10 height 10
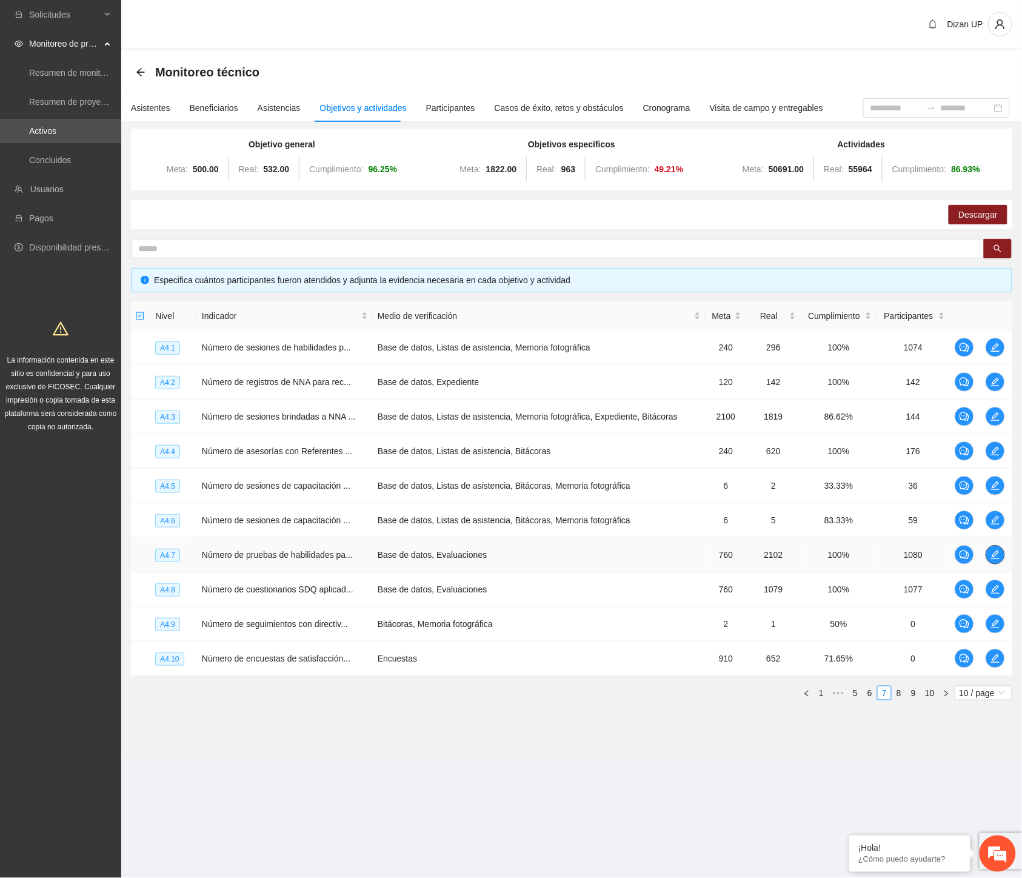
click at [992, 550] on icon "edit" at bounding box center [996, 555] width 10 height 10
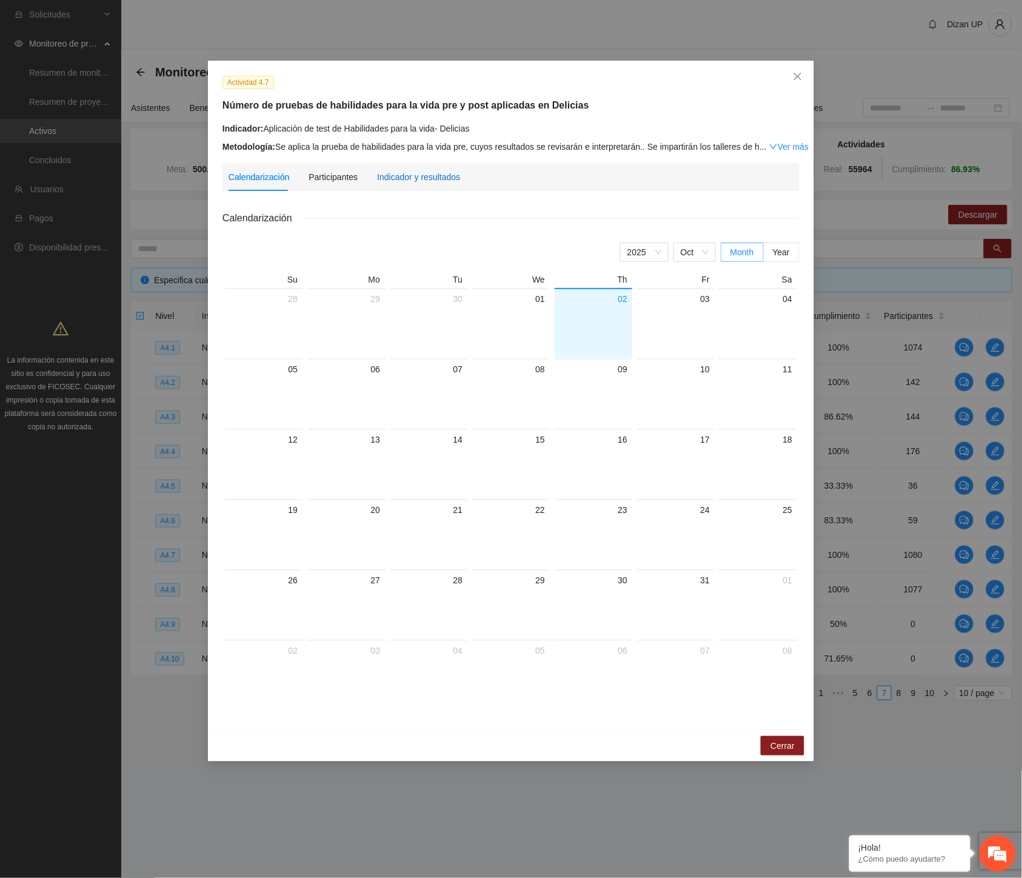
click at [426, 176] on div "Indicador y resultados" at bounding box center [418, 176] width 83 height 13
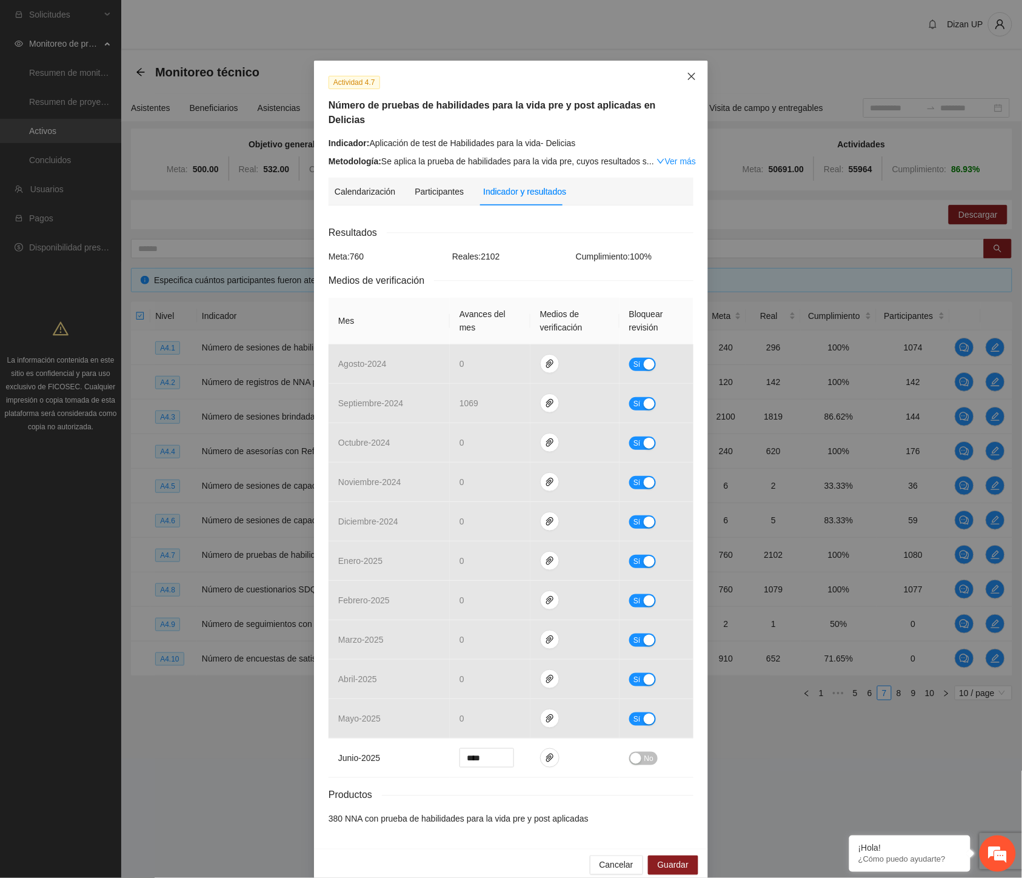
click at [687, 72] on icon "close" at bounding box center [692, 77] width 10 height 10
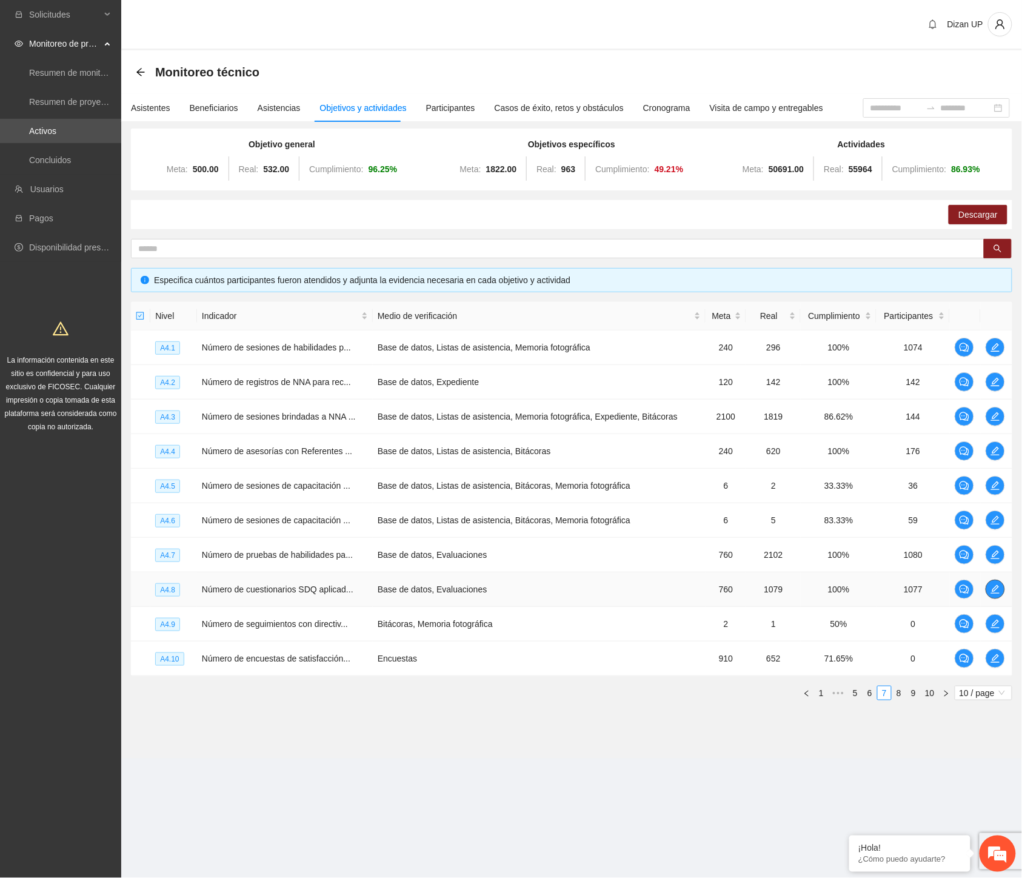
click at [991, 589] on icon "edit" at bounding box center [996, 589] width 10 height 10
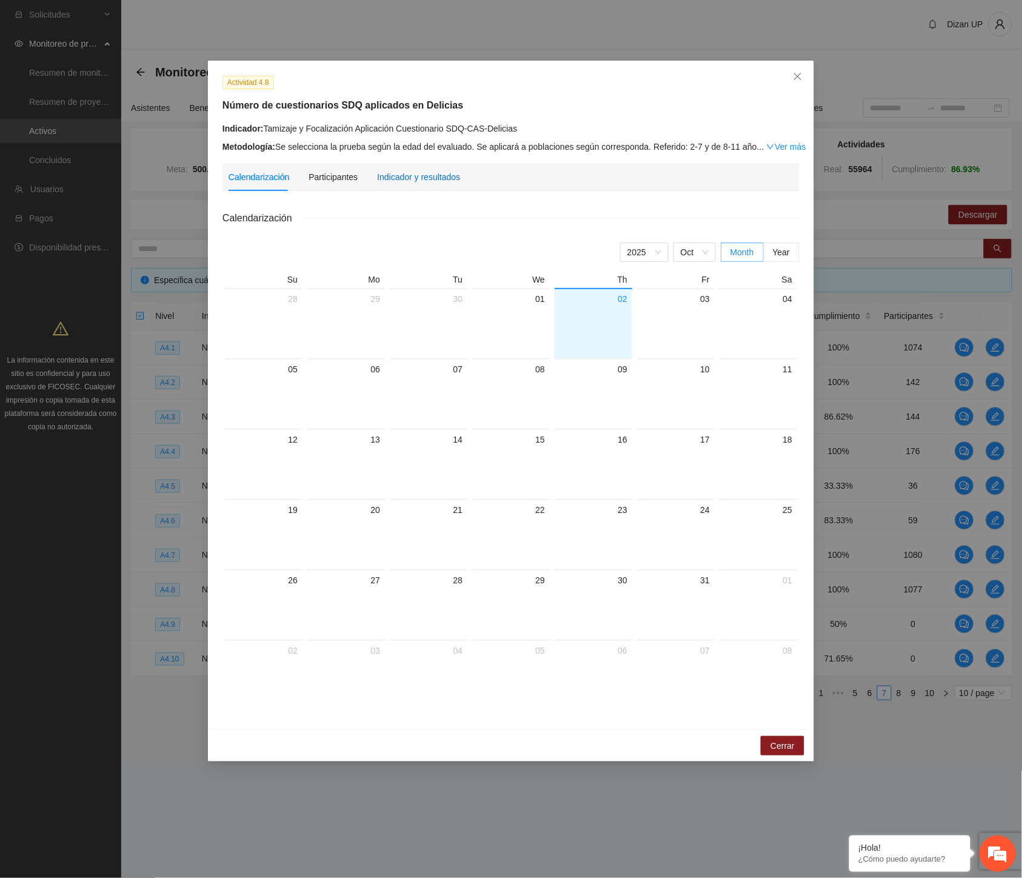
drag, startPoint x: 401, startPoint y: 179, endPoint x: 412, endPoint y: 179, distance: 10.9
click at [402, 179] on div "Indicador y resultados" at bounding box center [418, 176] width 83 height 13
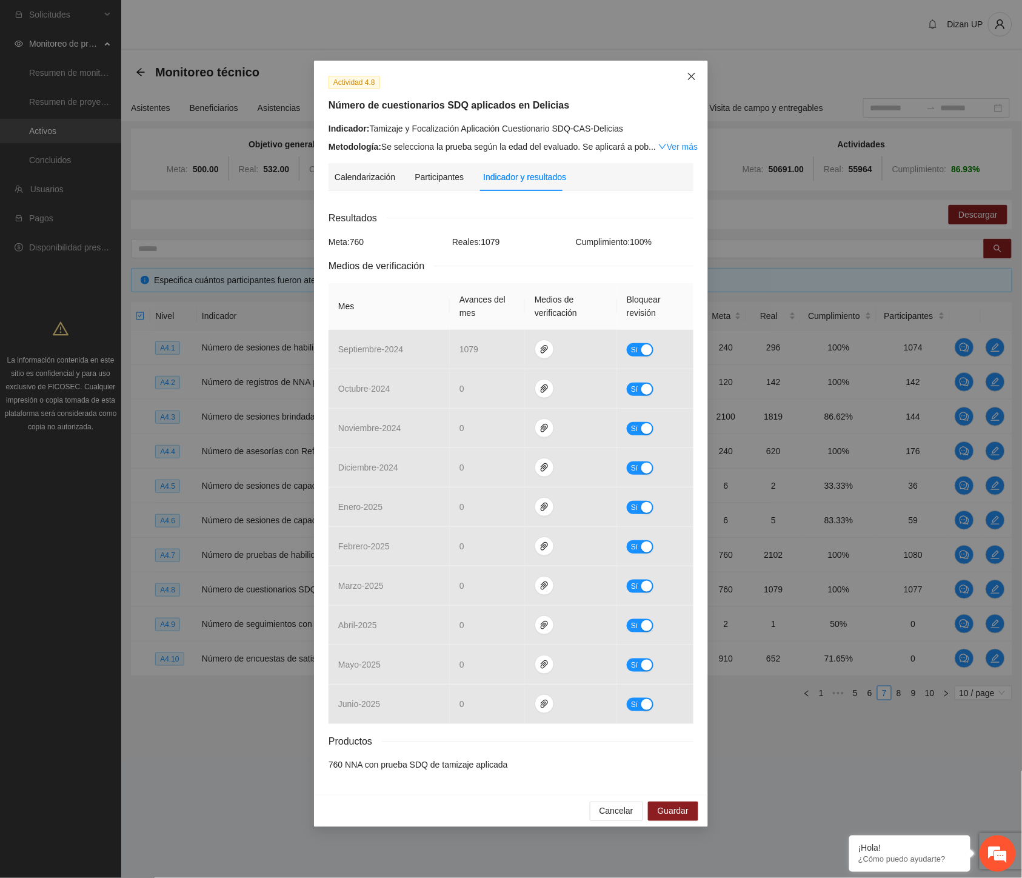
drag, startPoint x: 687, startPoint y: 75, endPoint x: 663, endPoint y: 142, distance: 71.0
click at [687, 76] on icon "close" at bounding box center [692, 77] width 10 height 10
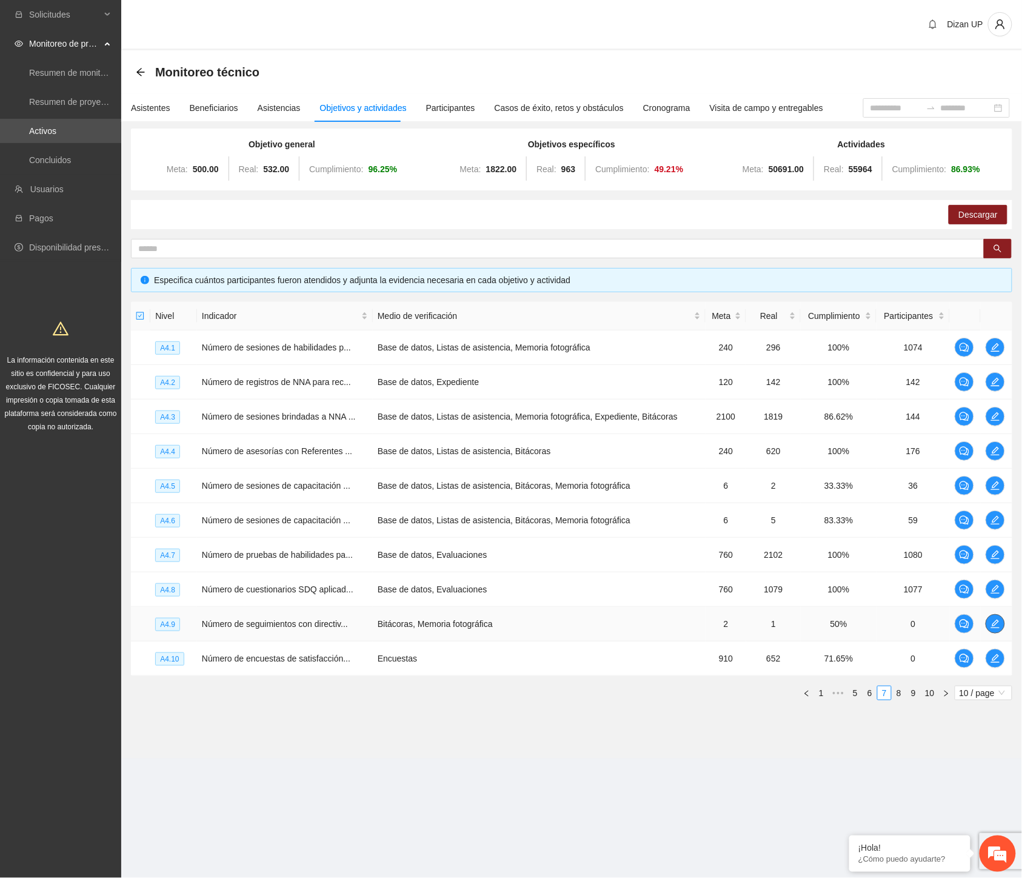
drag, startPoint x: 993, startPoint y: 621, endPoint x: 917, endPoint y: 627, distance: 76.1
click at [975, 630] on tr "A4.9 Número de seguimientos con directiv... Bitácoras, Memoria fotográfica 2 1 …" at bounding box center [571, 624] width 881 height 35
click at [1003, 620] on span "edit" at bounding box center [995, 624] width 18 height 10
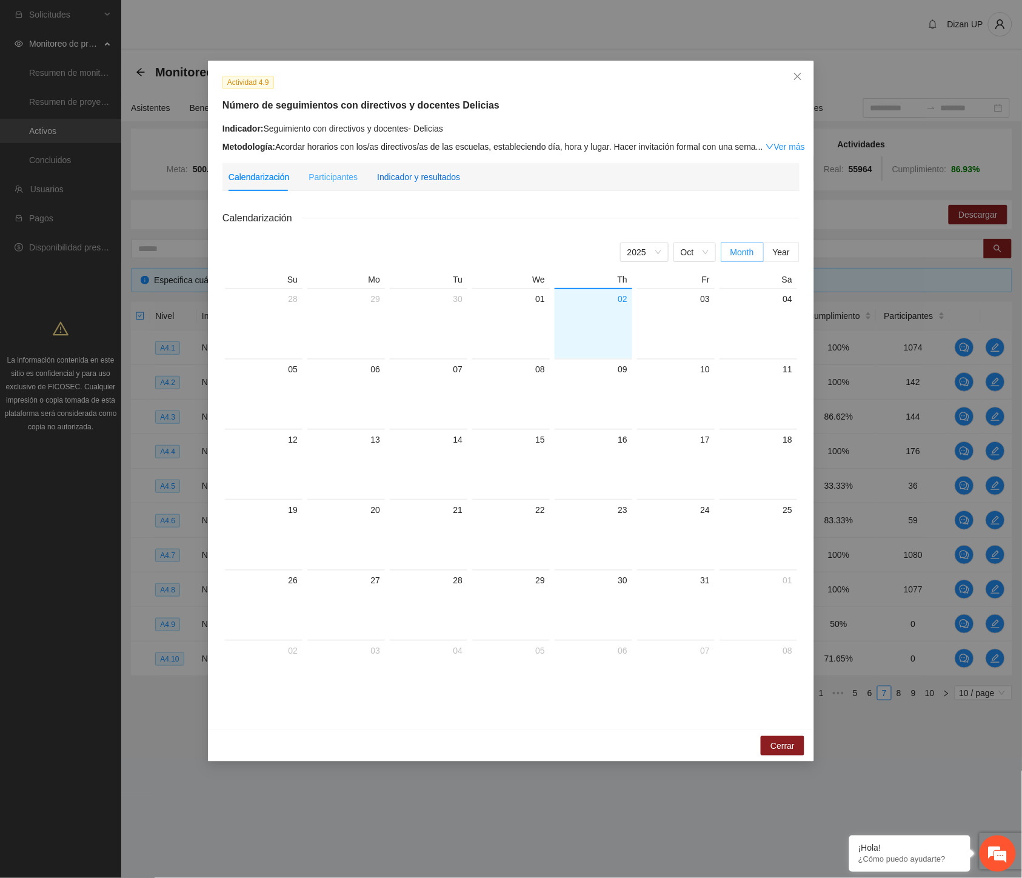
drag, startPoint x: 410, startPoint y: 179, endPoint x: 419, endPoint y: 186, distance: 11.2
click at [410, 179] on div "Indicador y resultados" at bounding box center [418, 176] width 83 height 13
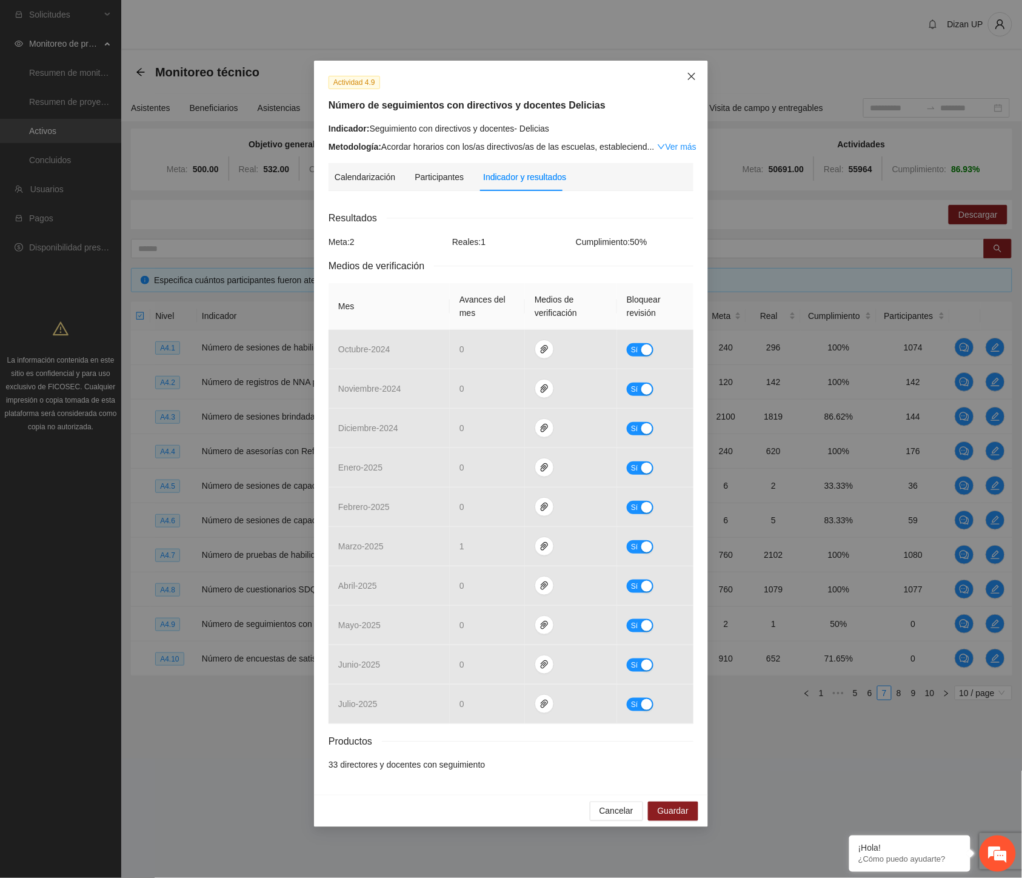
click at [687, 76] on icon "close" at bounding box center [692, 77] width 10 height 10
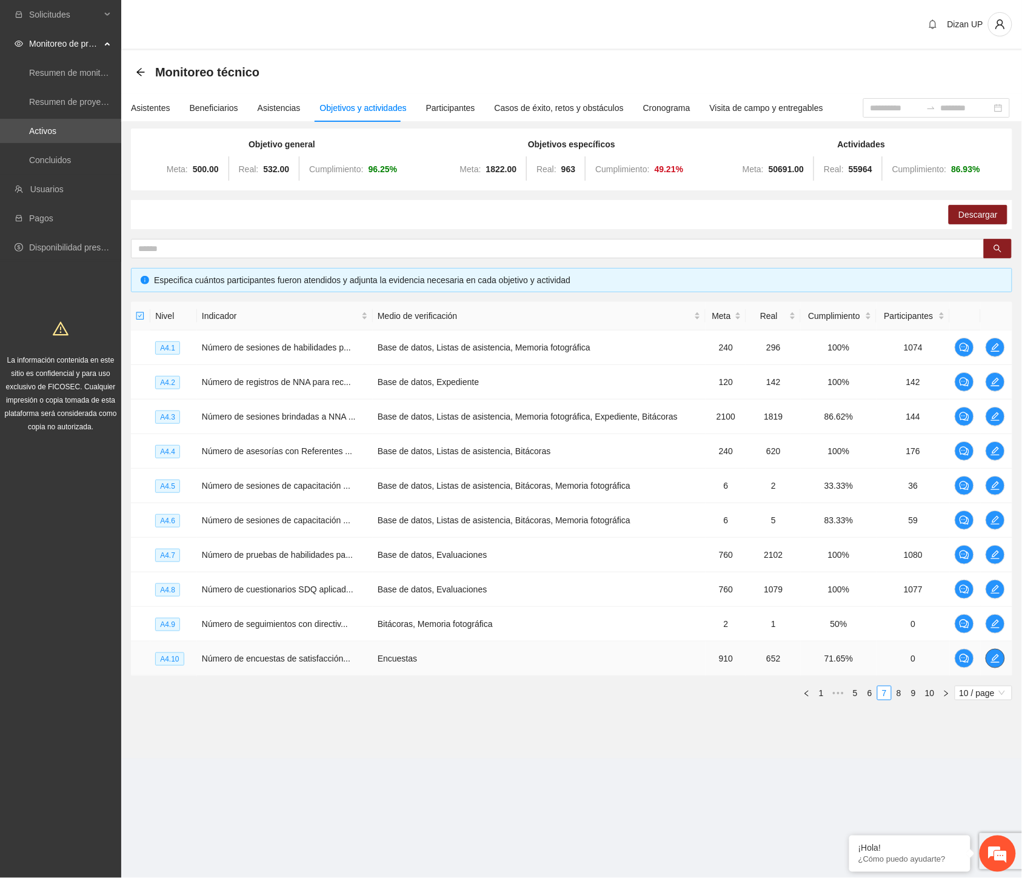
click at [998, 652] on button "button" at bounding box center [995, 658] width 19 height 19
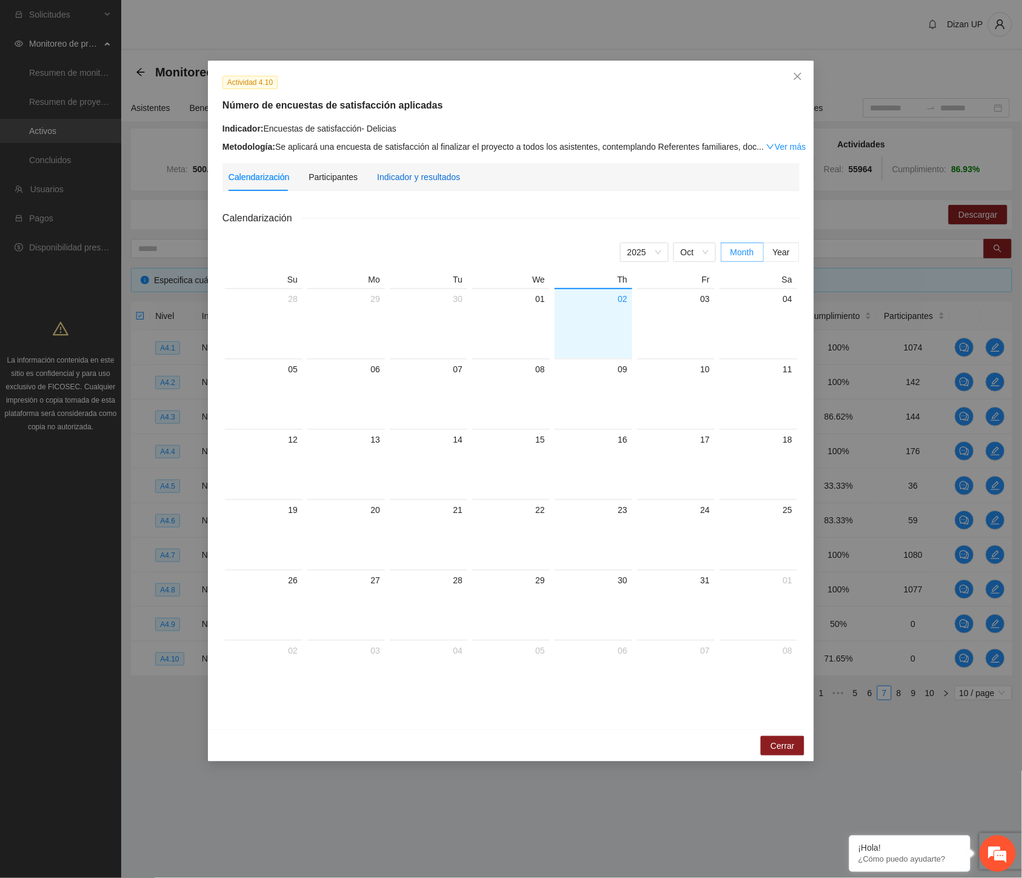
click at [404, 172] on div "Indicador y resultados" at bounding box center [418, 176] width 83 height 13
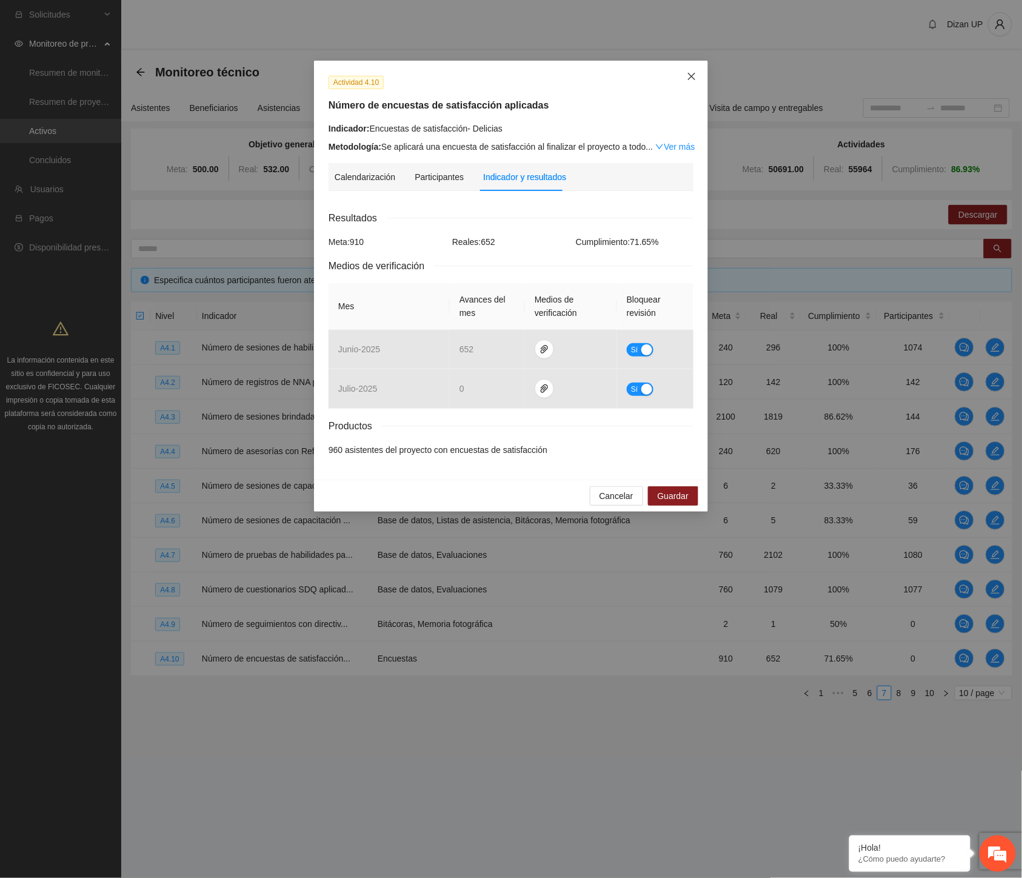
click at [692, 77] on icon "close" at bounding box center [691, 76] width 7 height 7
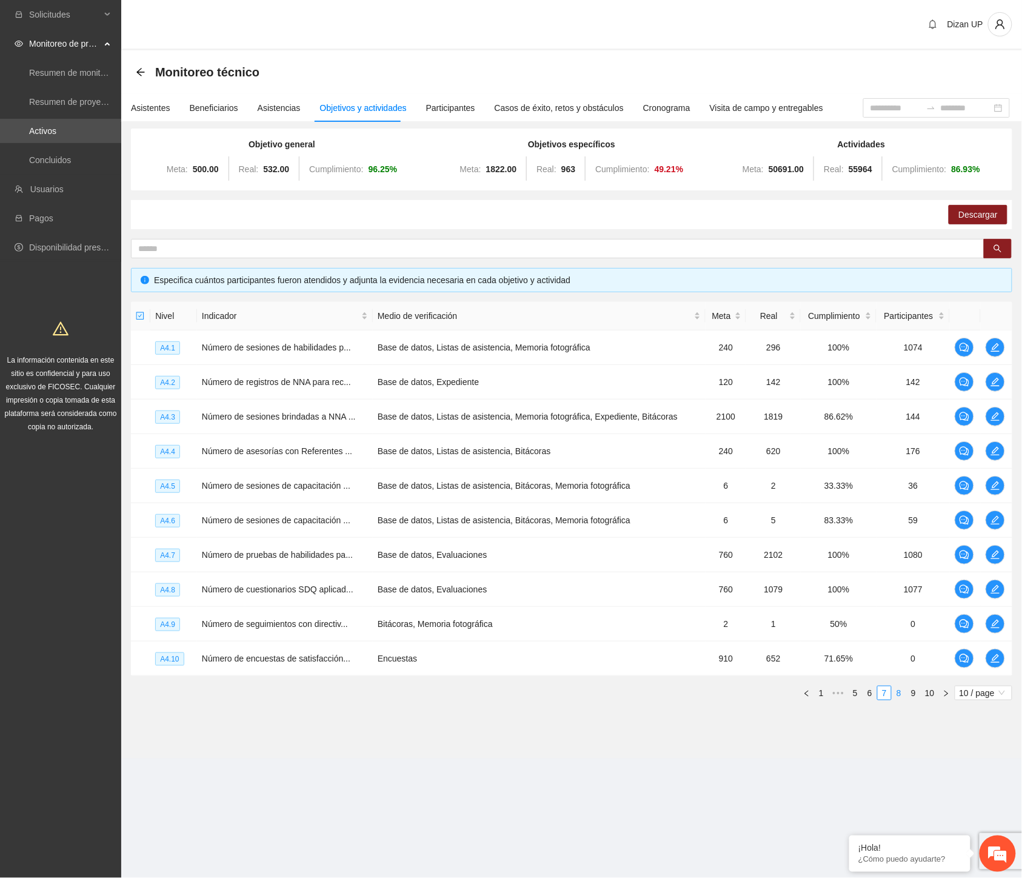
click at [894, 697] on link "8" at bounding box center [898, 692] width 13 height 13
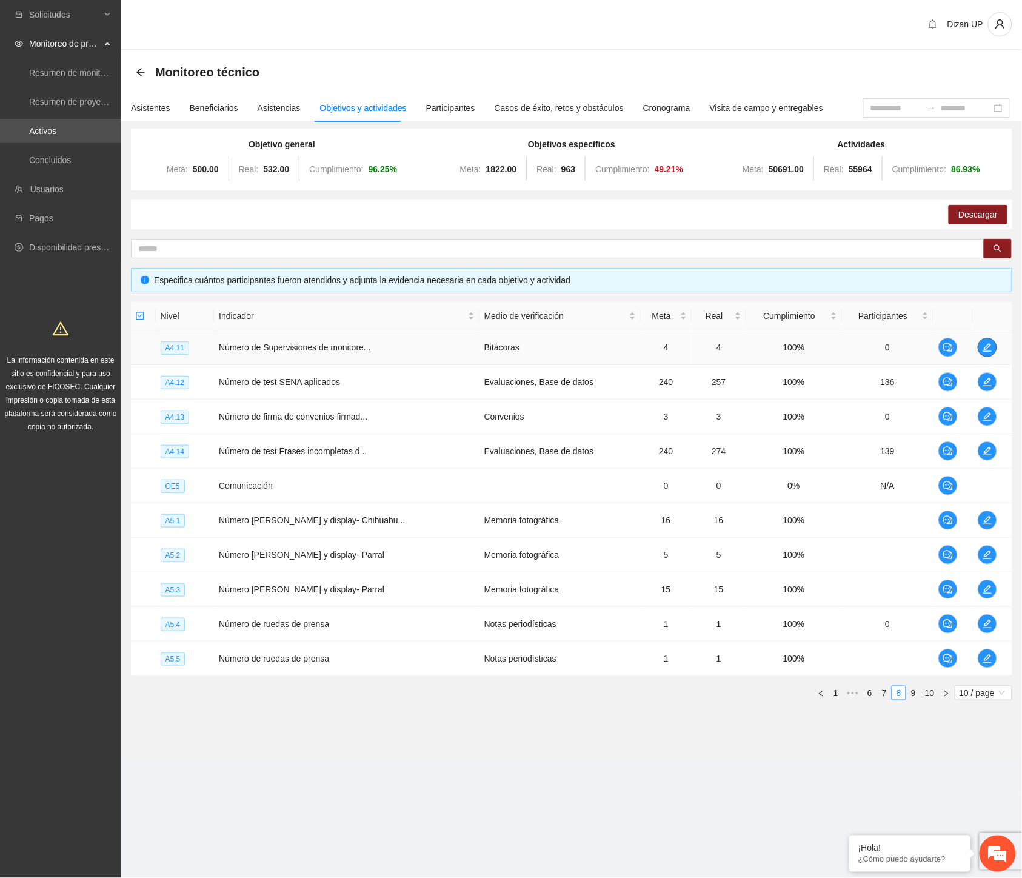
click at [989, 344] on icon "edit" at bounding box center [988, 348] width 10 height 10
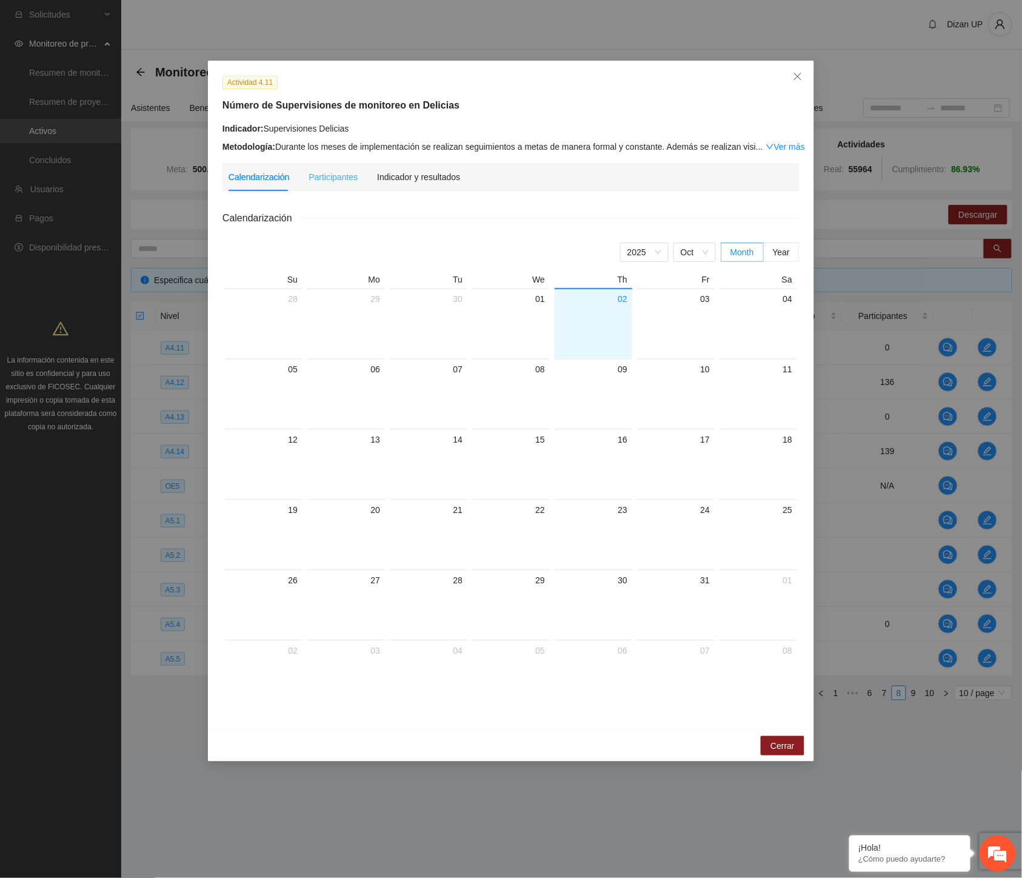
click at [312, 187] on div "Participantes" at bounding box center [333, 177] width 49 height 28
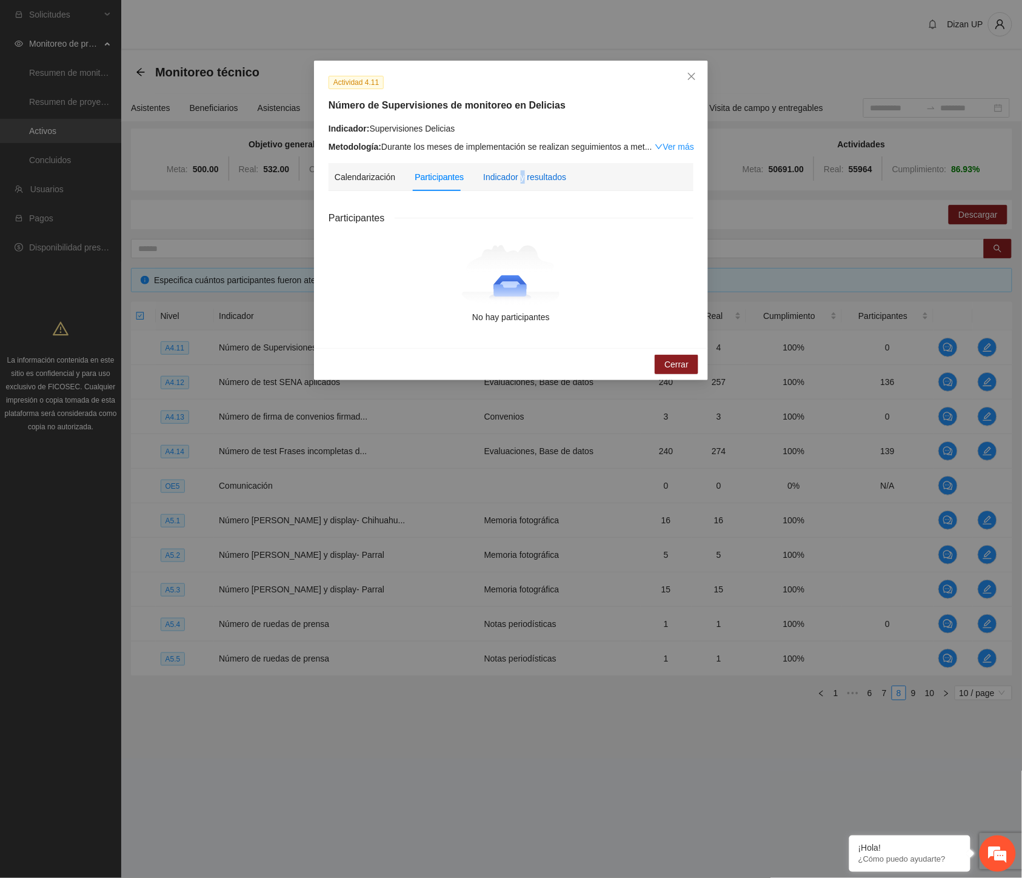
click at [520, 179] on div "Indicador y resultados" at bounding box center [524, 176] width 83 height 13
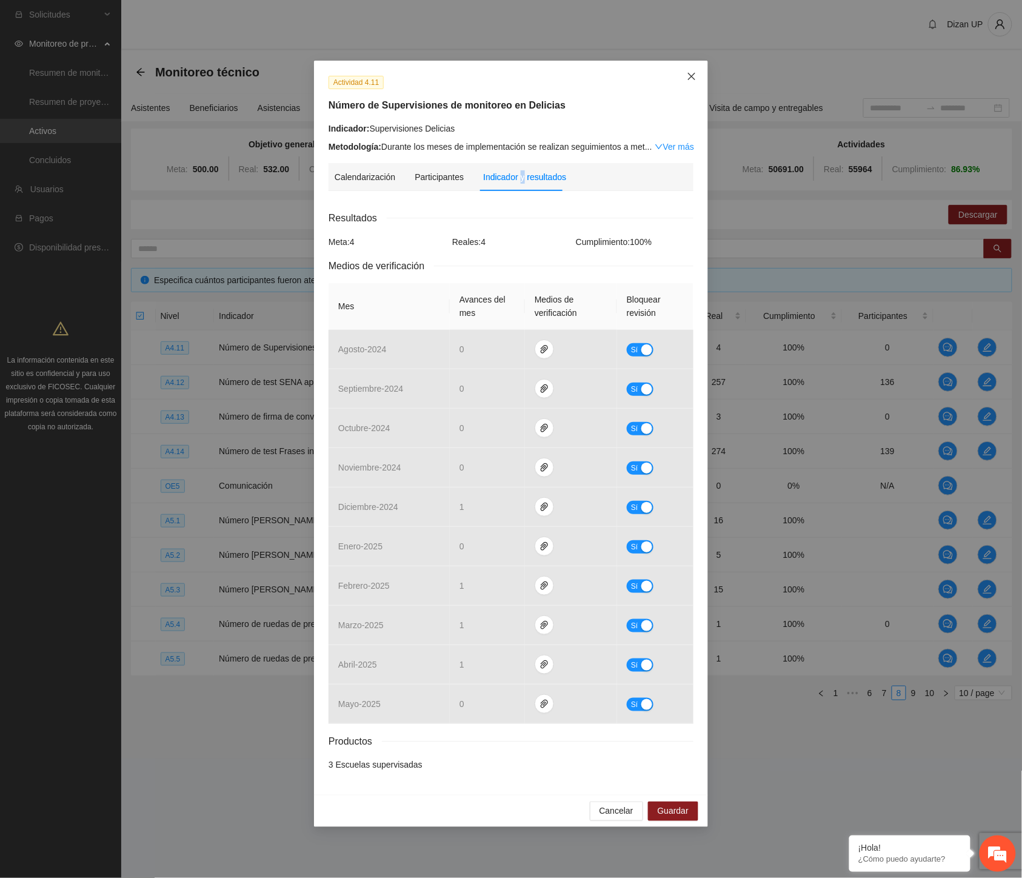
click at [692, 78] on icon "close" at bounding box center [692, 77] width 10 height 10
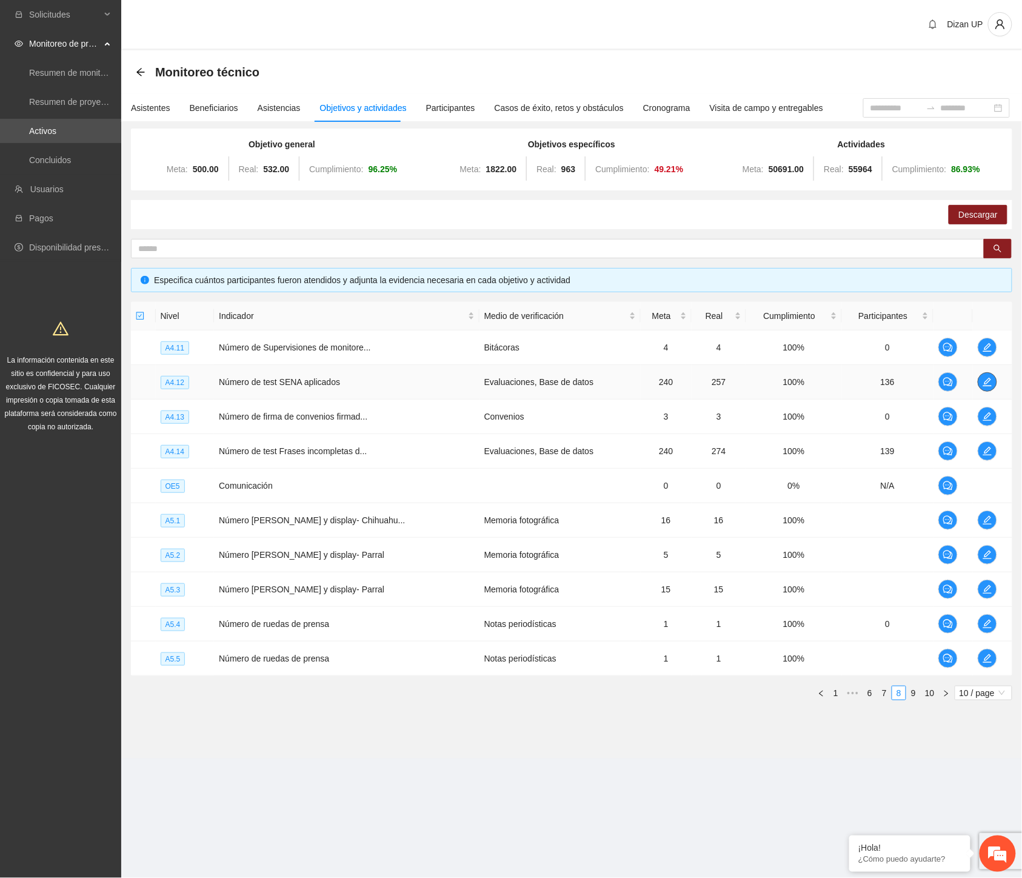
click at [984, 380] on icon "edit" at bounding box center [988, 382] width 10 height 10
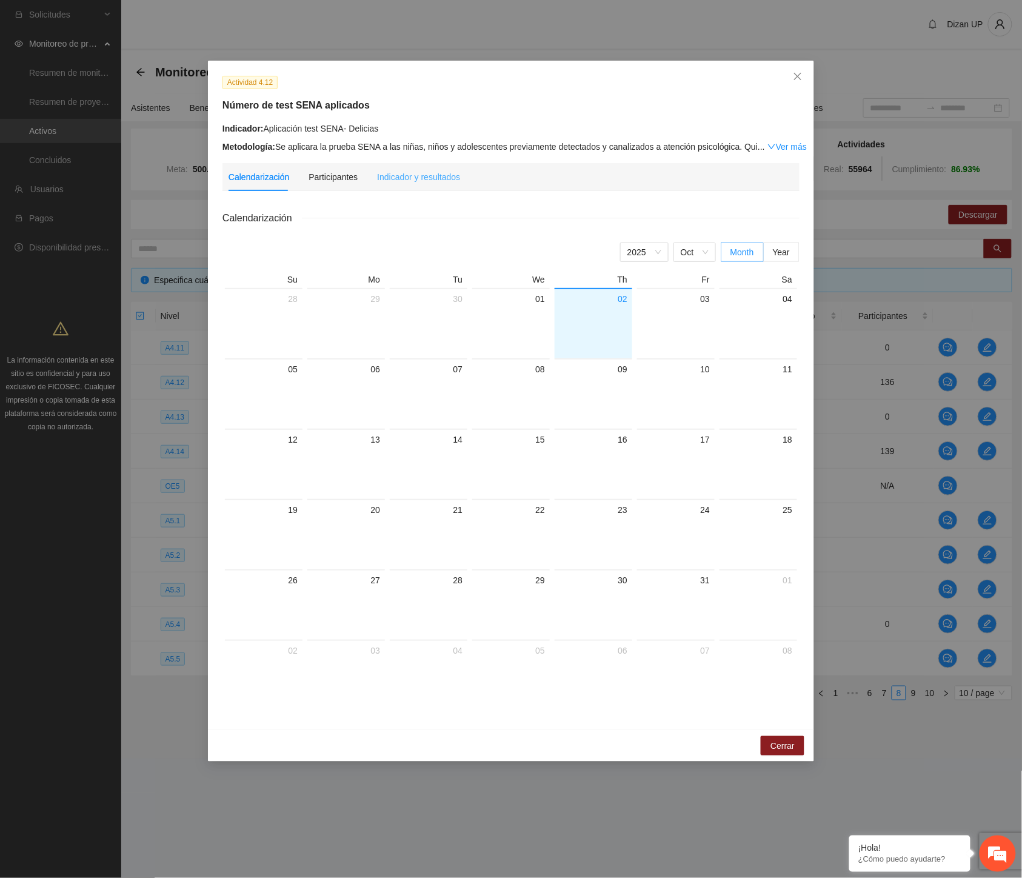
click at [392, 166] on div "Indicador y resultados" at bounding box center [418, 177] width 83 height 28
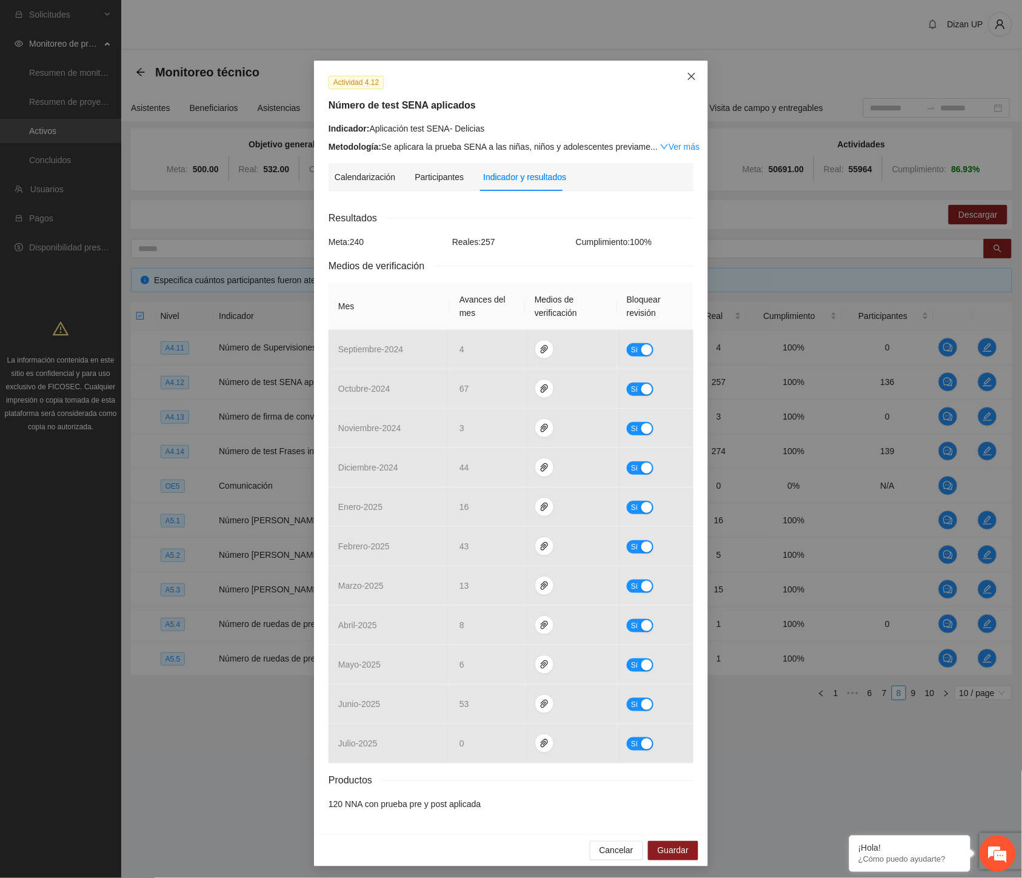
click at [689, 73] on icon "close" at bounding box center [692, 77] width 10 height 10
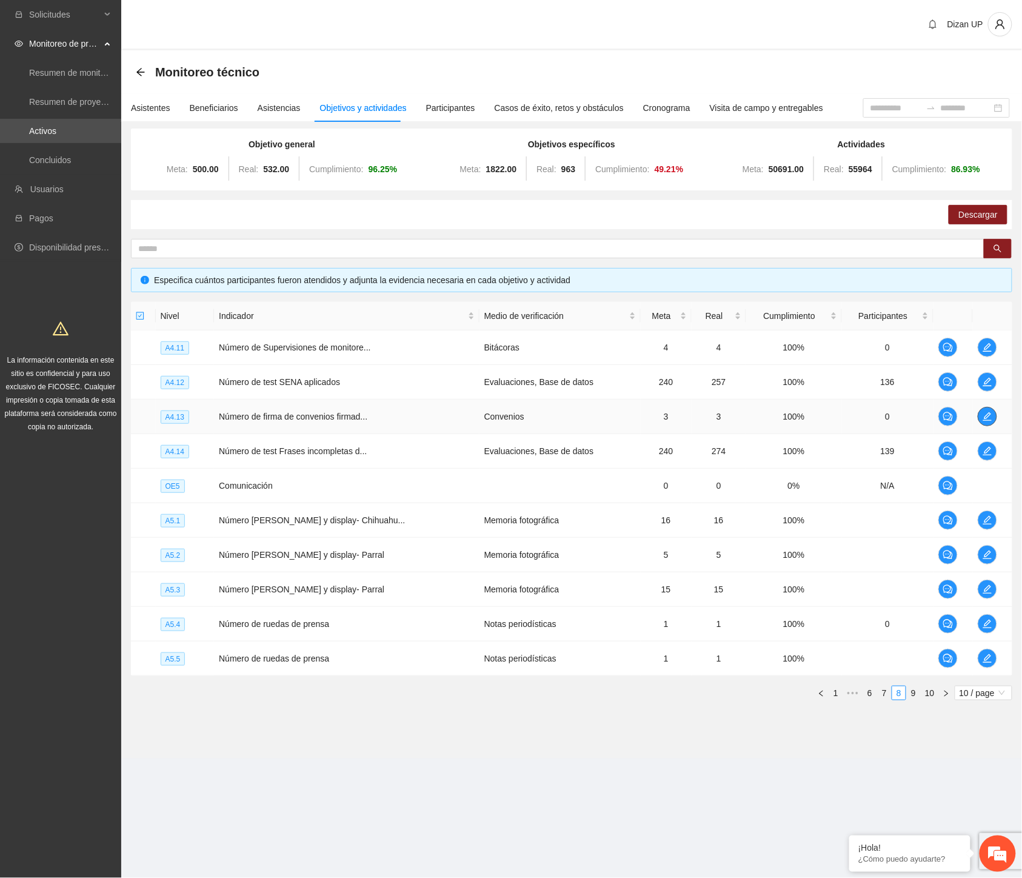
click at [987, 409] on button "button" at bounding box center [987, 416] width 19 height 19
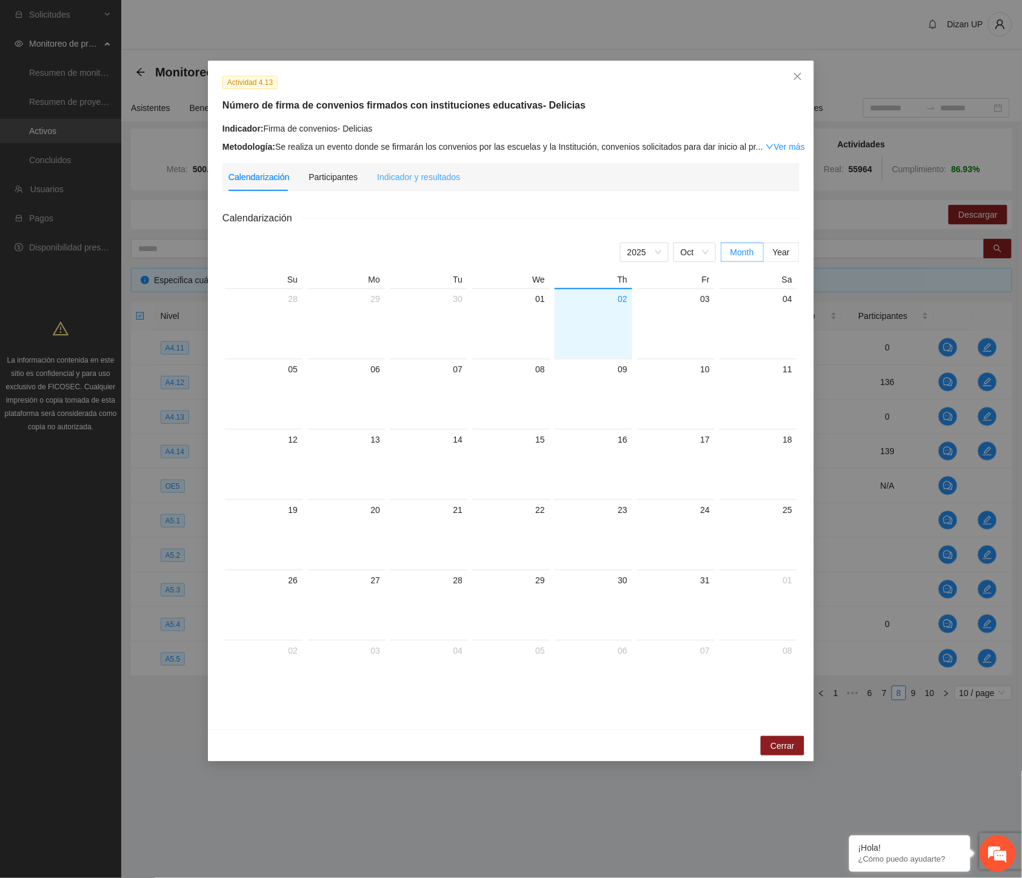
click at [444, 169] on div "Indicador y resultados" at bounding box center [418, 177] width 83 height 28
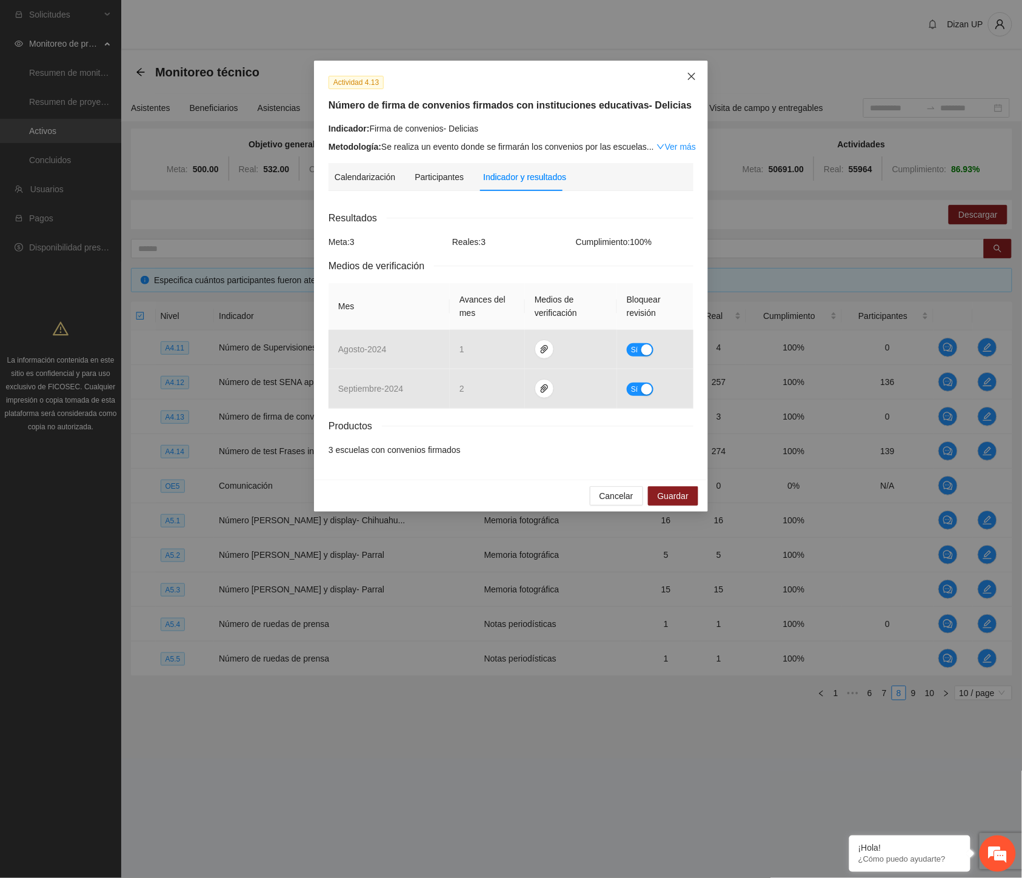
click at [687, 73] on icon "close" at bounding box center [692, 77] width 10 height 10
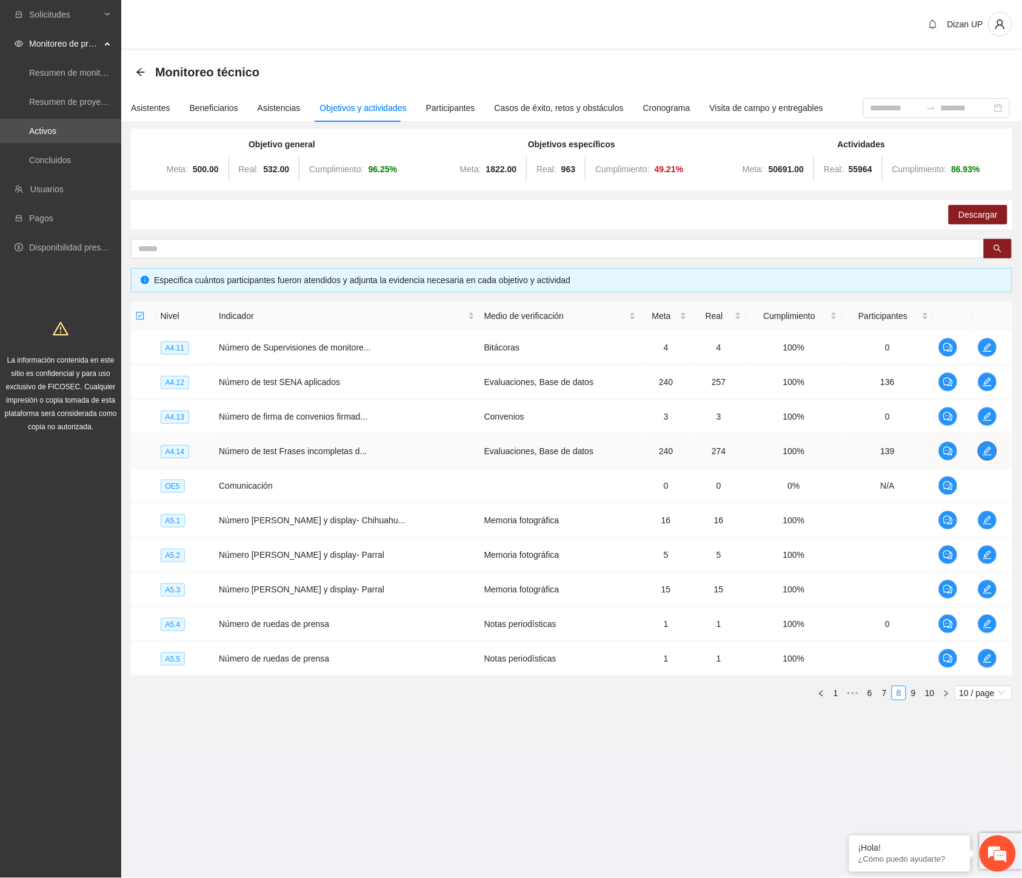
click at [986, 446] on icon "edit" at bounding box center [988, 451] width 10 height 10
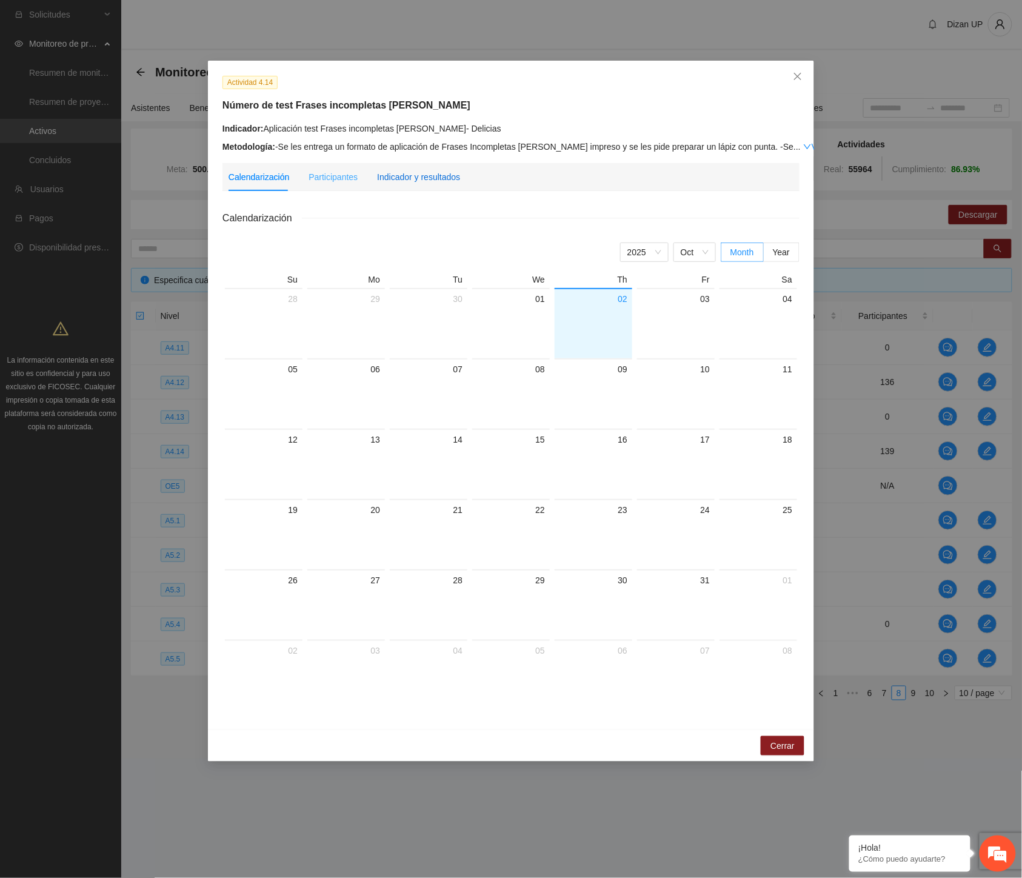
click at [419, 178] on div "Indicador y resultados" at bounding box center [418, 176] width 83 height 13
